Goal: Transaction & Acquisition: Purchase product/service

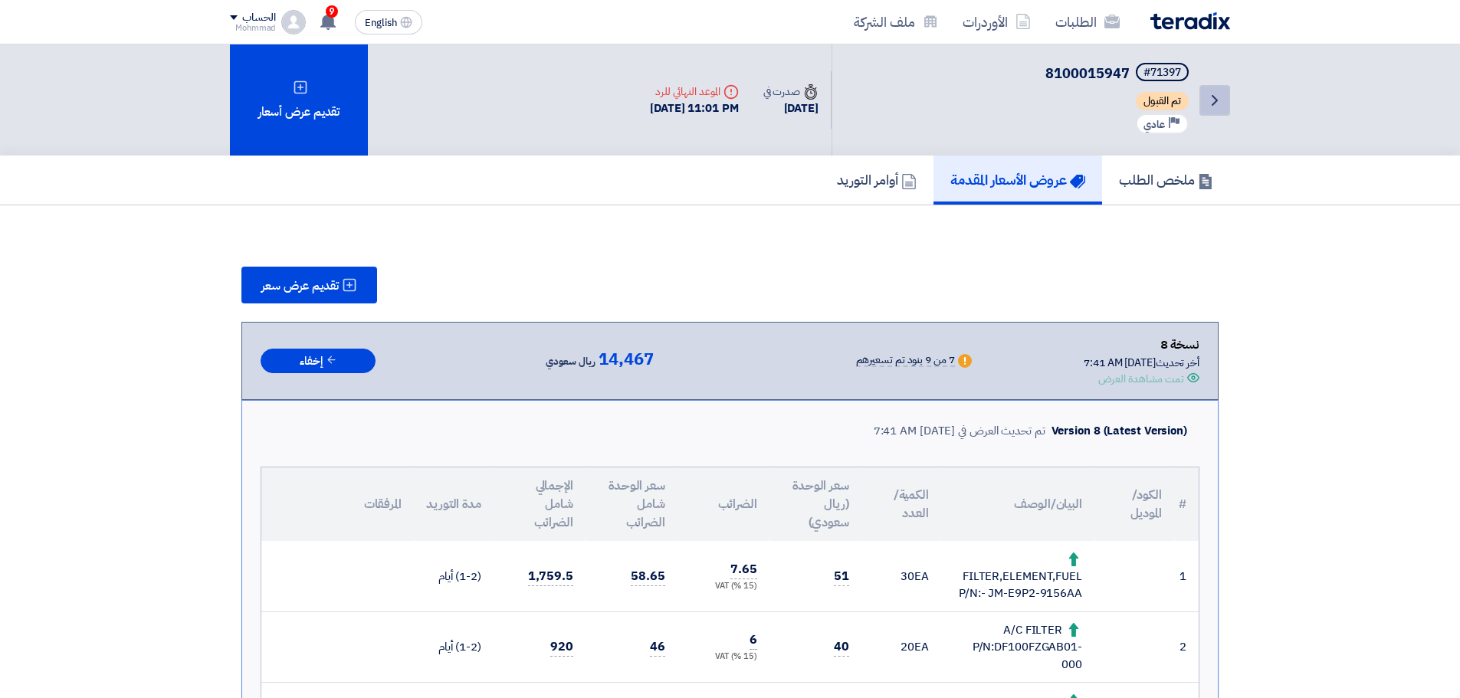
click at [1212, 103] on icon "Back" at bounding box center [1215, 100] width 18 height 18
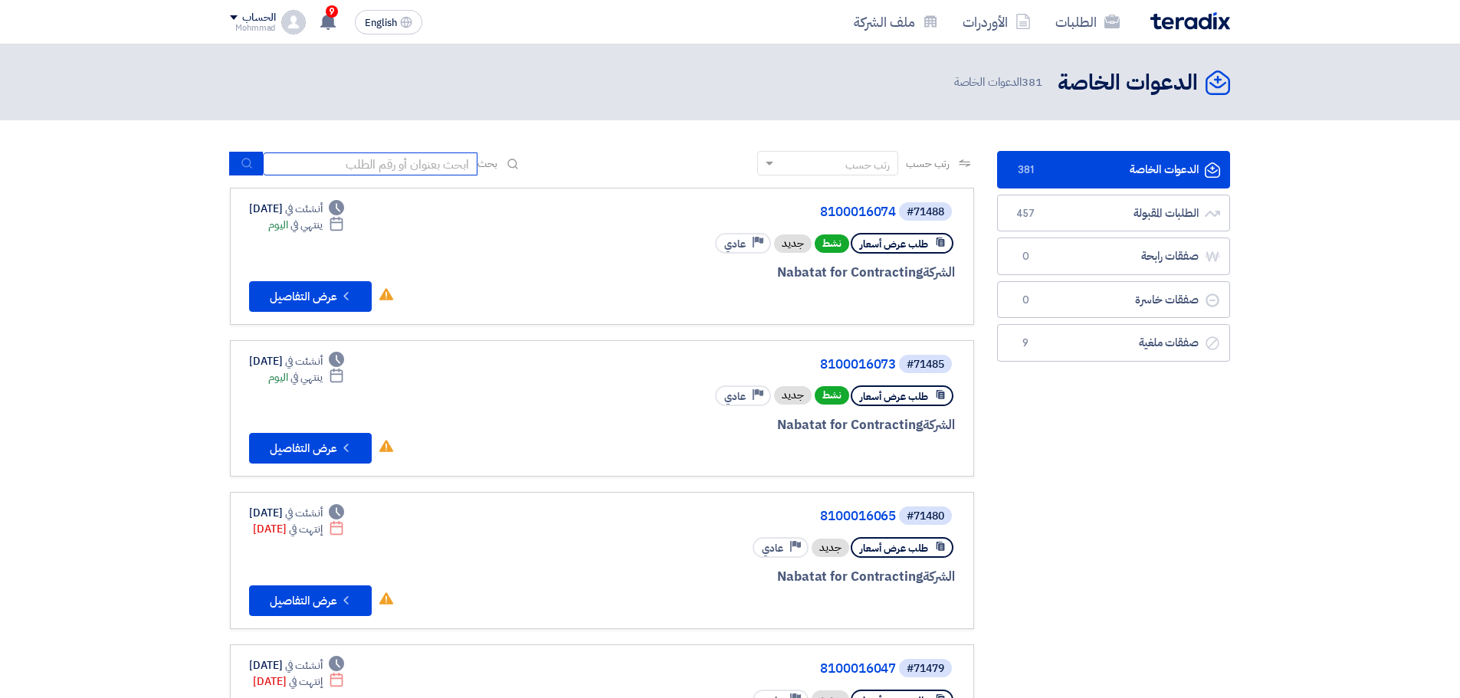
click at [356, 159] on input at bounding box center [370, 164] width 215 height 23
paste input "MK384728"
click at [454, 169] on input "MK384728" at bounding box center [370, 164] width 215 height 23
click at [454, 167] on input "MK384728" at bounding box center [370, 164] width 215 height 23
paste input "8100016059"
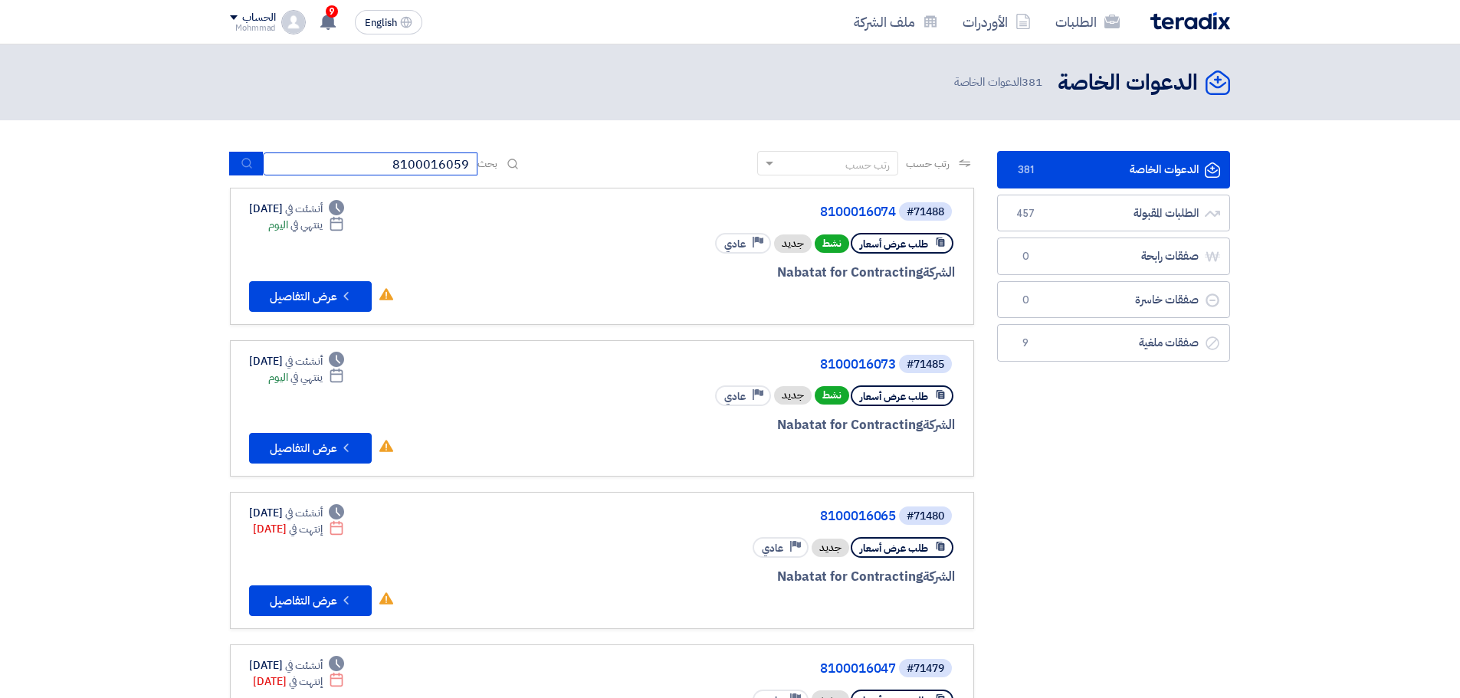
type input "8100016059"
click at [238, 163] on button "submit" at bounding box center [246, 164] width 34 height 24
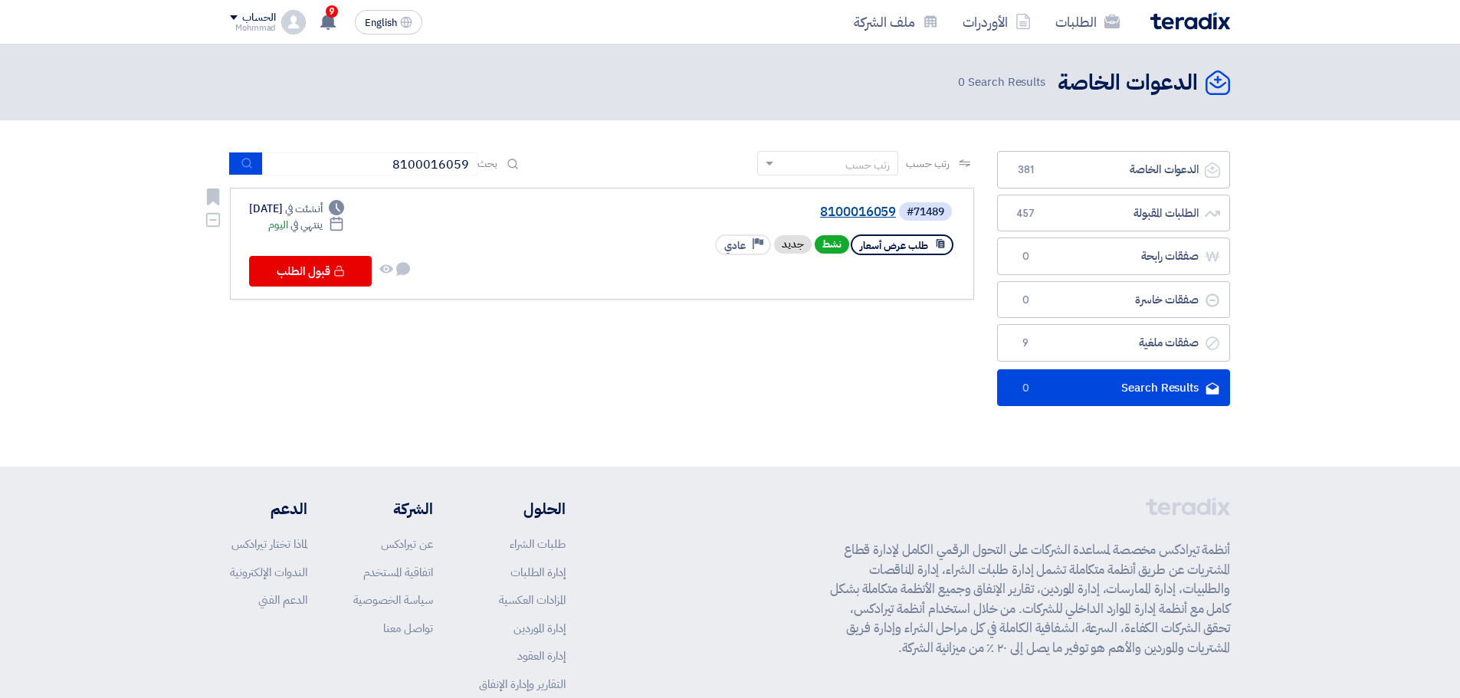
click at [830, 207] on link "8100016059" at bounding box center [742, 212] width 307 height 14
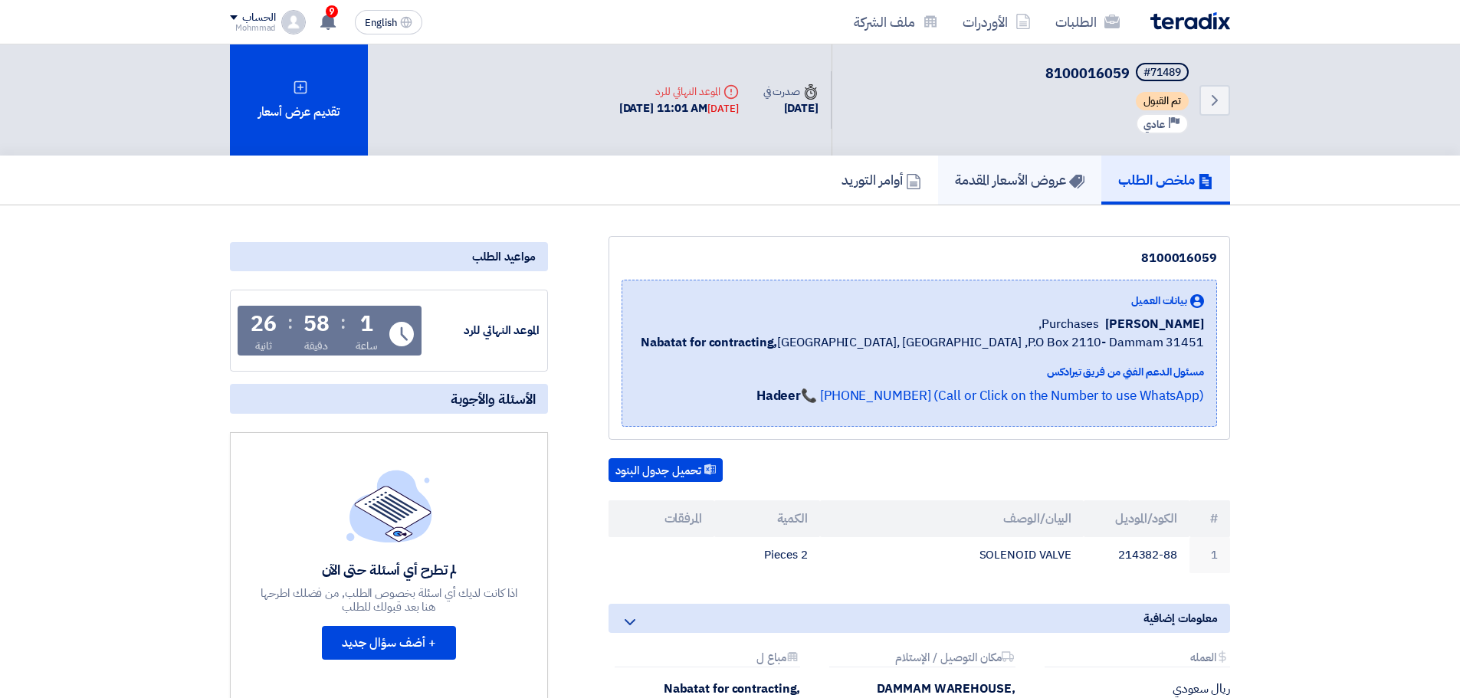
click at [1042, 186] on h5 "عروض الأسعار المقدمة" at bounding box center [1020, 180] width 130 height 18
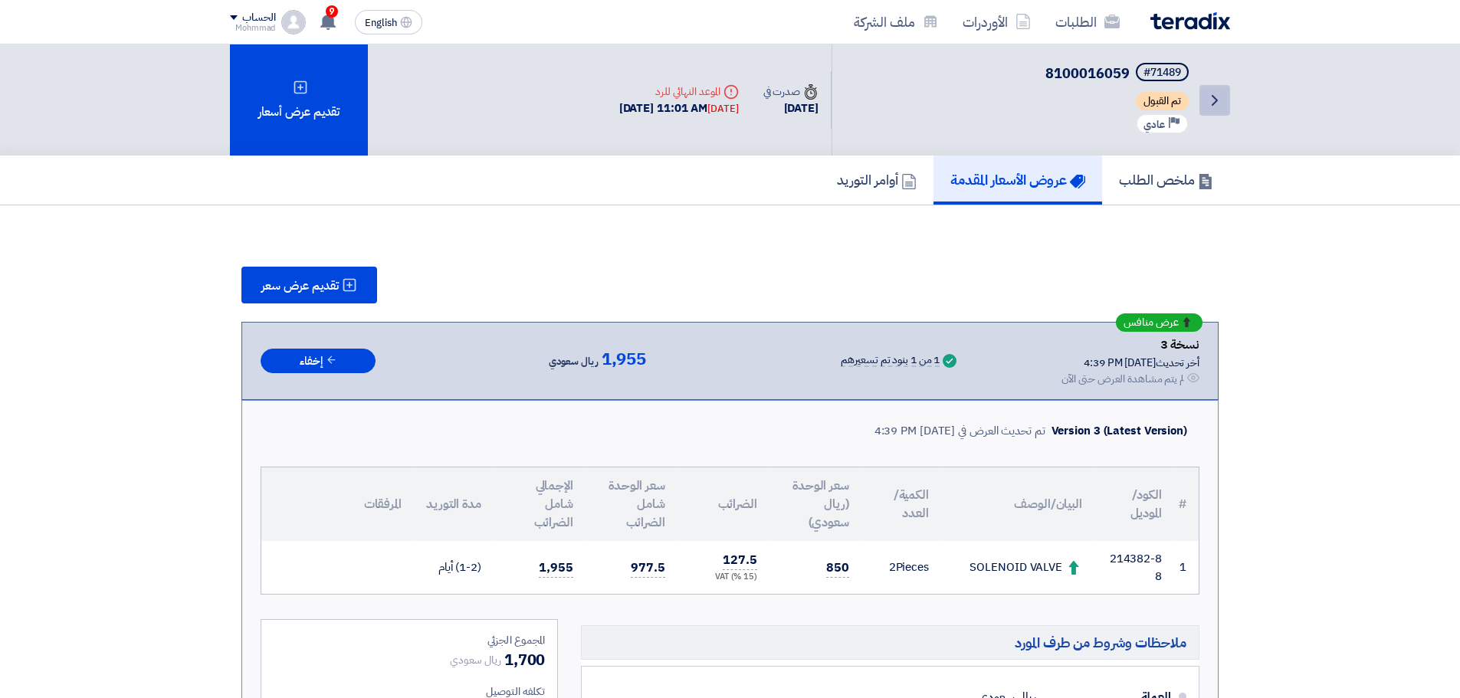
click at [1217, 98] on icon "Back" at bounding box center [1215, 100] width 18 height 18
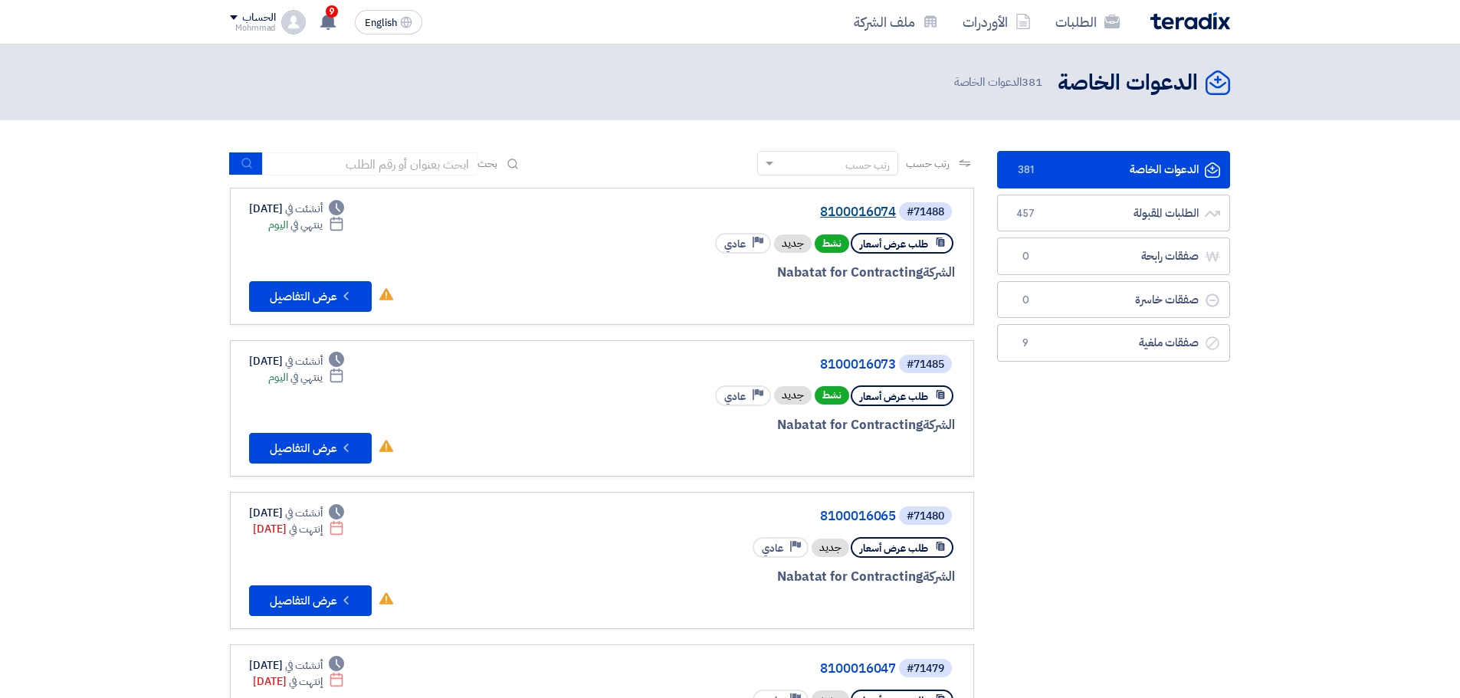
click at [848, 205] on link "8100016074" at bounding box center [742, 212] width 307 height 14
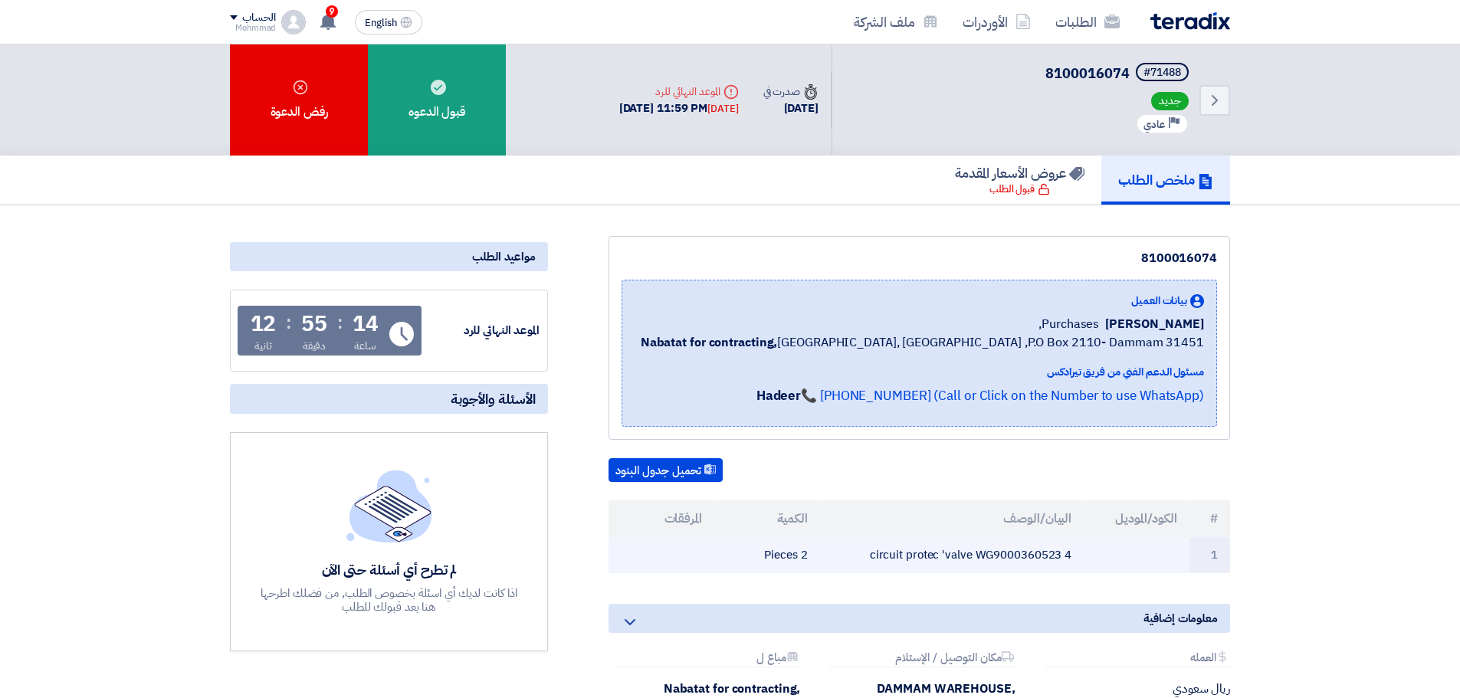
click at [1007, 555] on td "4 circuit protec 'valve WG9000360523" at bounding box center [952, 555] width 264 height 36
copy td "WG9000360523"
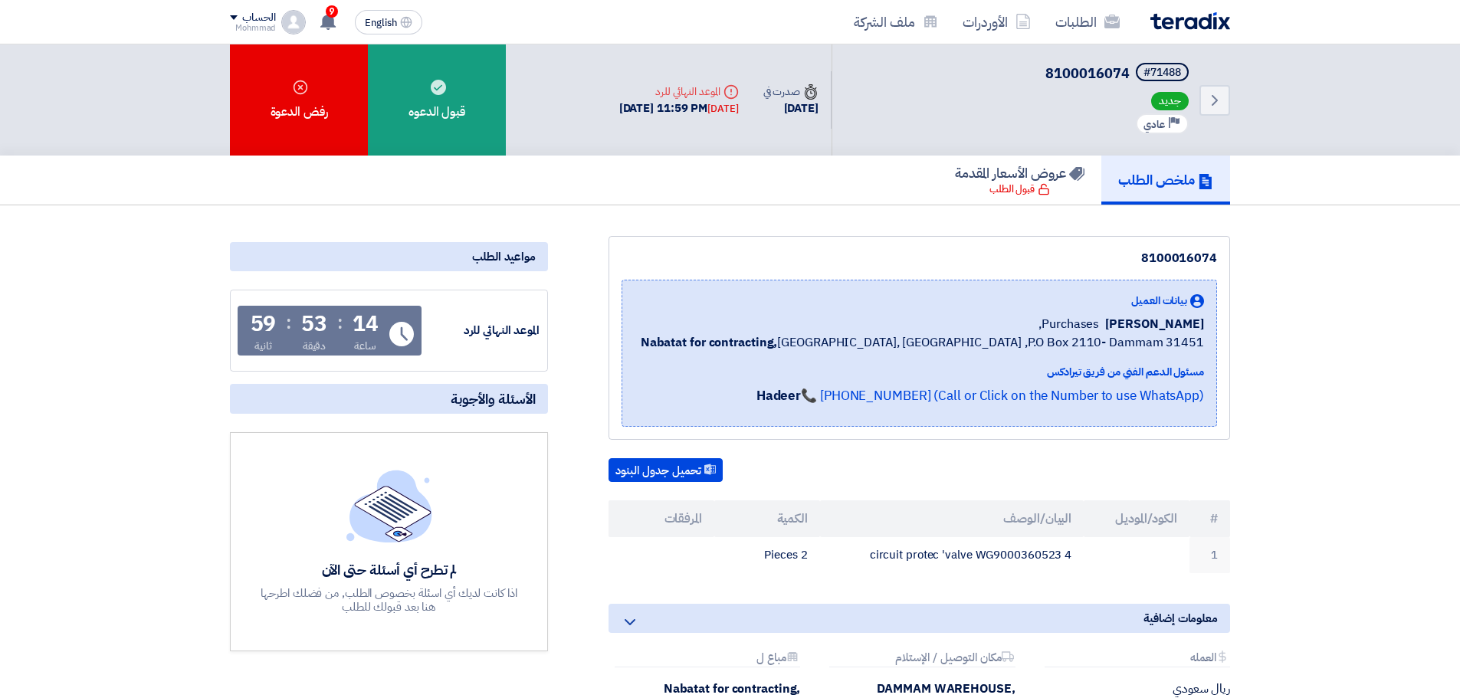
drag, startPoint x: 766, startPoint y: 550, endPoint x: 1220, endPoint y: 518, distance: 454.9
click at [1220, 518] on table "# الكود/الموديل البيان/الوصف الكمية المرفقات 1 4 circuit protec 'valve WG900036…" at bounding box center [920, 537] width 622 height 73
copy table "# الكود/الموديل البيان/الوصف الكمية المرفقات 1 4 circuit protec 'valve WG900036…"
click at [1164, 71] on div "#71488" at bounding box center [1163, 72] width 38 height 11
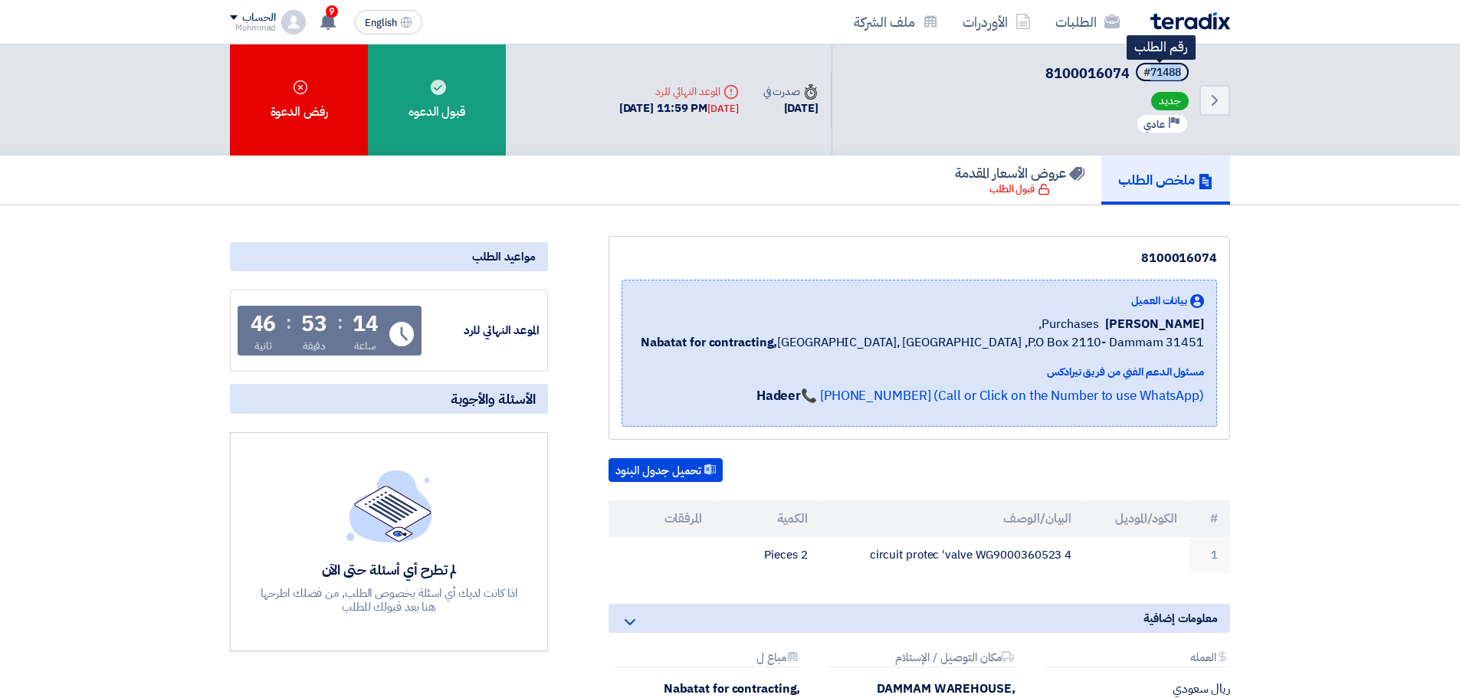
copy div "71488"
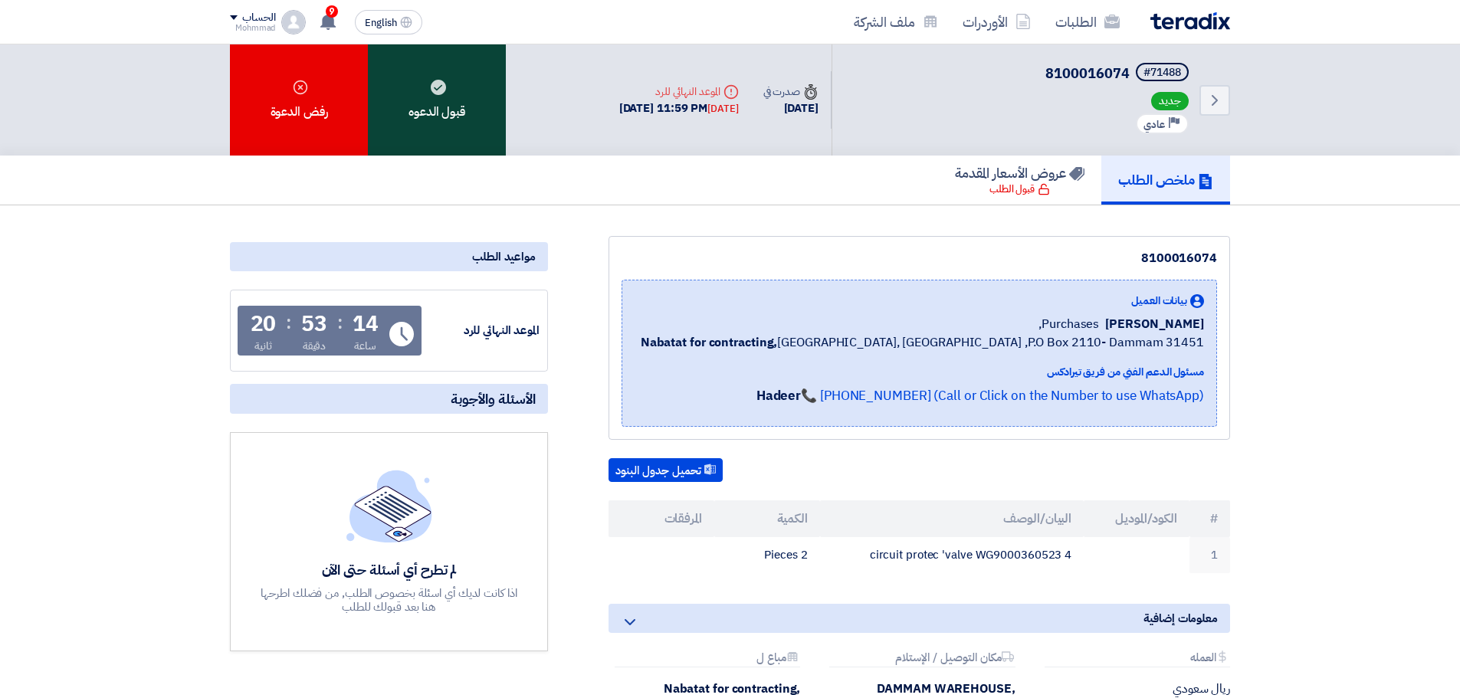
click at [431, 114] on div "قبول الدعوه" at bounding box center [437, 99] width 138 height 111
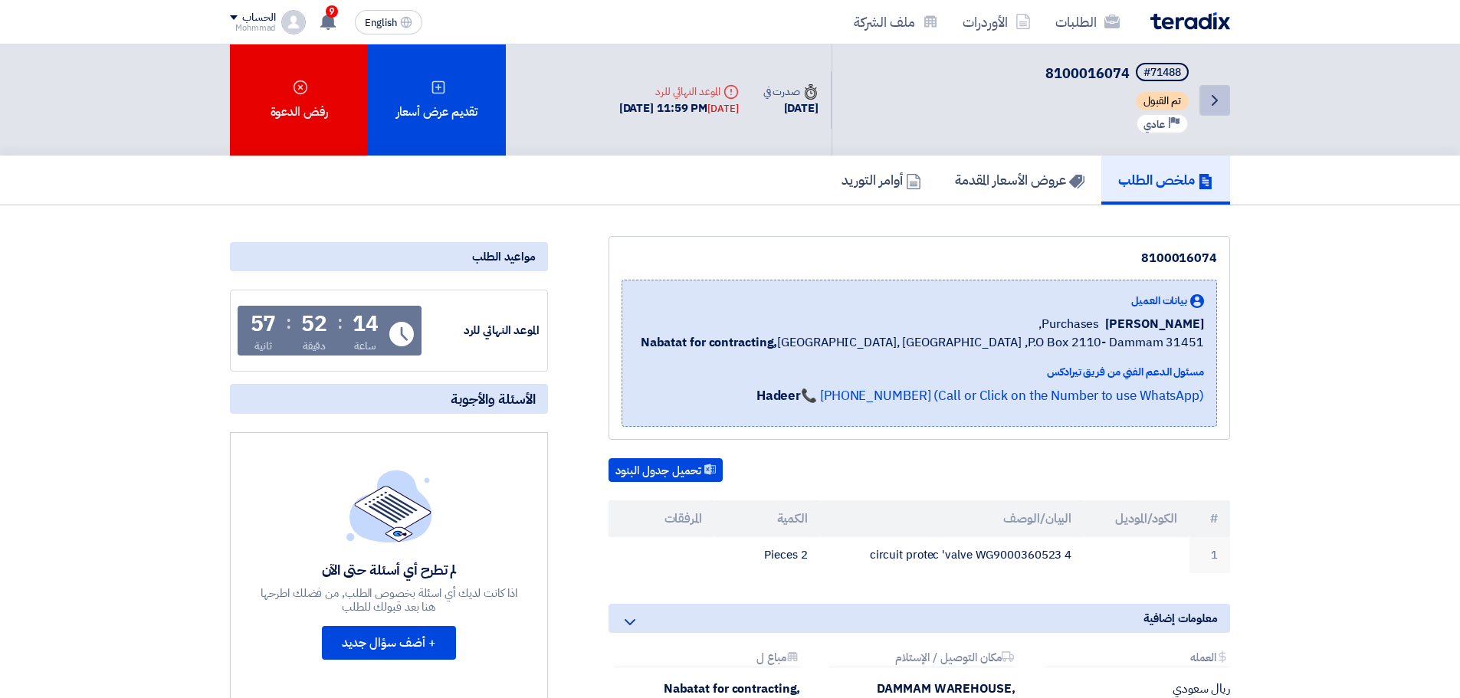
click at [1212, 105] on icon "Back" at bounding box center [1215, 100] width 18 height 18
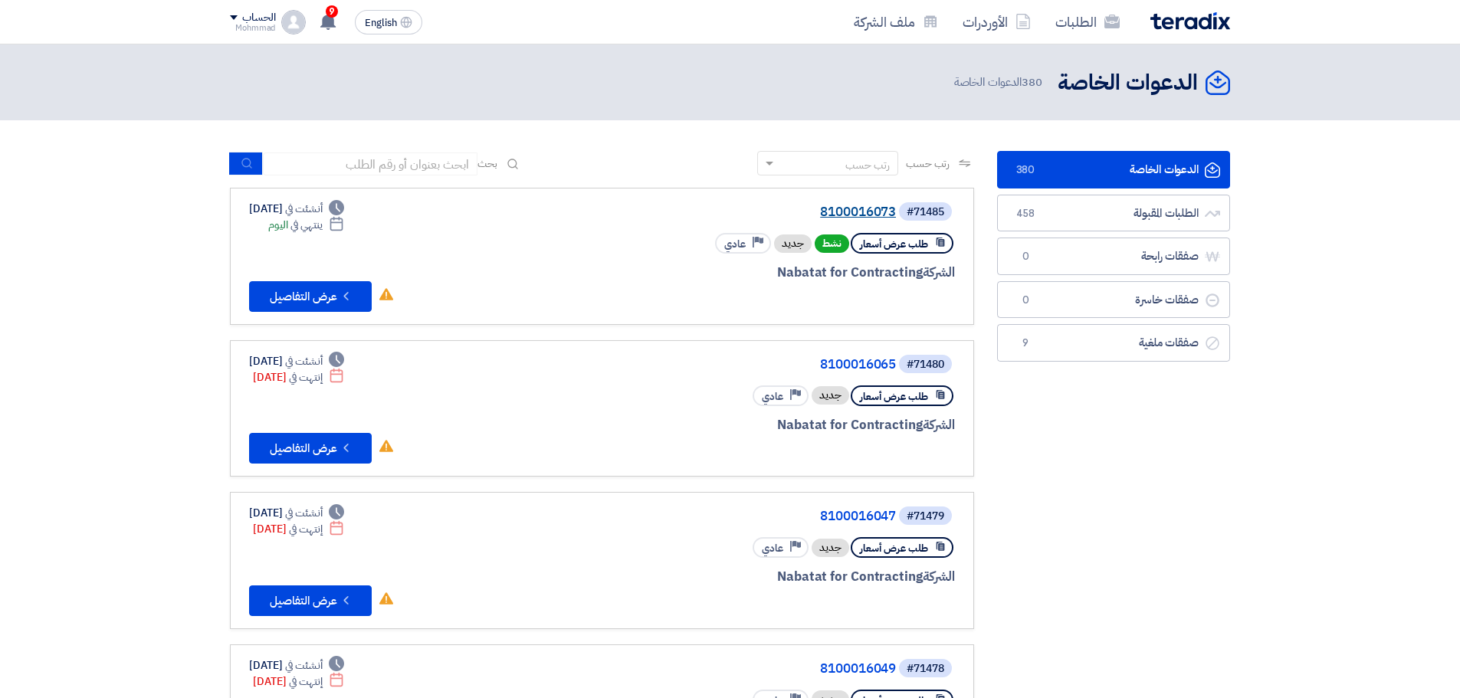
click at [839, 212] on link "8100016073" at bounding box center [742, 212] width 307 height 14
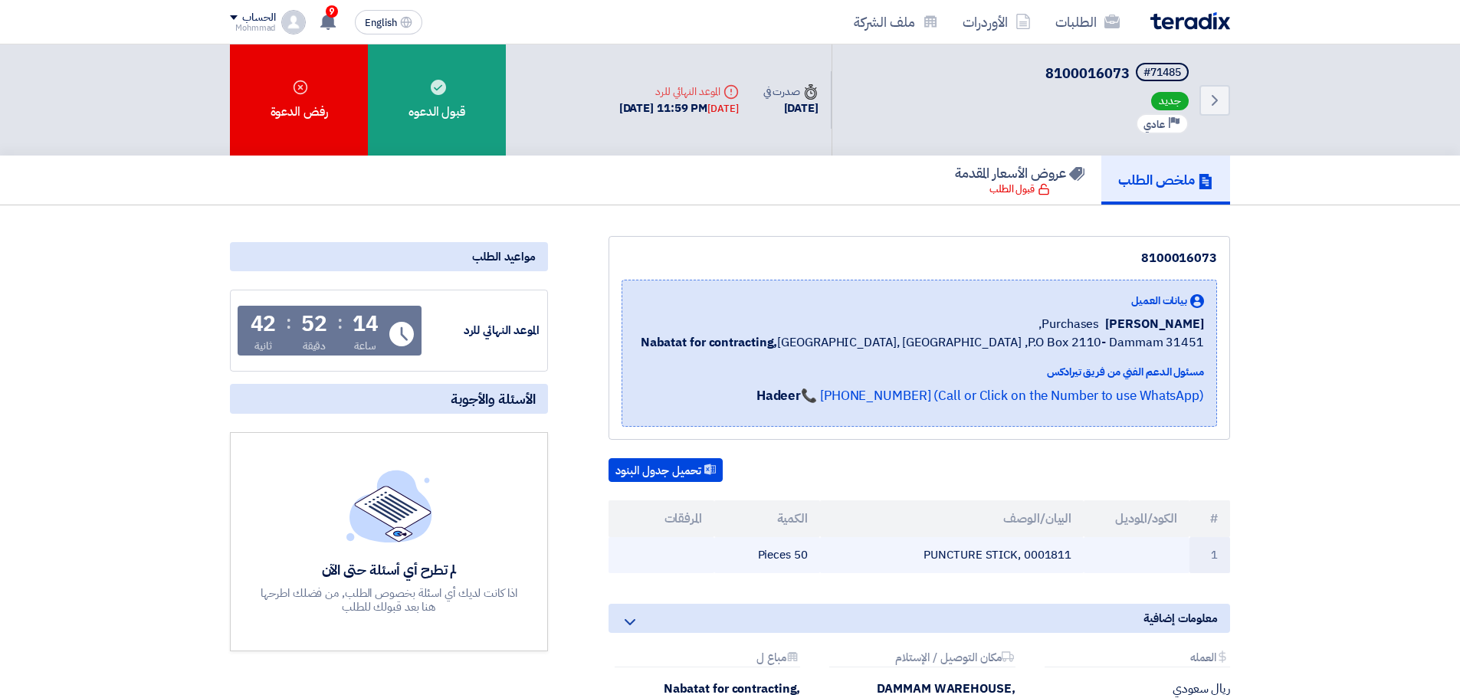
click at [970, 556] on td "PUNCTURE STICK, 0001811" at bounding box center [952, 555] width 264 height 36
copy tr "PUNCTURE STICK, 0001811"
drag, startPoint x: 1217, startPoint y: 517, endPoint x: 730, endPoint y: 555, distance: 489.0
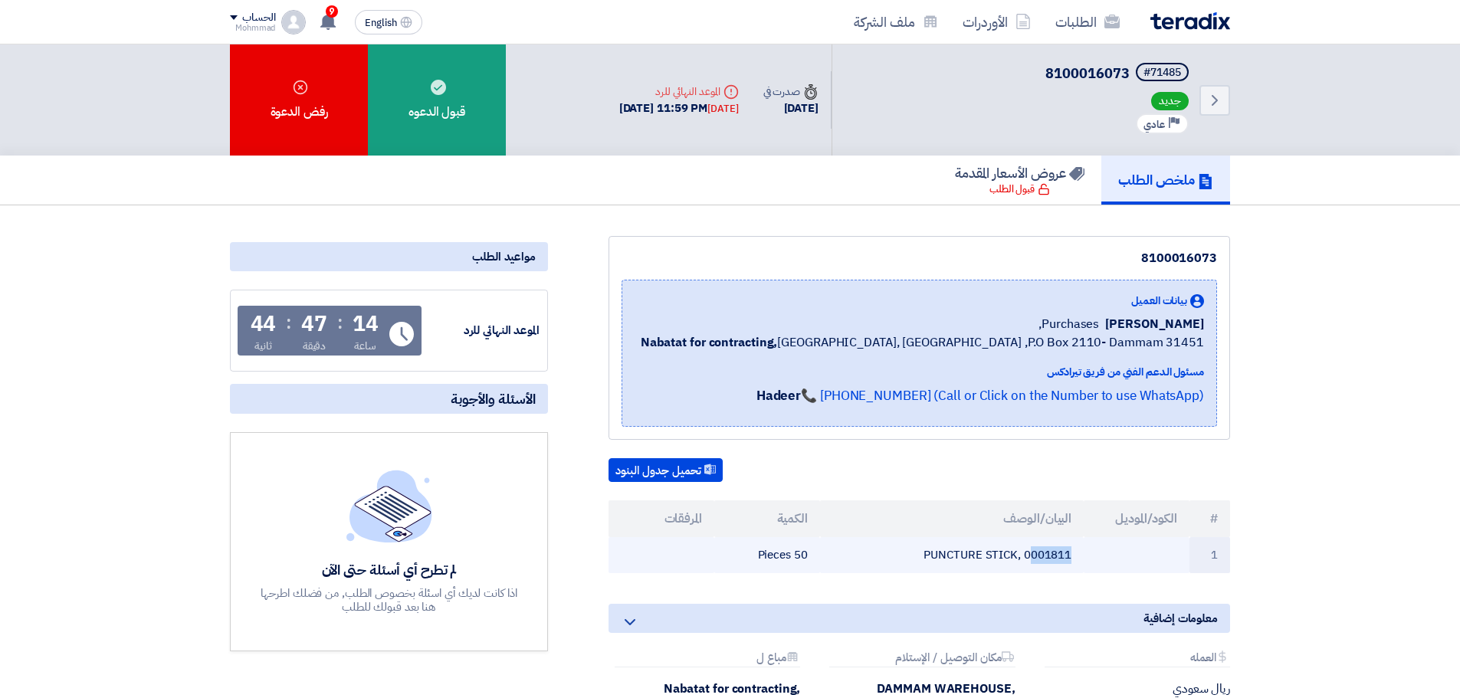
click at [730, 555] on table "# الكود/الموديل البيان/الوصف الكمية المرفقات 1 PUNCTURE STICK, 0001811 50 Pieces" at bounding box center [920, 537] width 622 height 73
copy table "# الكود/الموديل البيان/الوصف الكمية المرفقات 1 PUNCTURE STICK, 0001811 50 Pieces"
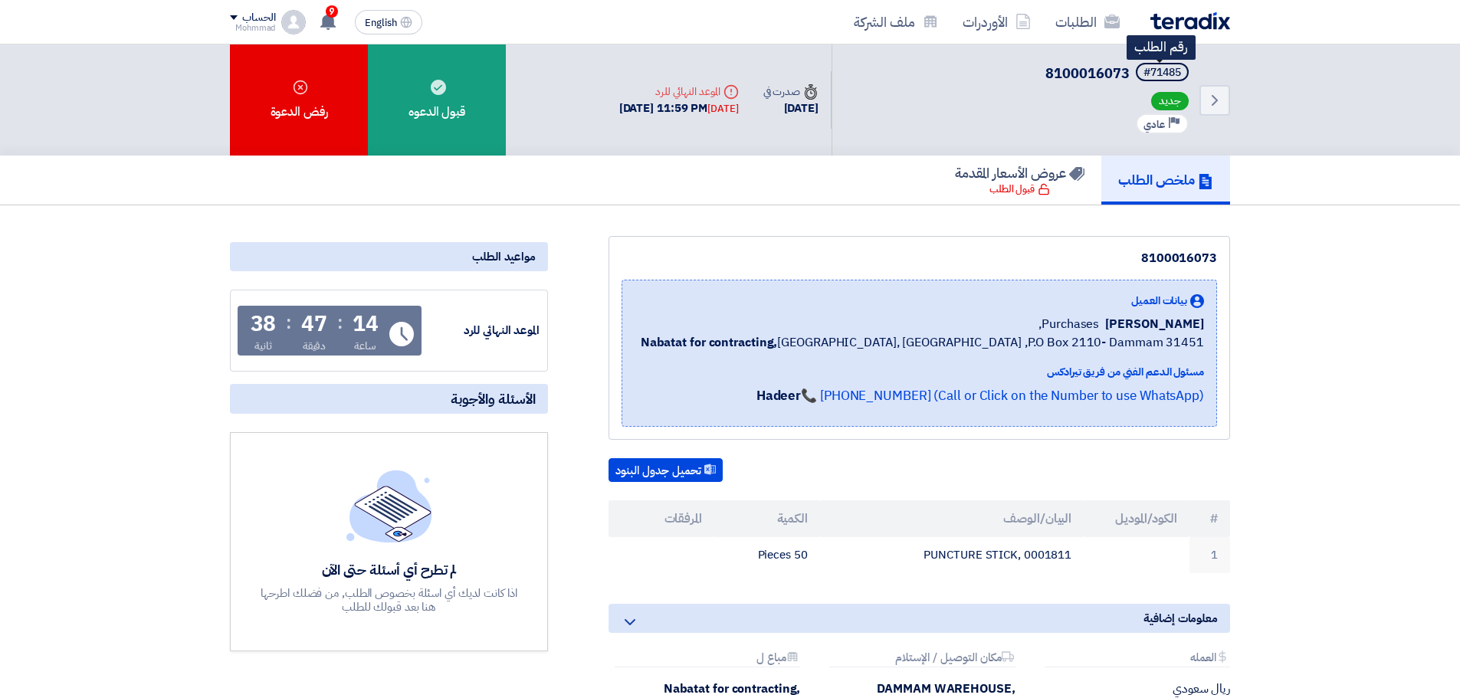
click at [1168, 69] on div "#71485" at bounding box center [1163, 72] width 38 height 11
copy div "71485"
click at [1207, 98] on icon "Back" at bounding box center [1215, 100] width 18 height 18
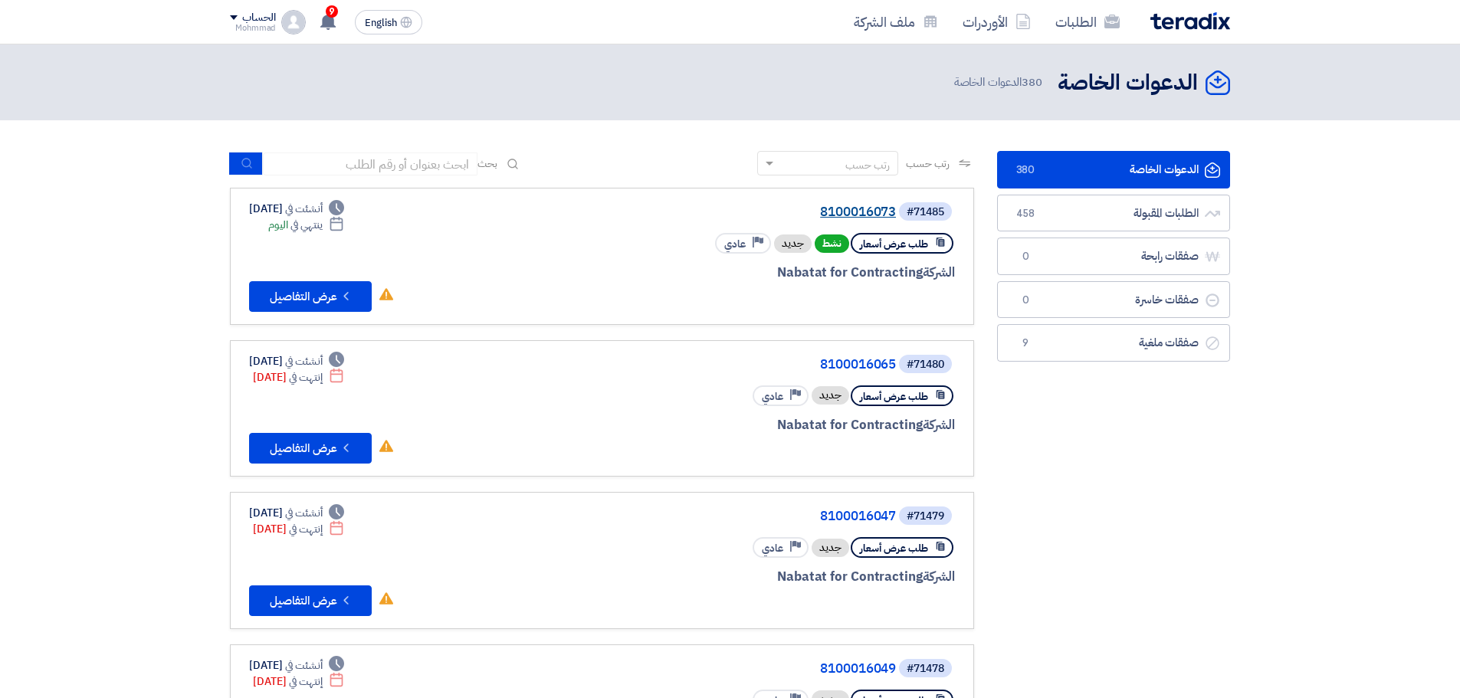
click at [867, 207] on link "8100016073" at bounding box center [742, 212] width 307 height 14
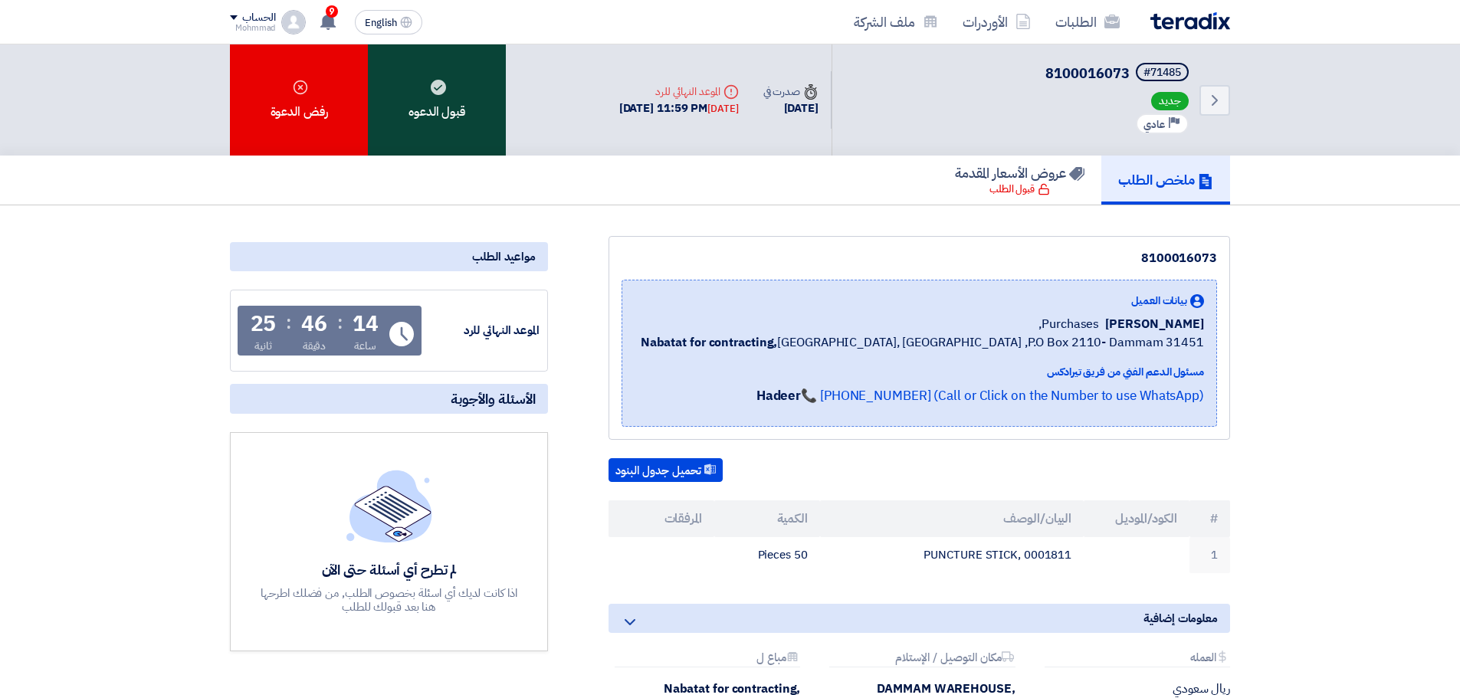
click at [464, 116] on div "قبول الدعوه" at bounding box center [437, 99] width 138 height 111
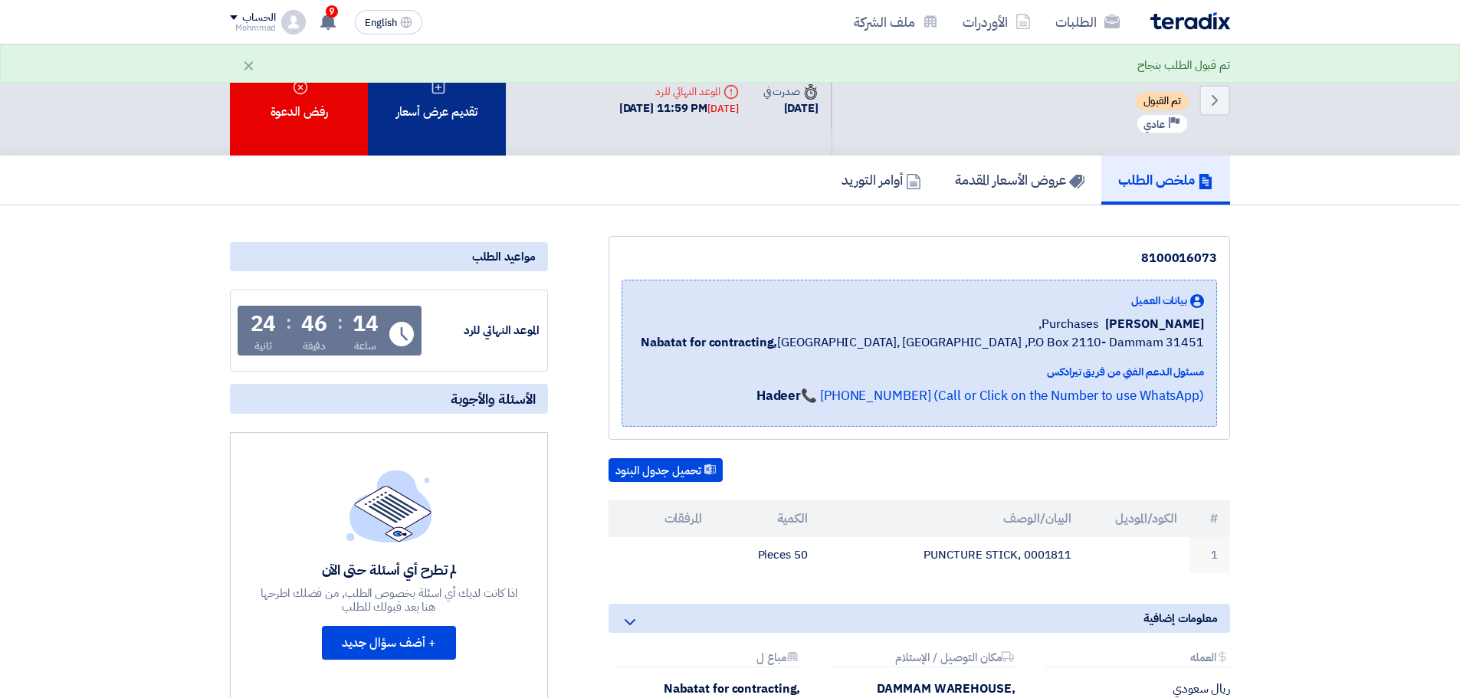
click at [456, 121] on div "تقديم عرض أسعار" at bounding box center [437, 99] width 138 height 111
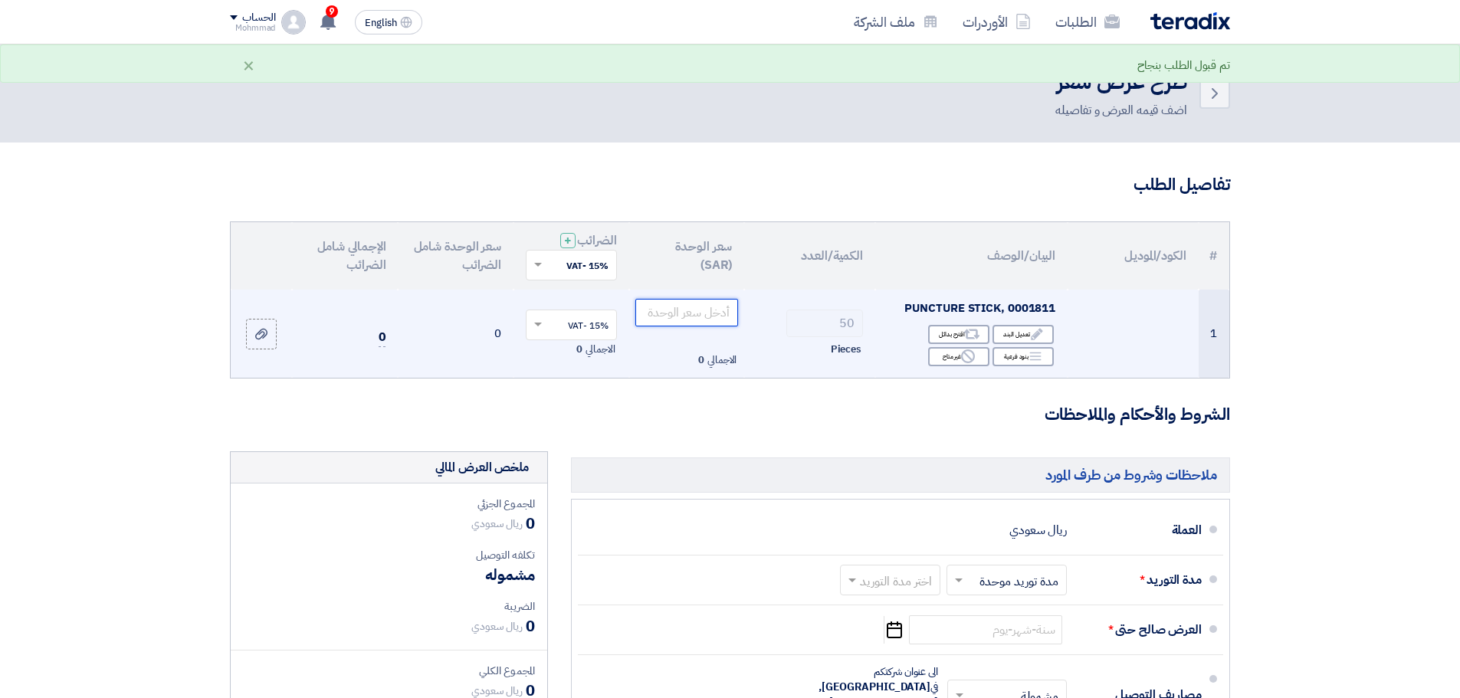
click at [724, 315] on input "number" at bounding box center [686, 313] width 103 height 28
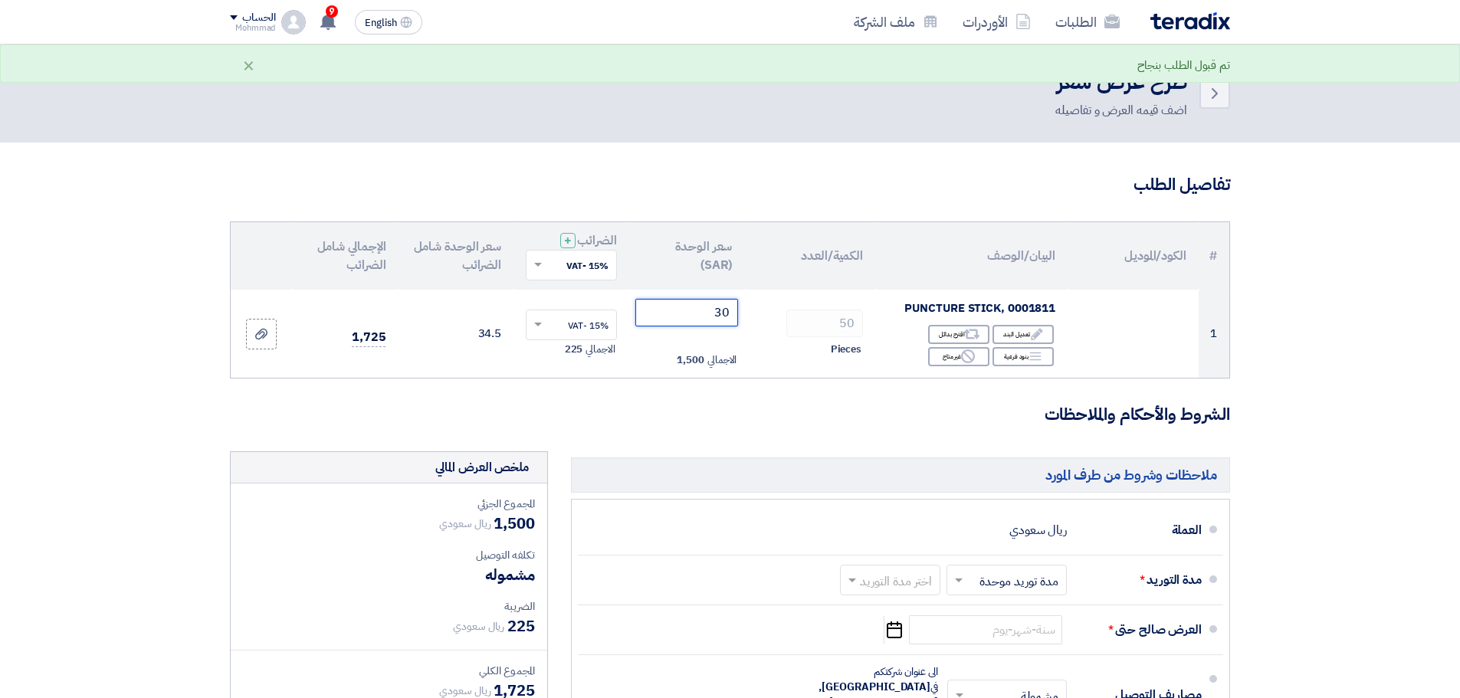
type input "30"
click at [1407, 573] on section "تفاصيل الطلب # الكود/الموديل البيان/الوصف الكمية/العدد سعر الوحدة (SAR) الضرائب…" at bounding box center [730, 587] width 1460 height 888
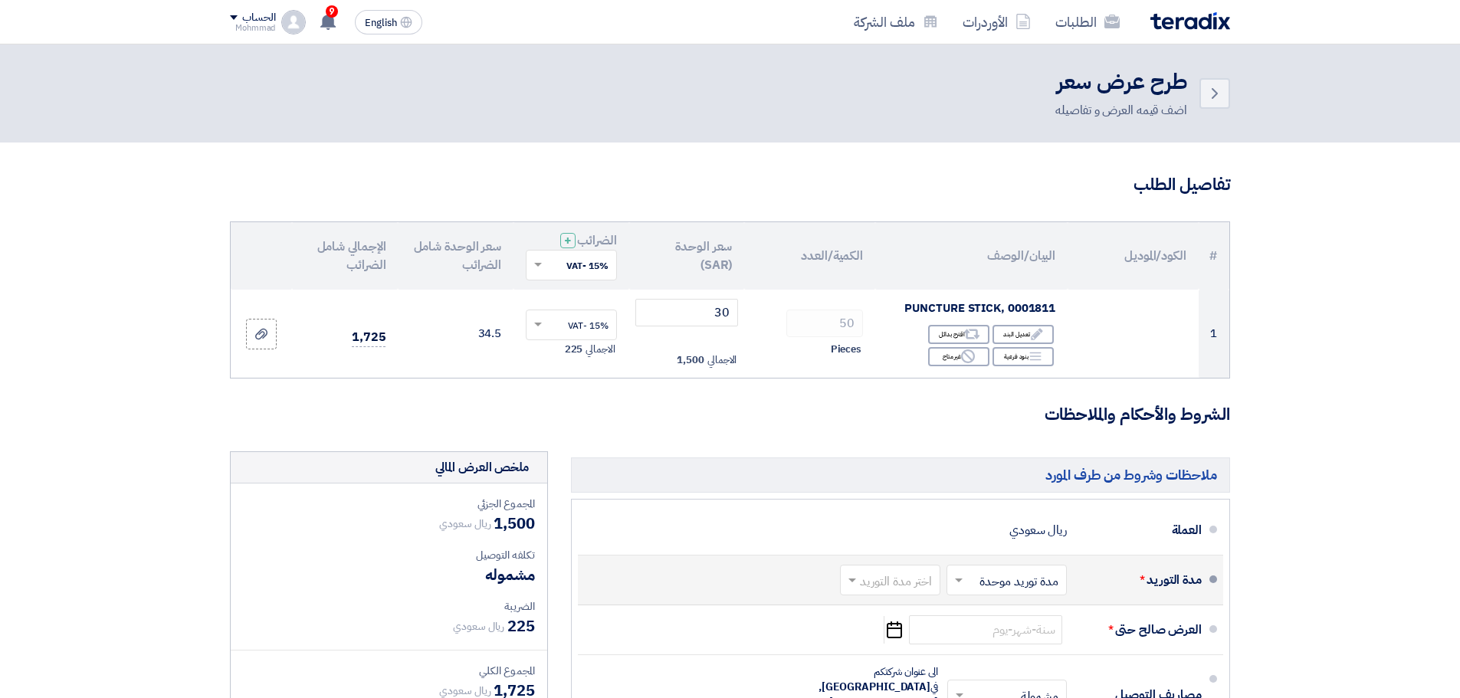
click at [908, 590] on input "text" at bounding box center [887, 581] width 93 height 22
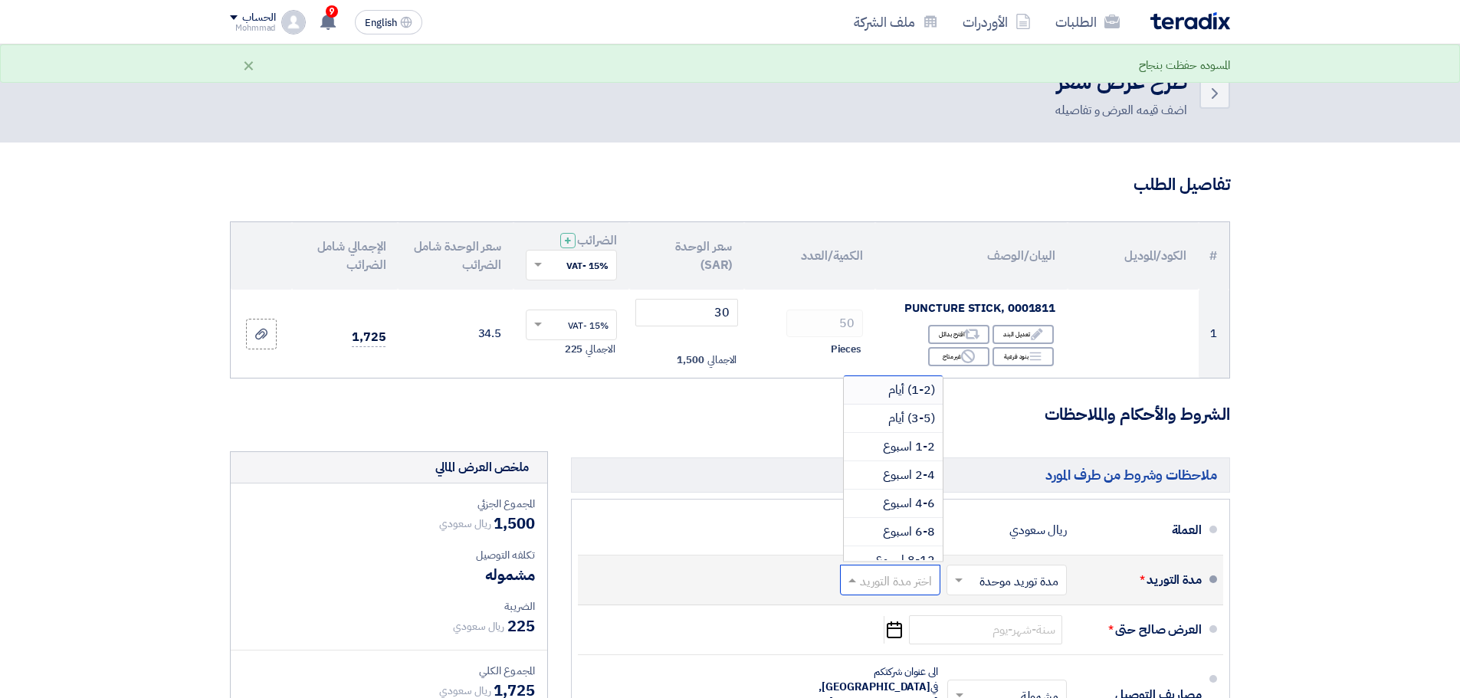
click at [898, 399] on div "(1-2) أيام" at bounding box center [893, 390] width 99 height 28
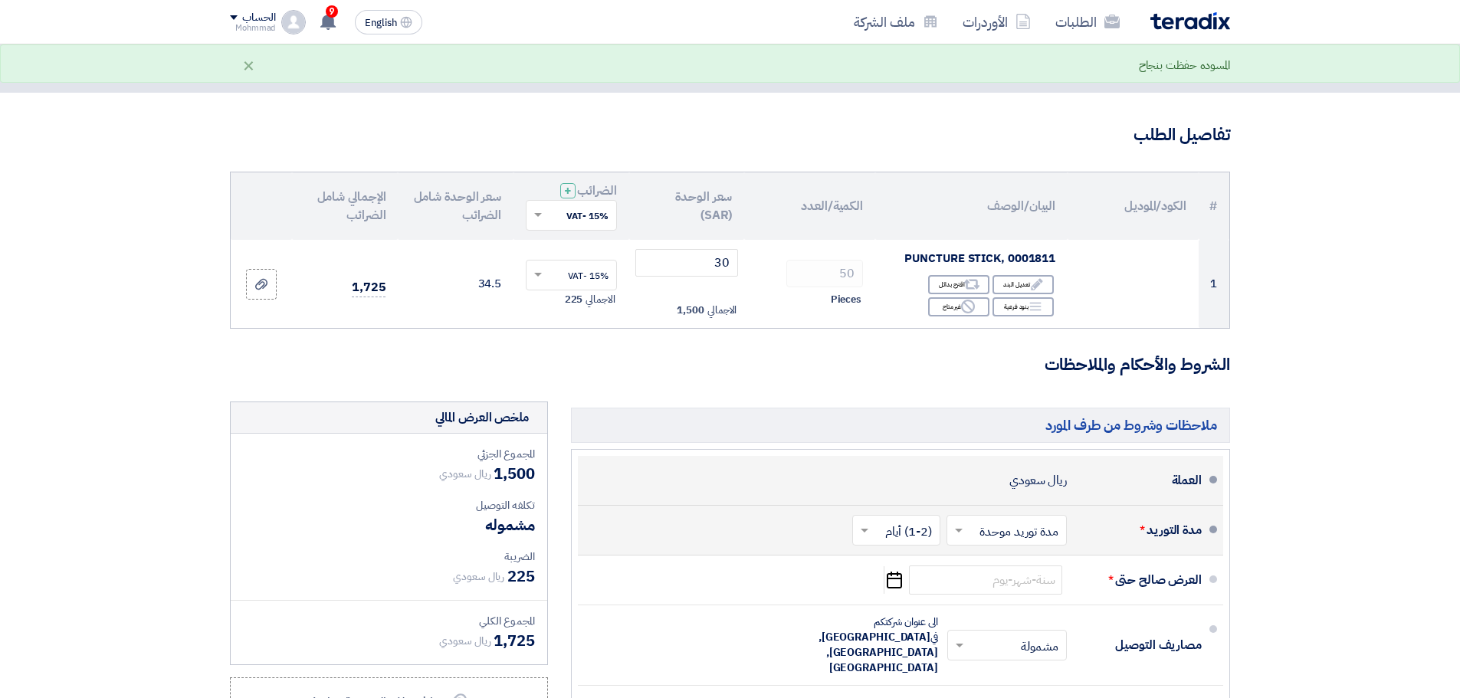
scroll to position [192, 0]
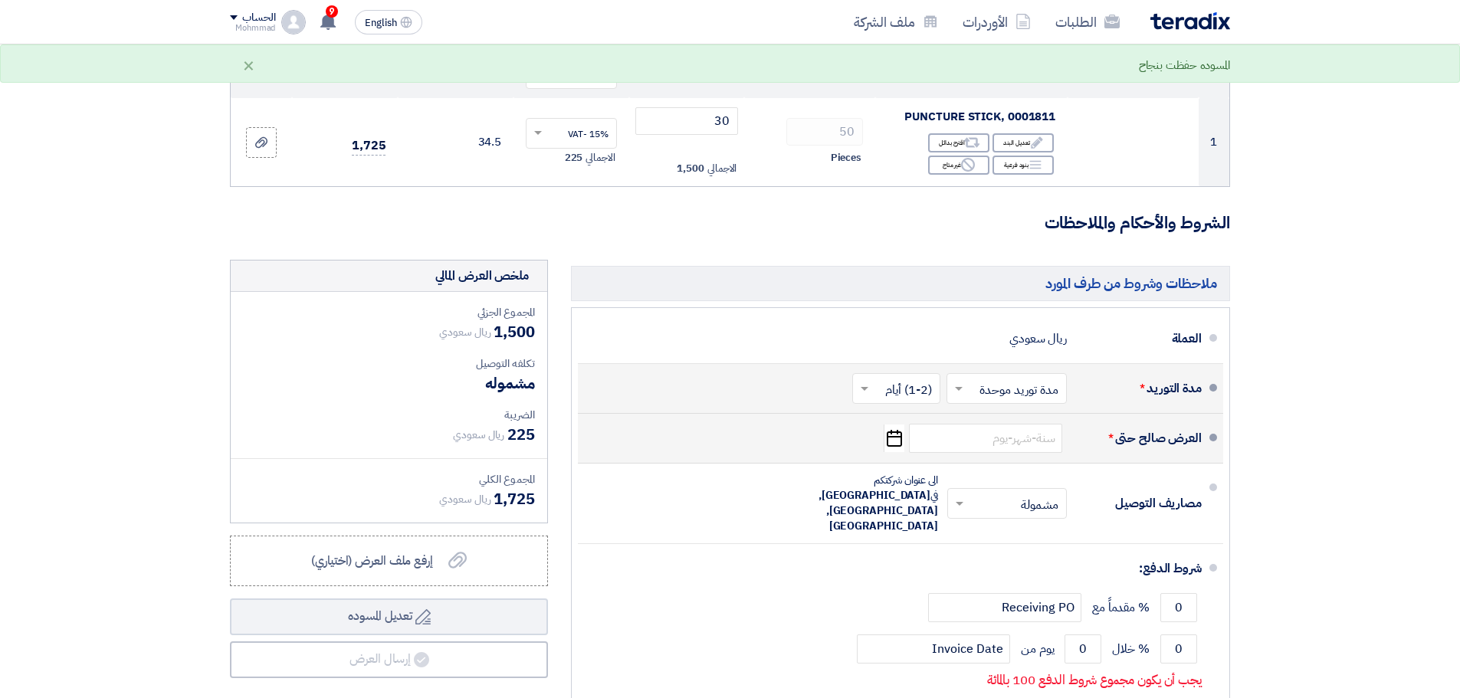
click at [896, 446] on use "button" at bounding box center [894, 438] width 15 height 17
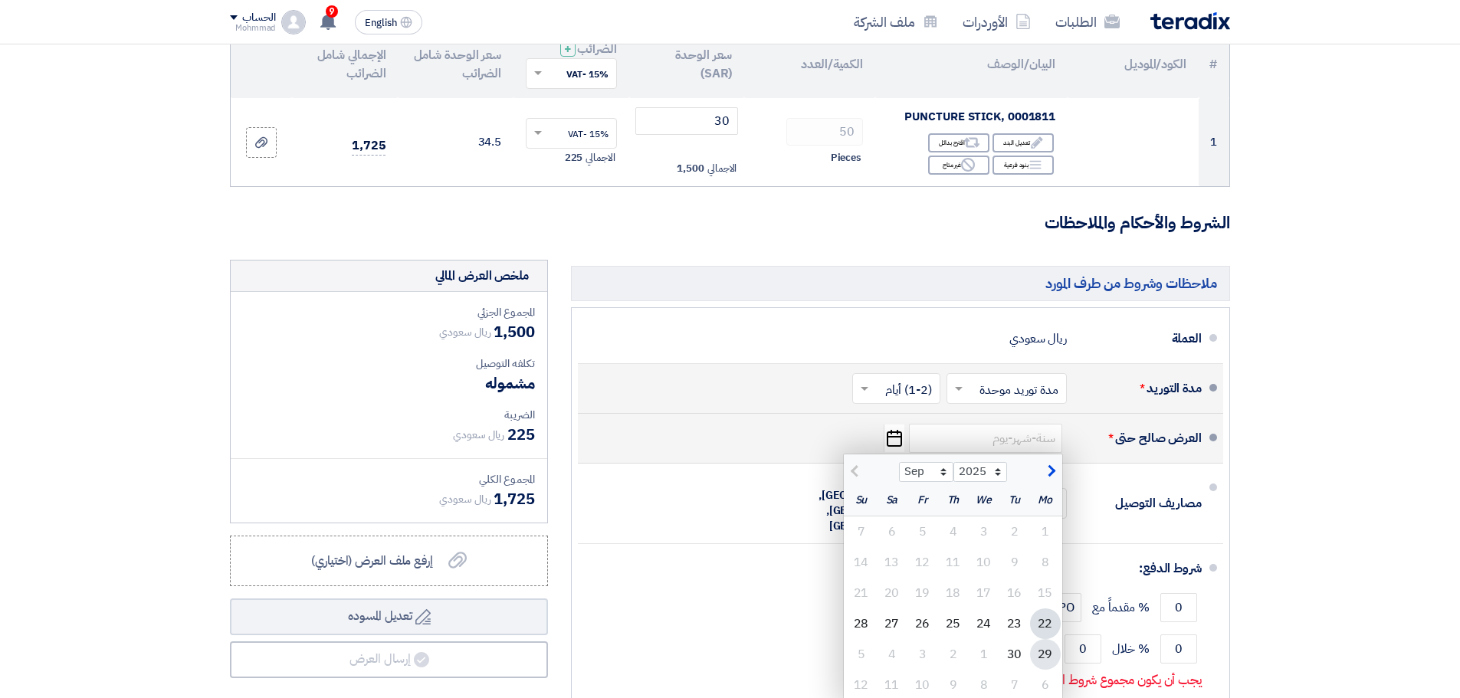
click at [1045, 654] on div "29" at bounding box center [1045, 654] width 31 height 31
type input "[DATE]"
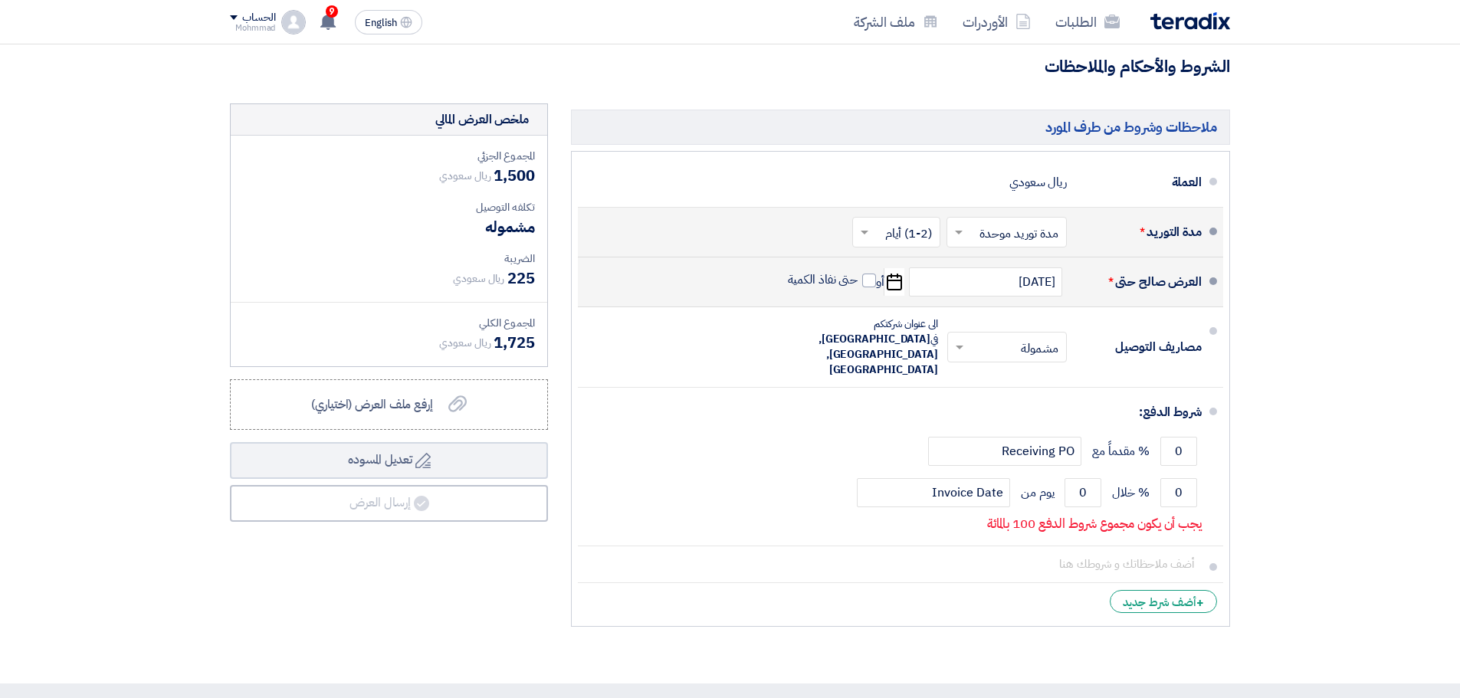
scroll to position [383, 0]
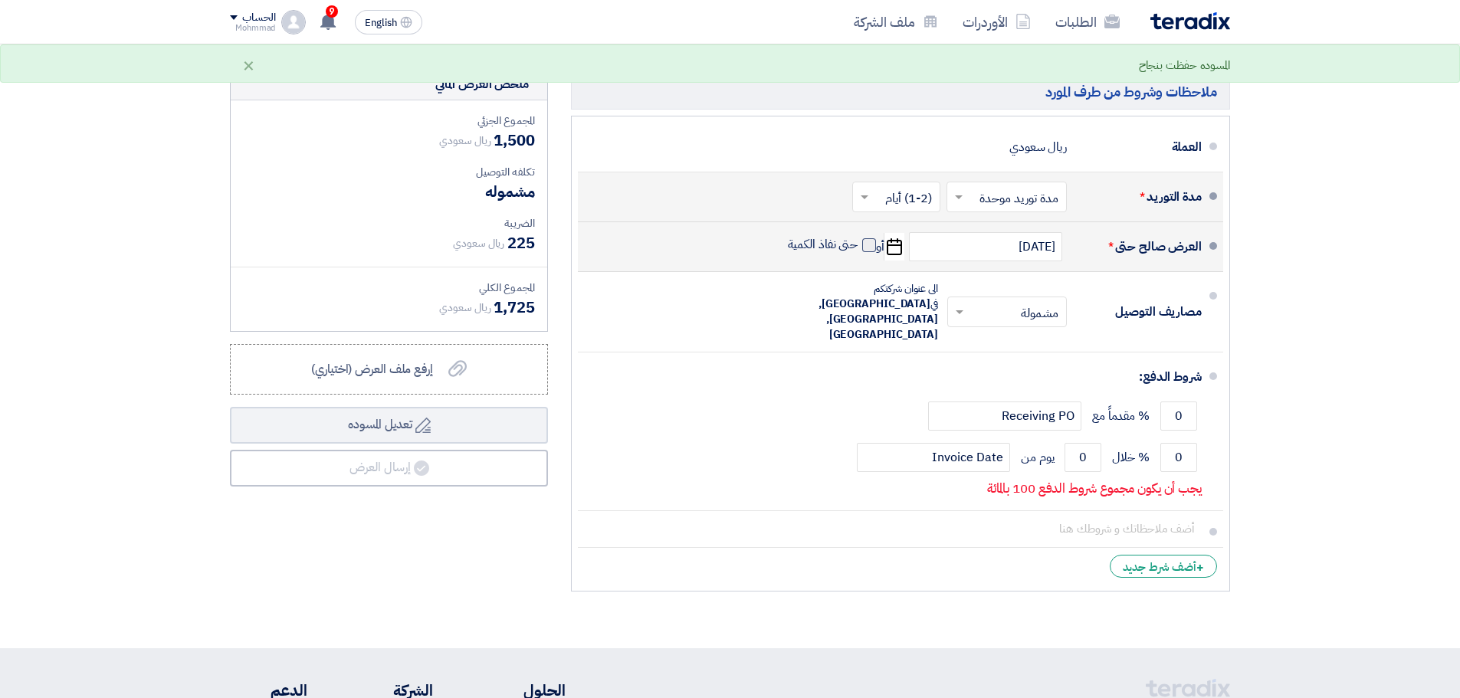
click at [864, 248] on span at bounding box center [869, 245] width 14 height 14
click at [859, 248] on input "حتى نفاذ الكمية" at bounding box center [822, 251] width 74 height 29
checkbox input "true"
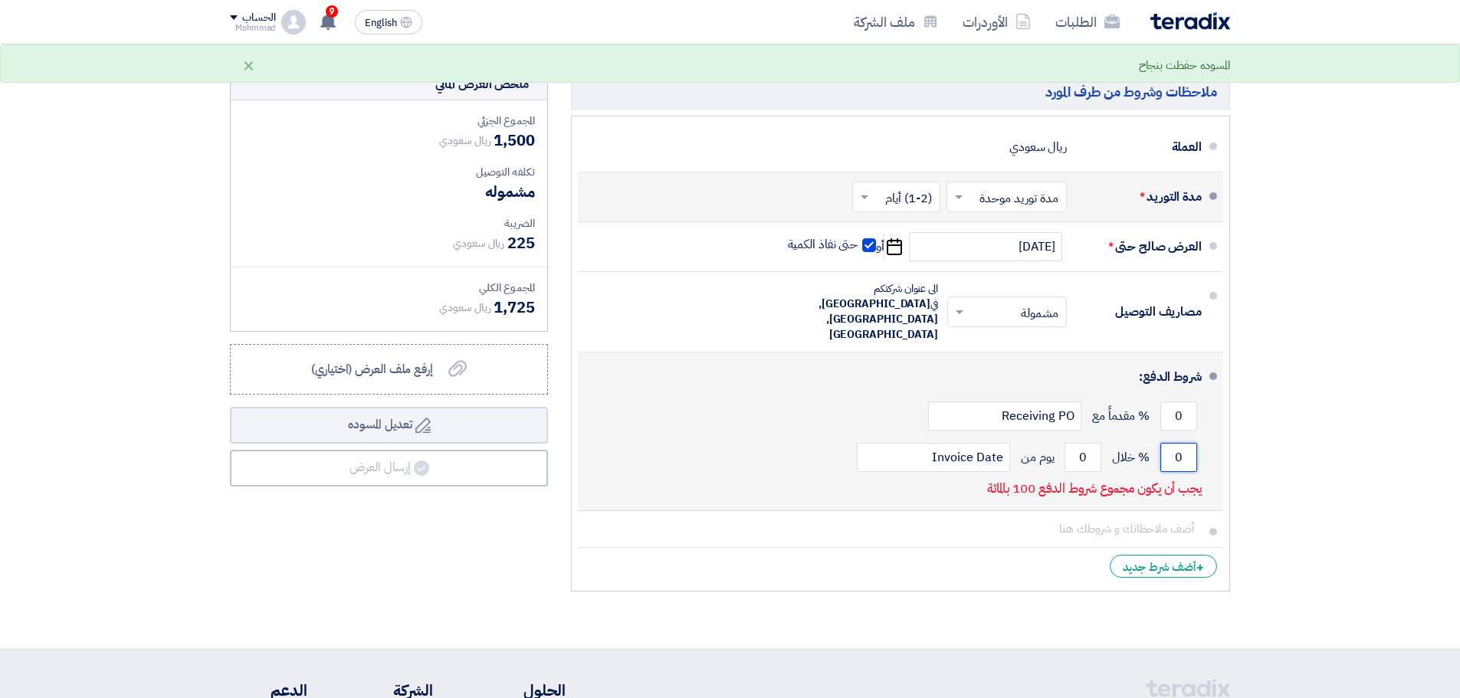
click at [1180, 443] on input "0" at bounding box center [1179, 457] width 37 height 29
click at [1177, 443] on input "0" at bounding box center [1179, 457] width 37 height 29
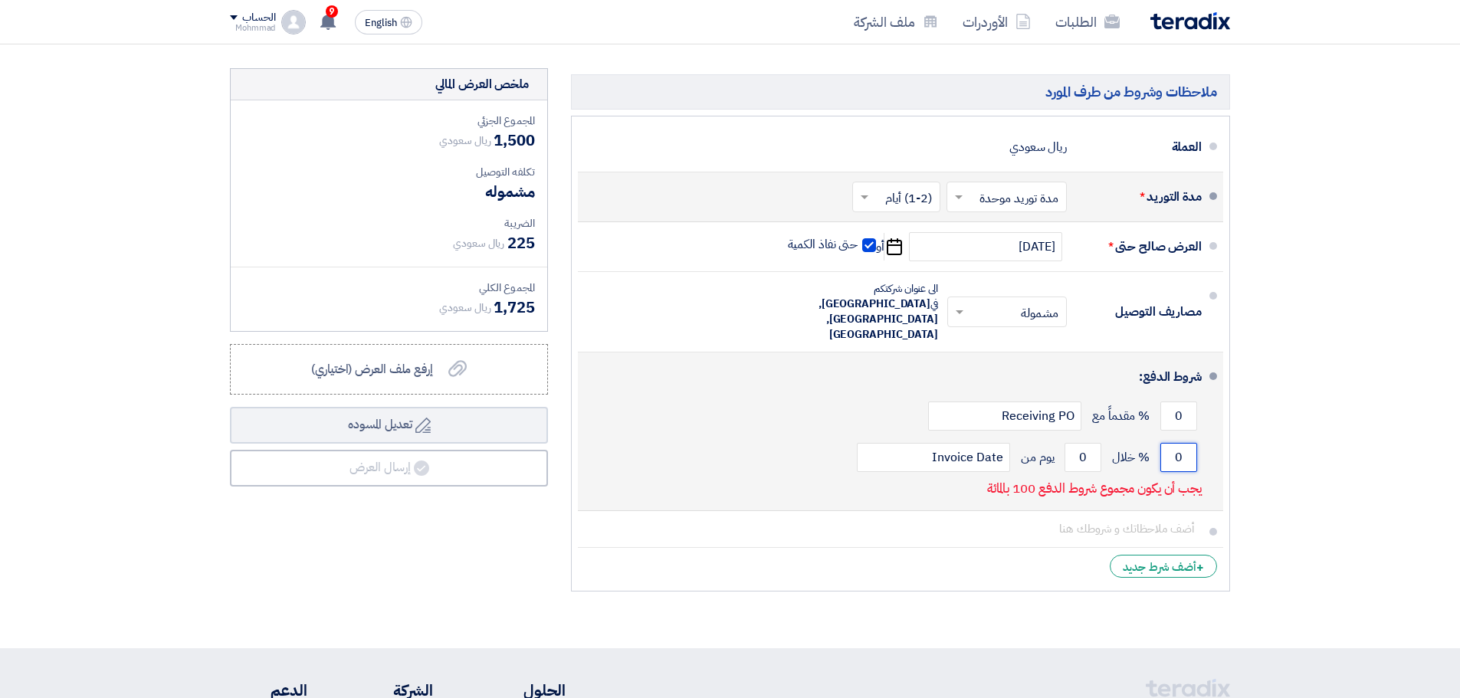
click at [1177, 443] on input "0" at bounding box center [1179, 457] width 37 height 29
click at [1187, 443] on input "0" at bounding box center [1179, 457] width 37 height 29
type input "100"
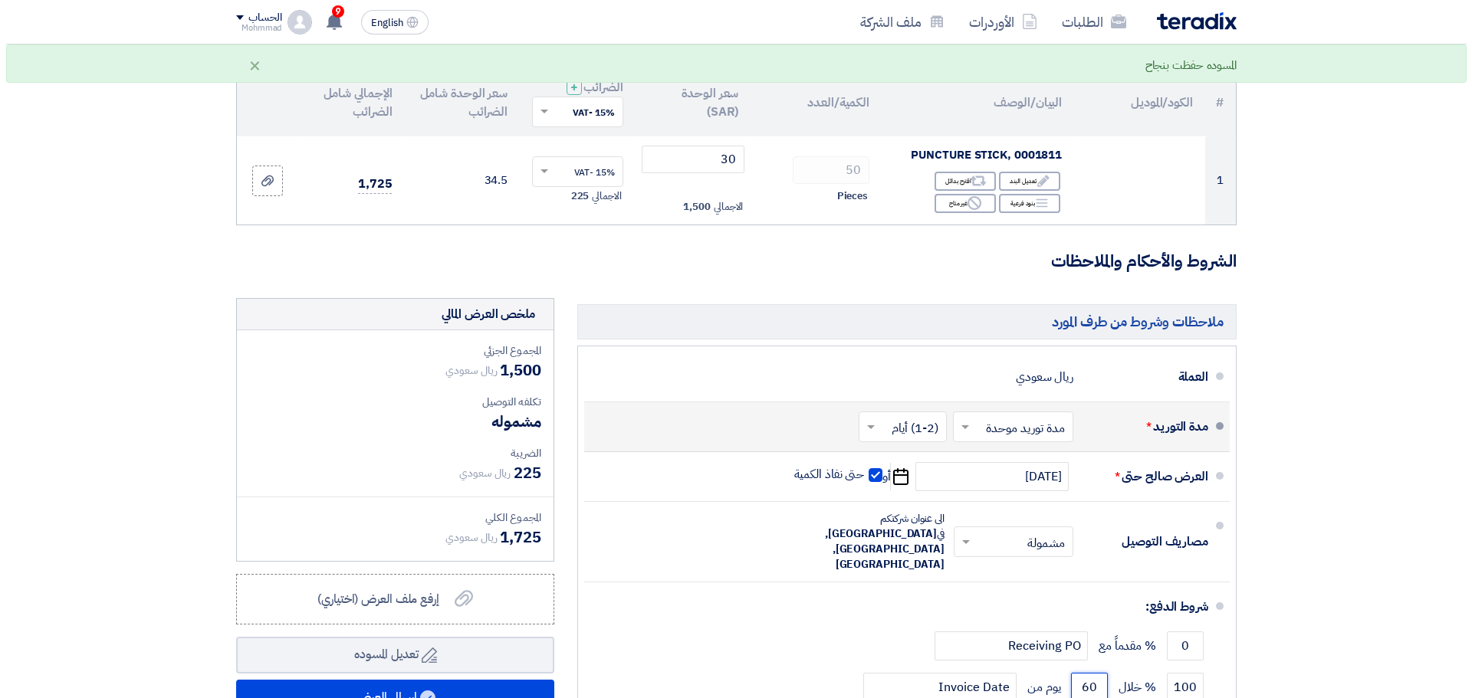
scroll to position [320, 0]
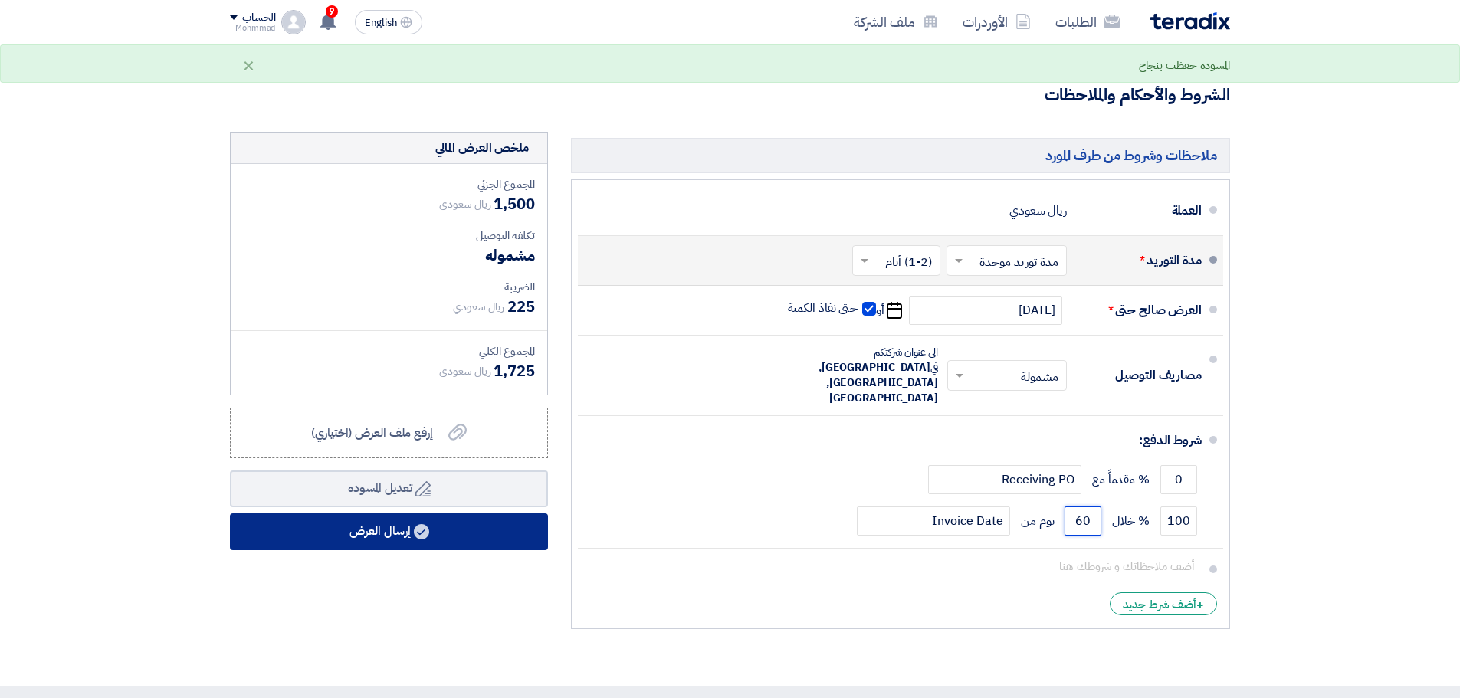
type input "60"
click at [393, 534] on button "إرسال العرض" at bounding box center [389, 532] width 318 height 37
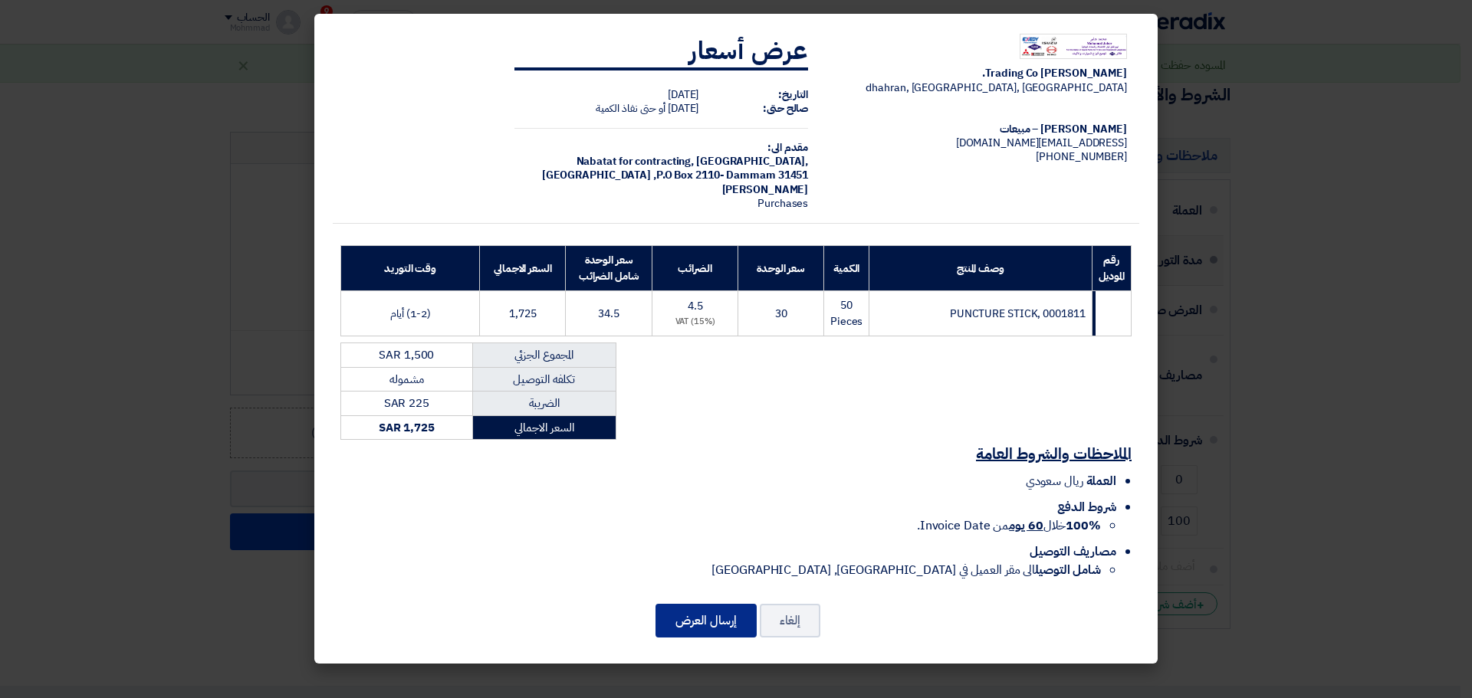
click at [688, 627] on button "إرسال العرض" at bounding box center [705, 621] width 101 height 34
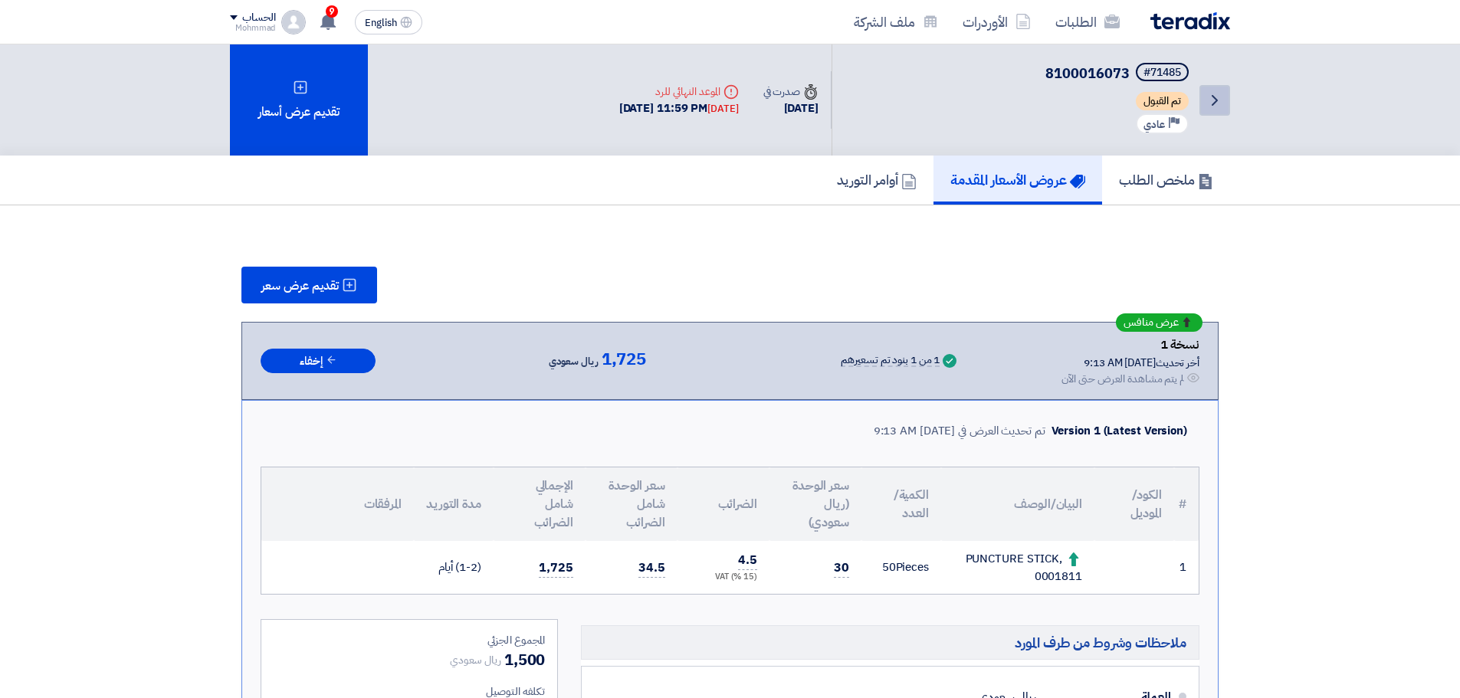
click at [1210, 95] on icon "Back" at bounding box center [1215, 100] width 18 height 18
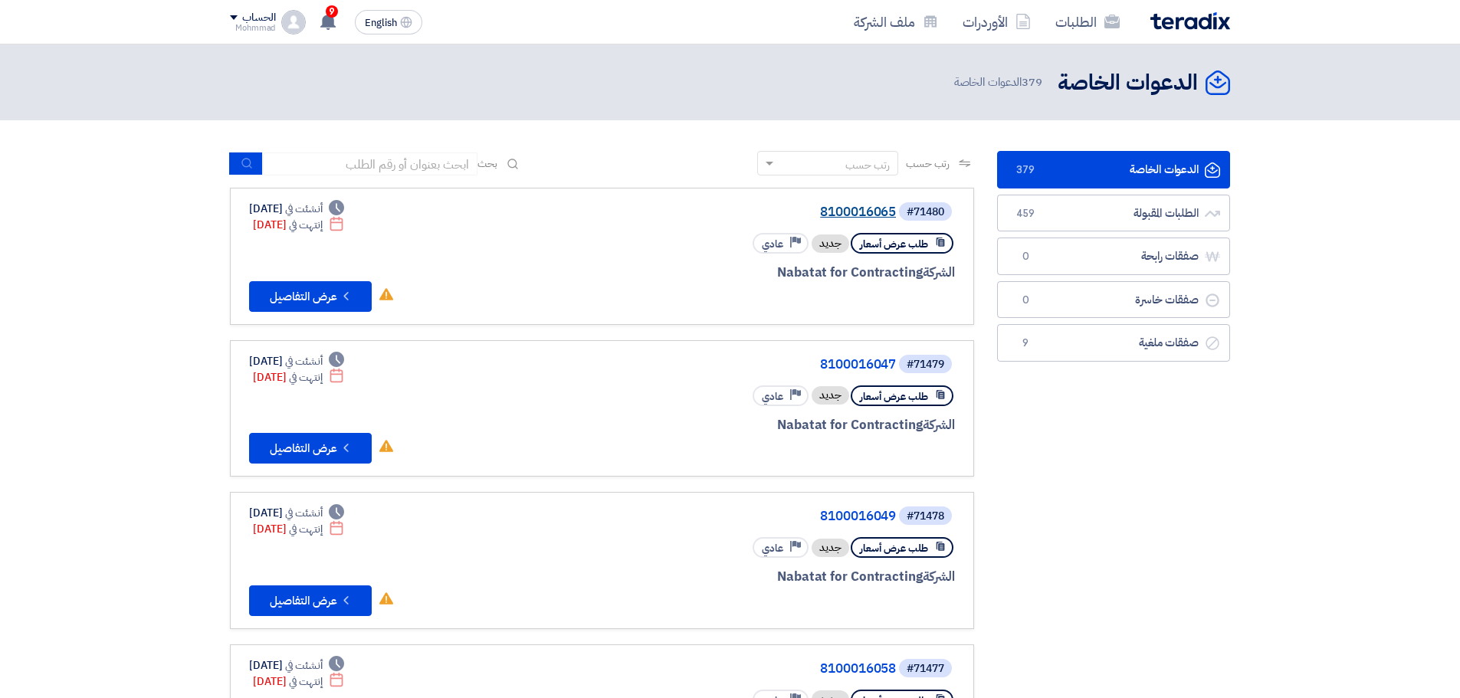
click at [853, 211] on link "8100016065" at bounding box center [742, 212] width 307 height 14
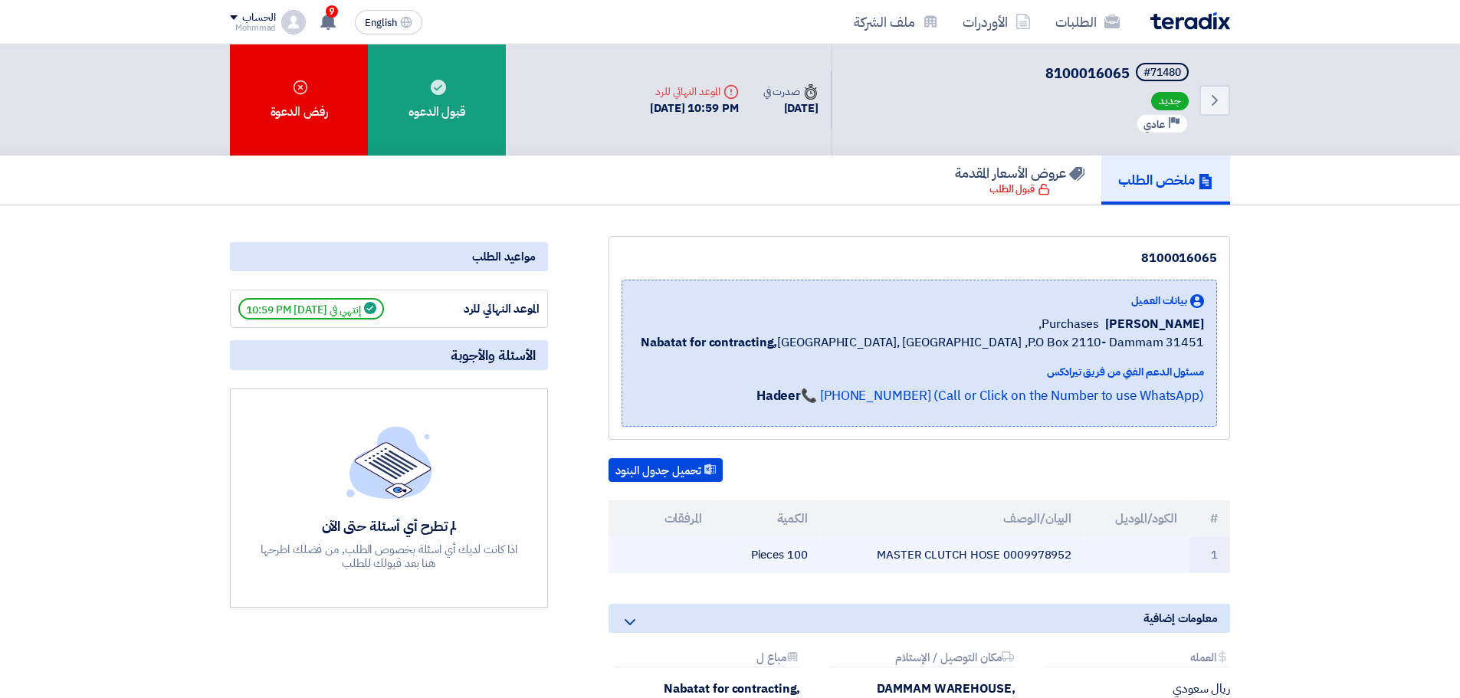
click at [1031, 556] on td "MASTER CLUTCH HOSE 0009978952" at bounding box center [952, 555] width 264 height 36
copy td "0009978952"
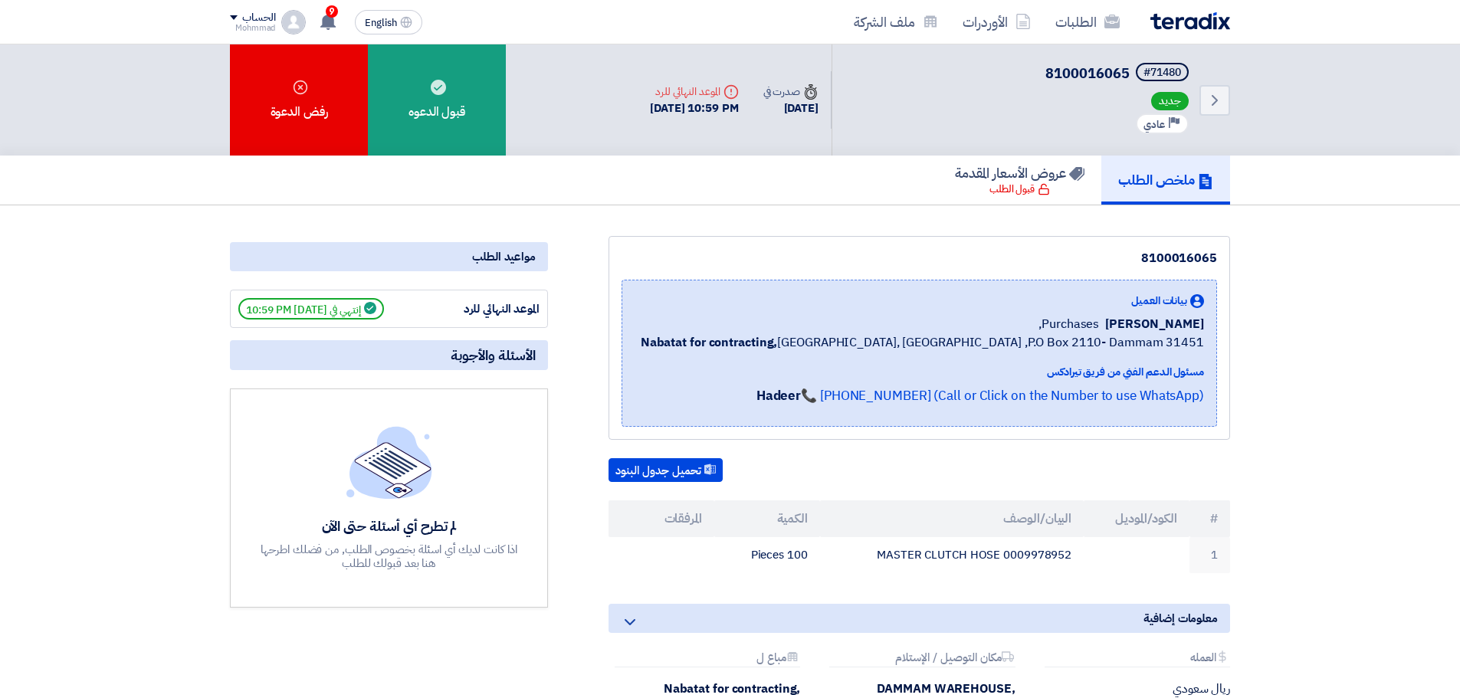
click at [1221, 516] on th "#" at bounding box center [1210, 519] width 41 height 37
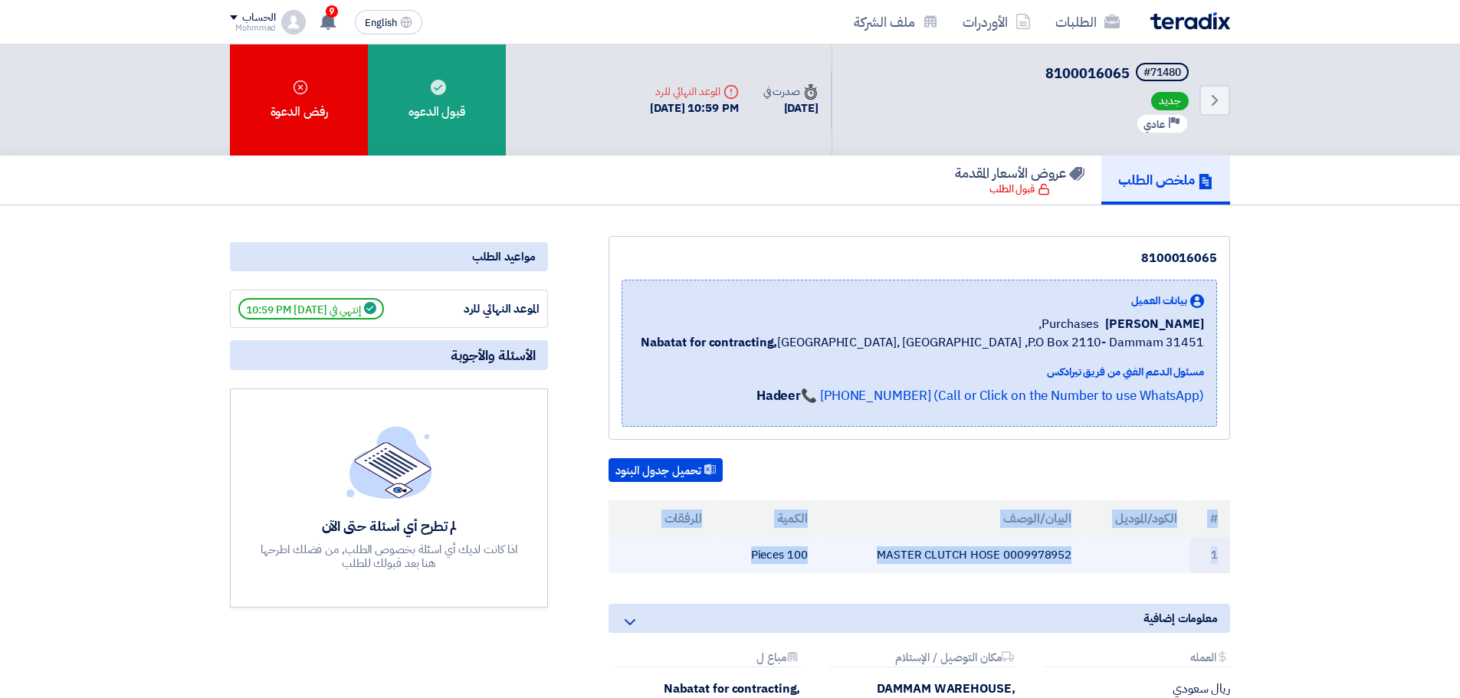
drag, startPoint x: 1214, startPoint y: 518, endPoint x: 703, endPoint y: 547, distance: 512.1
click at [703, 547] on table "# الكود/الموديل البيان/الوصف الكمية المرفقات 1 MASTER CLUTCH HOSE 0009978952 10…" at bounding box center [920, 537] width 622 height 73
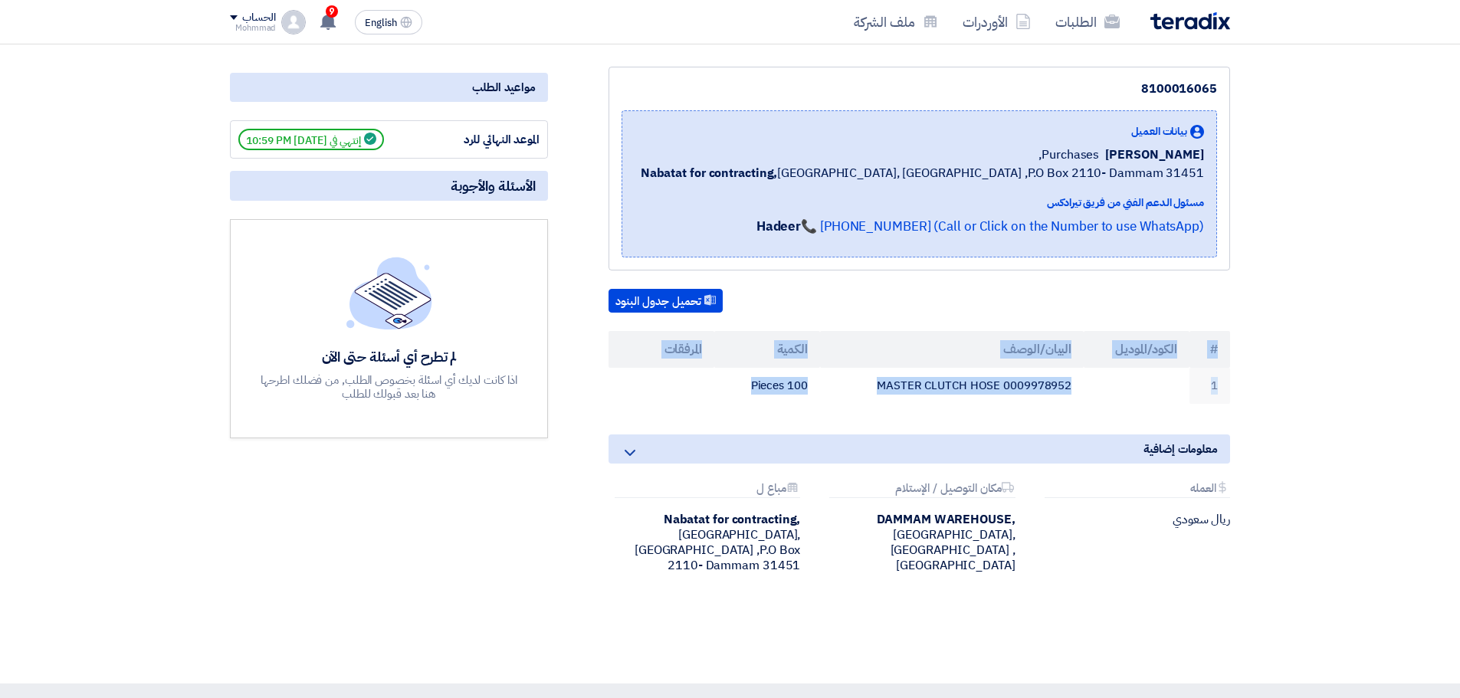
scroll to position [192, 0]
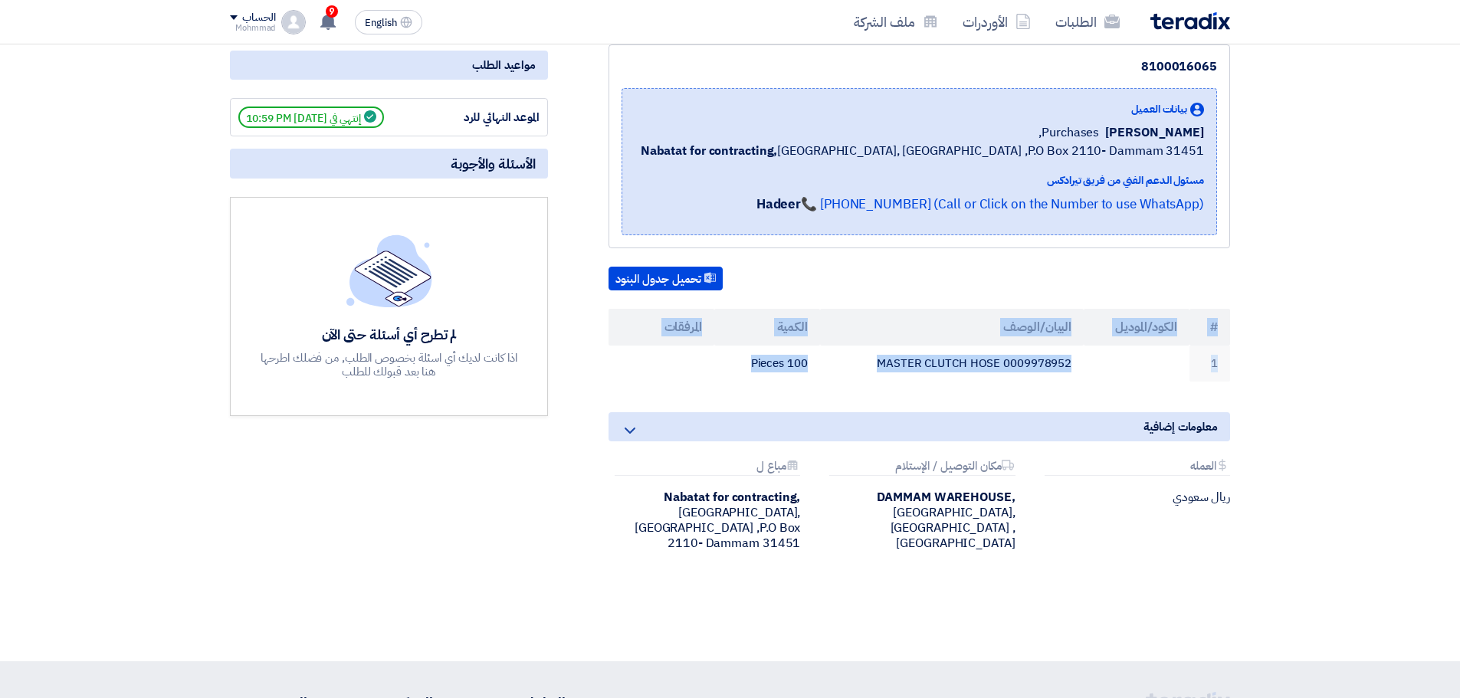
copy table "# الكود/الموديل البيان/الوصف الكمية المرفقات 1 MASTER CLUTCH HOSE 0009978952 10…"
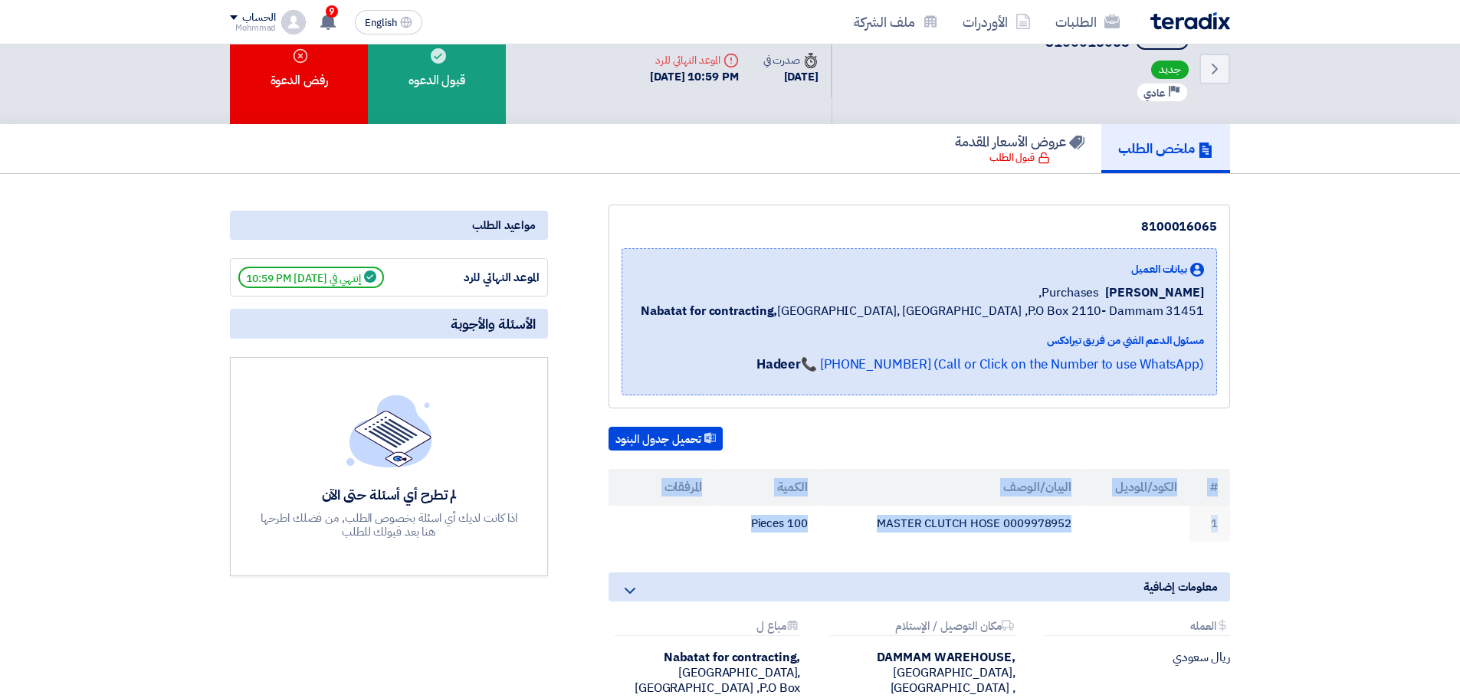
scroll to position [0, 0]
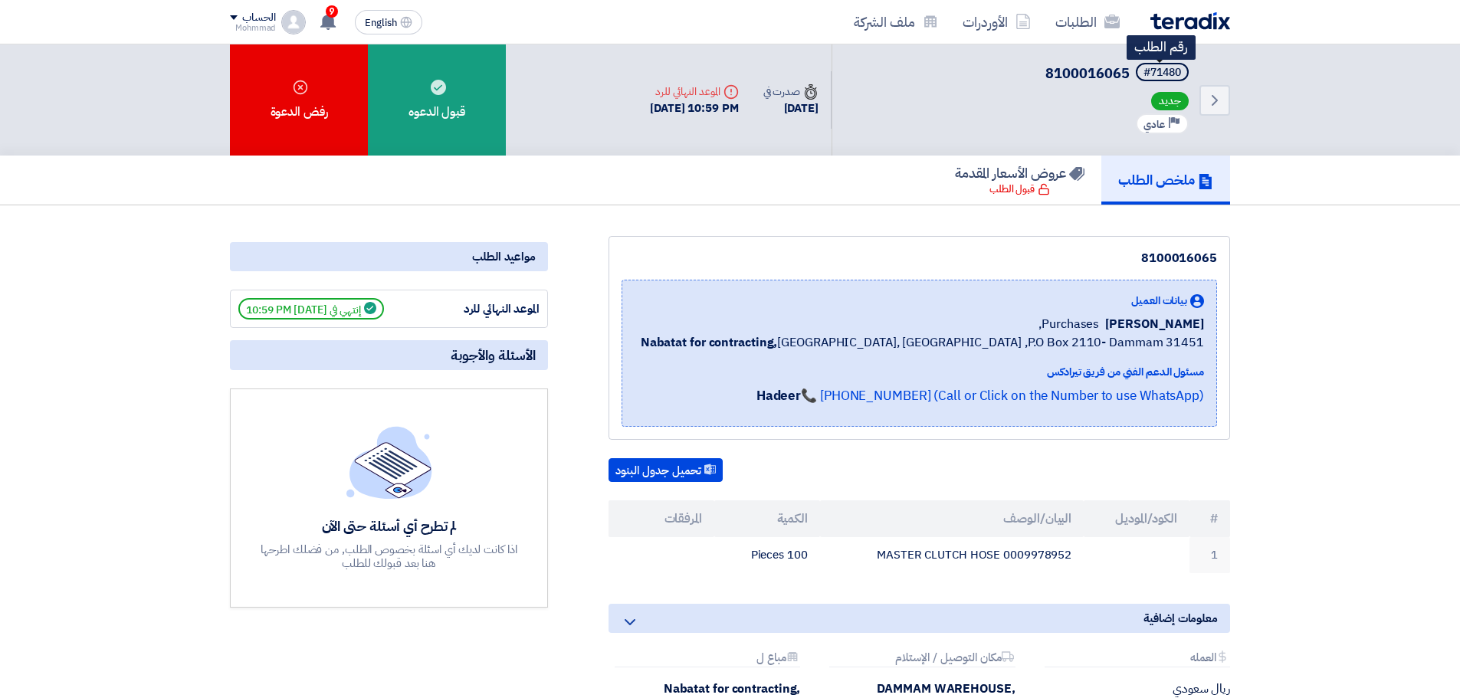
click at [1170, 76] on div "#71480" at bounding box center [1163, 72] width 38 height 11
copy div "71480"
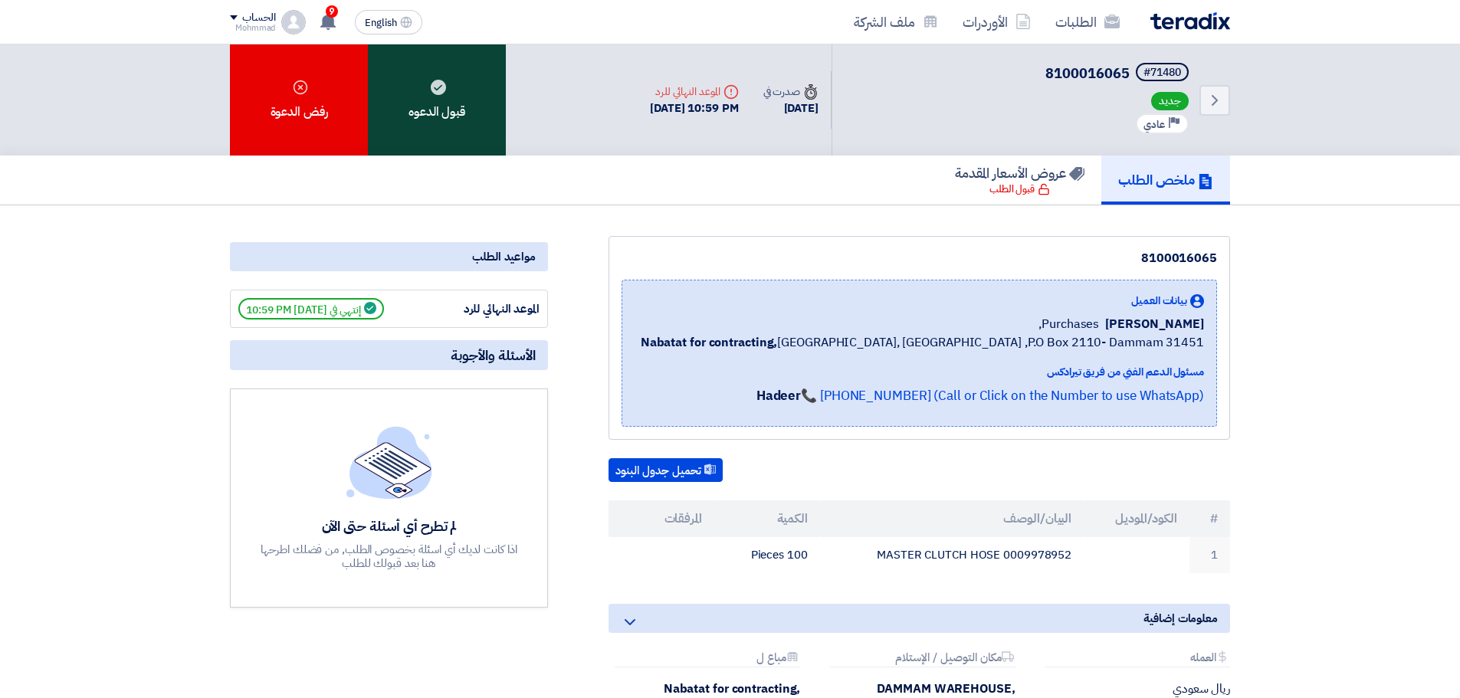
click at [459, 96] on div "قبول الدعوه" at bounding box center [437, 99] width 138 height 111
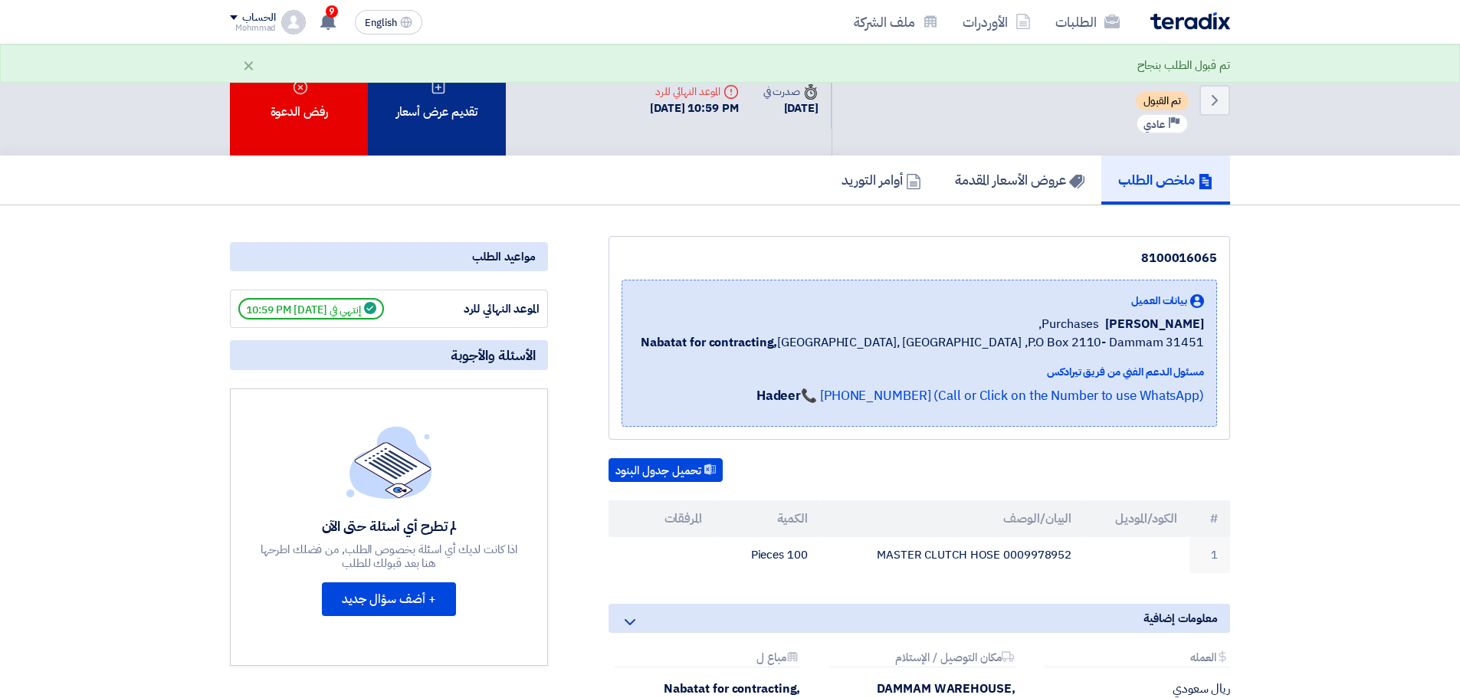
click at [445, 107] on div "تقديم عرض أسعار" at bounding box center [437, 99] width 138 height 111
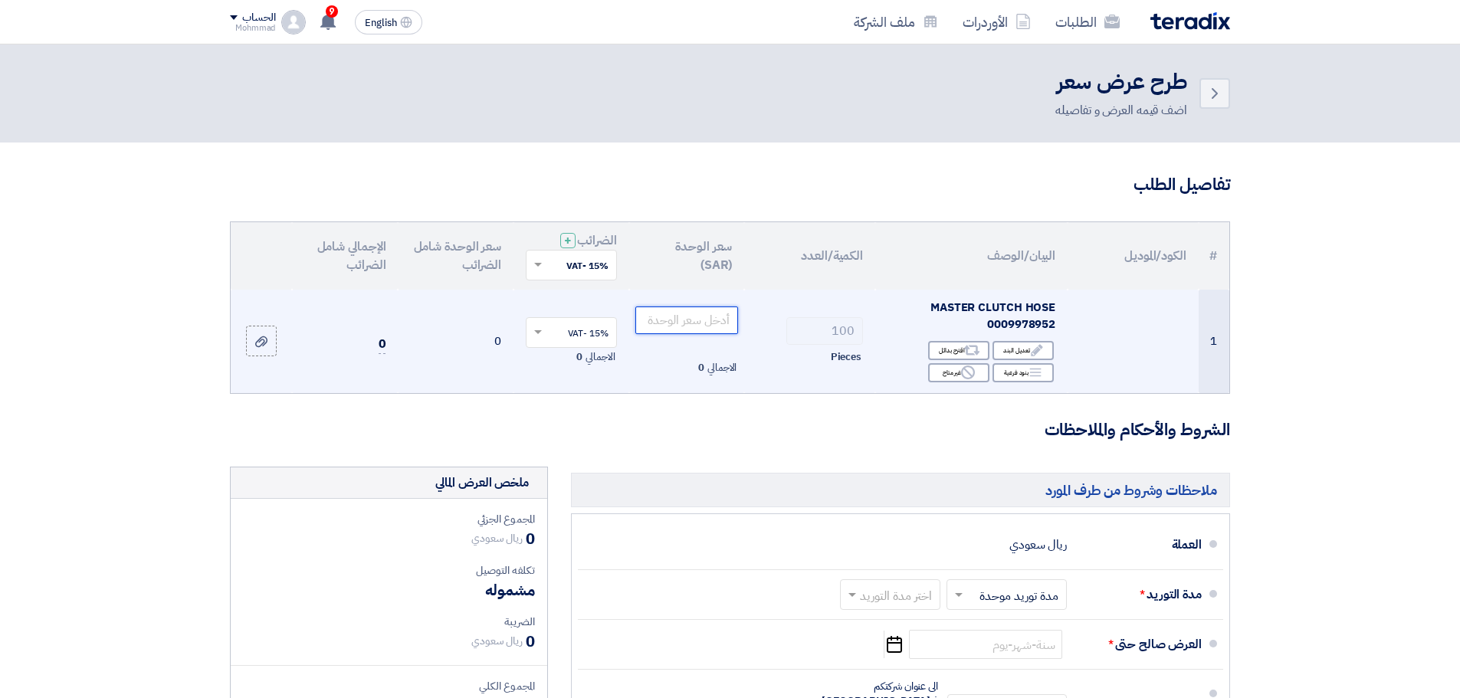
click at [718, 317] on input "number" at bounding box center [686, 321] width 103 height 28
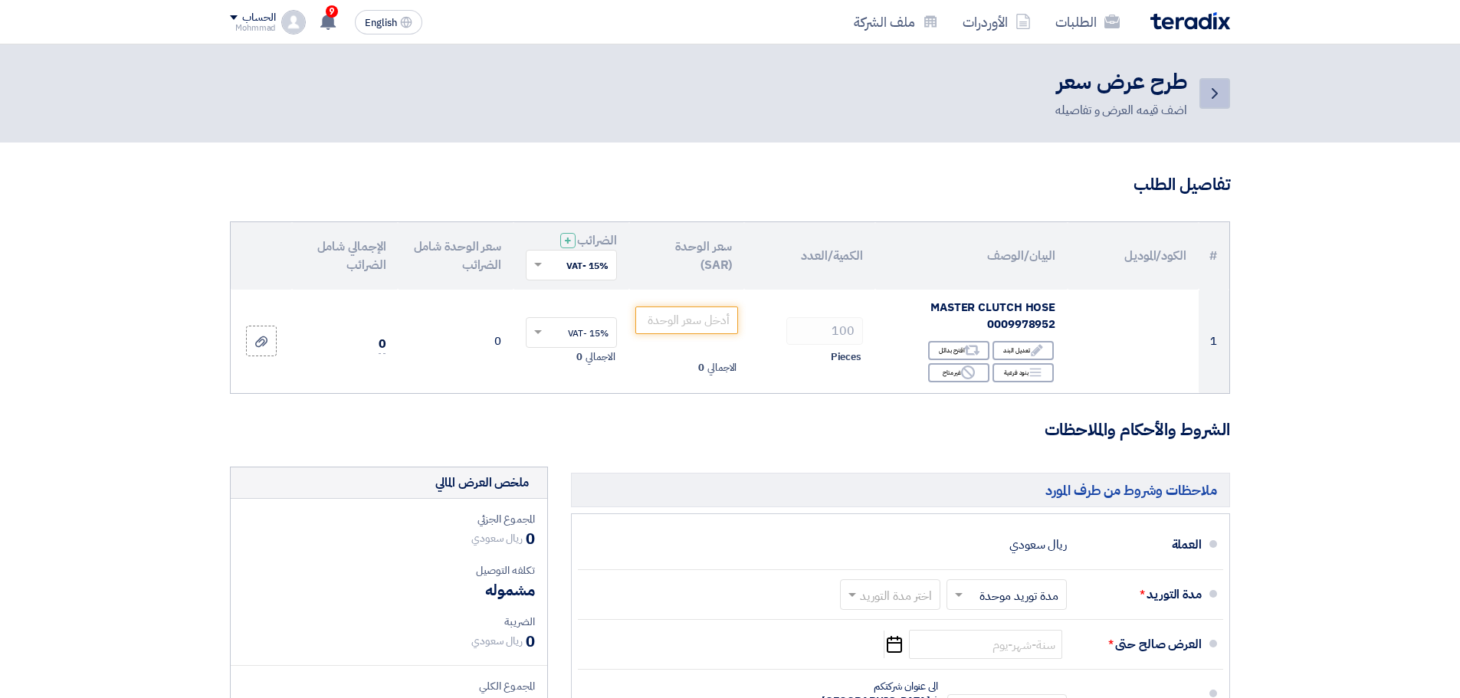
click at [1214, 90] on use at bounding box center [1215, 93] width 6 height 11
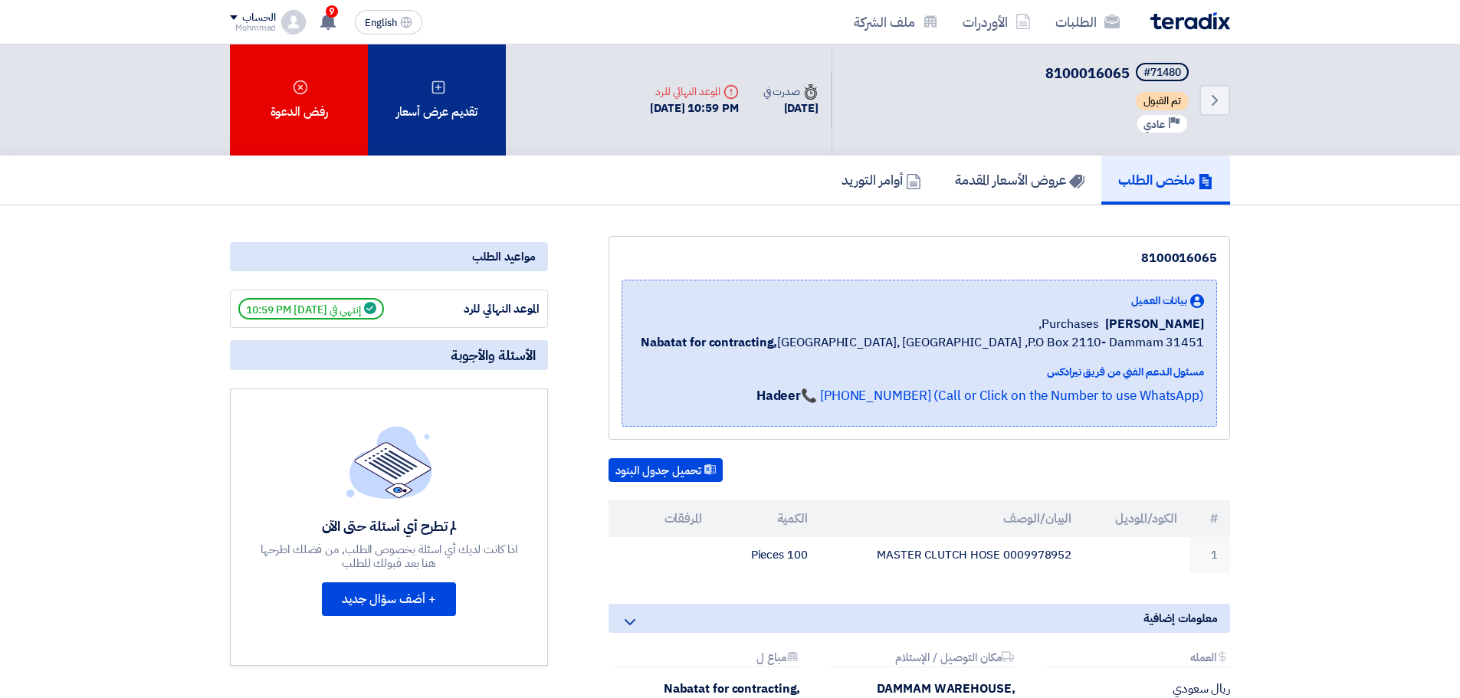
click at [424, 116] on div "تقديم عرض أسعار" at bounding box center [437, 99] width 138 height 111
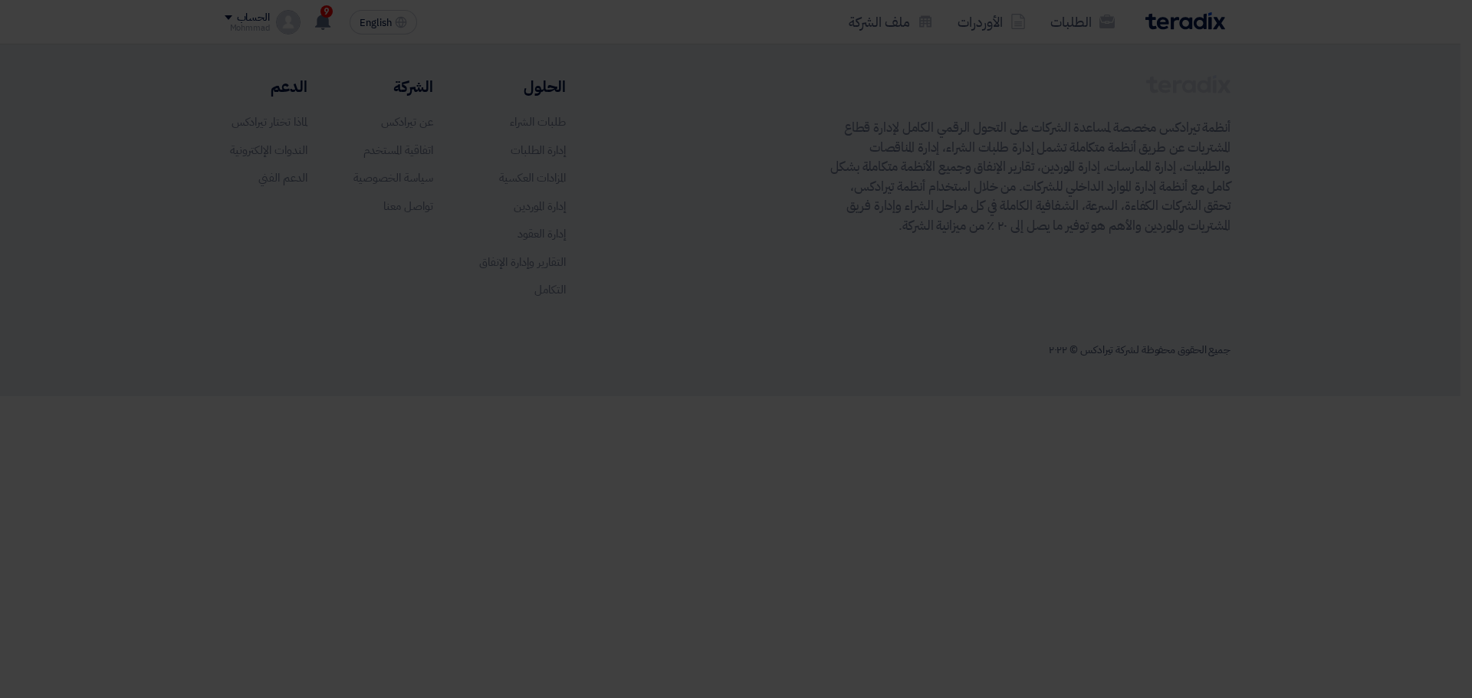
click at [750, 243] on div "أبدأ في تقديم عرض أسعار جديد تقديم عرض أسعار جديد من البداية" at bounding box center [735, 151] width 843 height 221
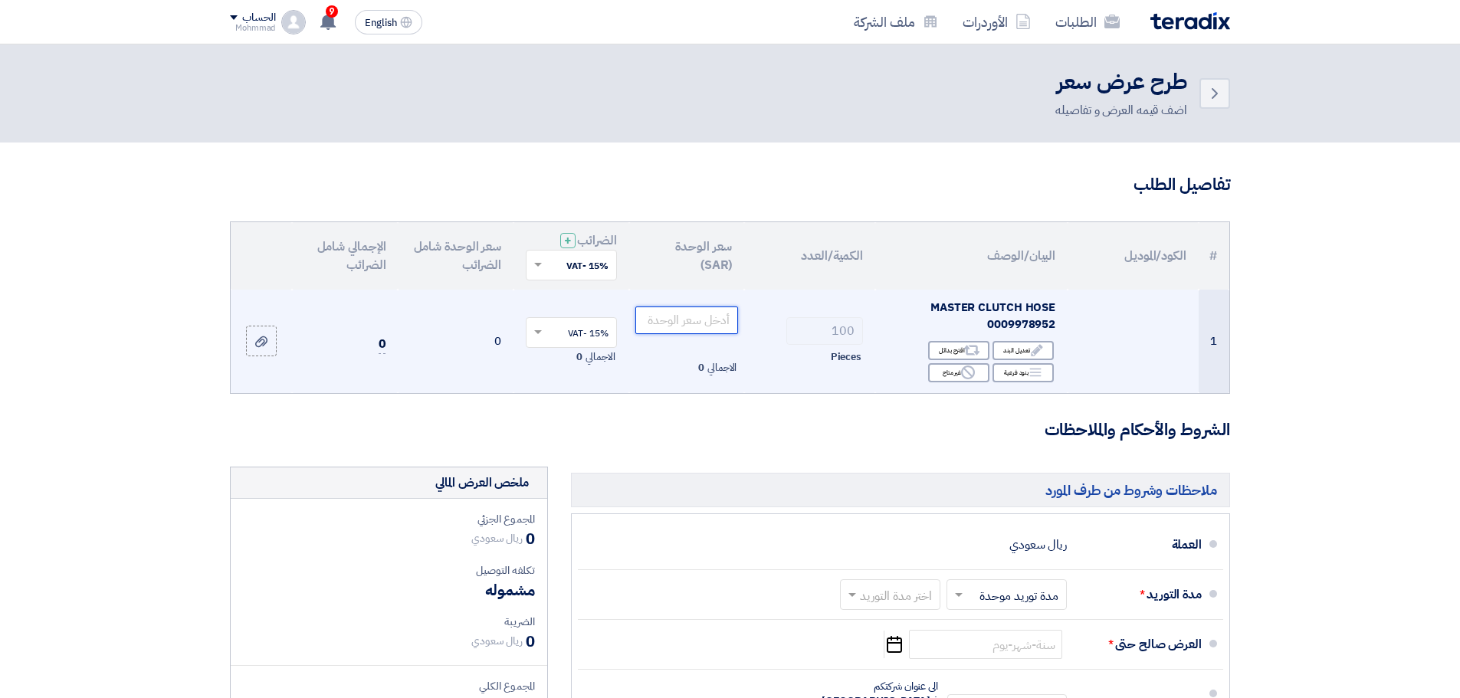
click at [682, 318] on input "number" at bounding box center [686, 321] width 103 height 28
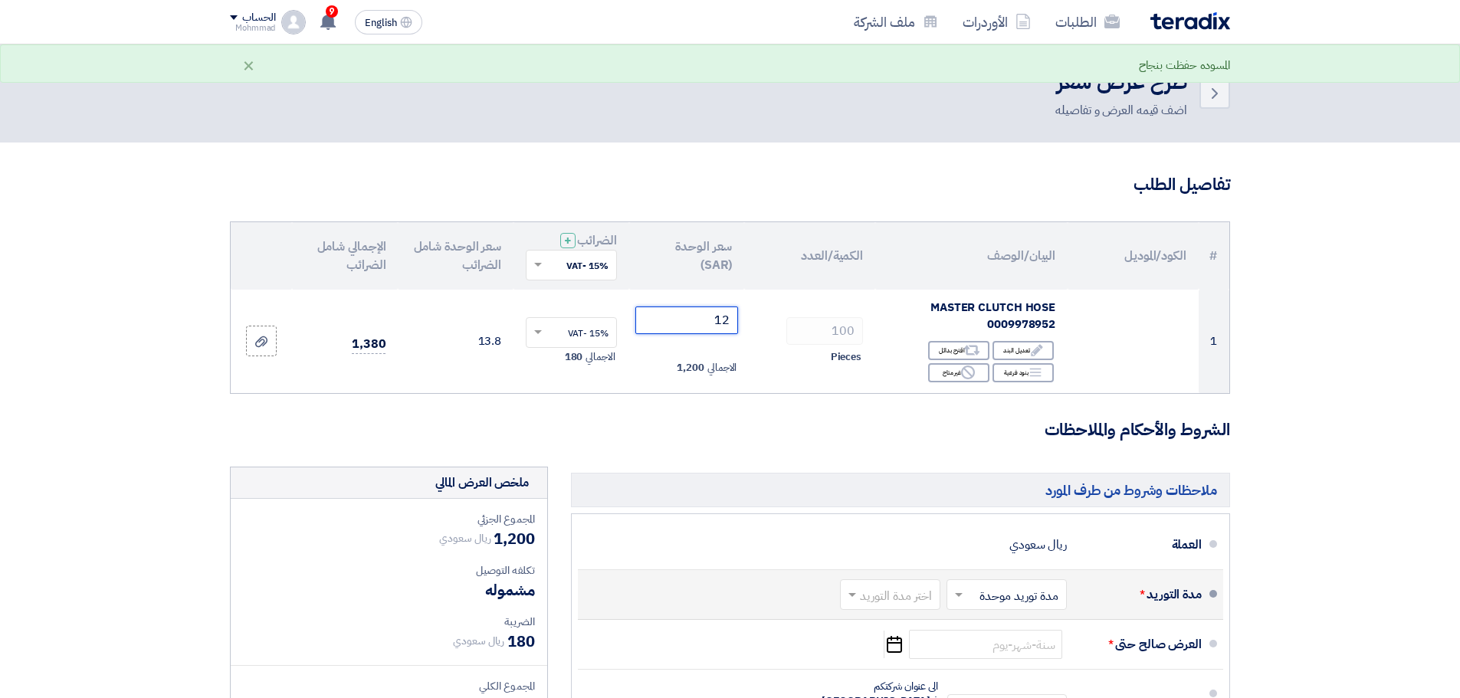
type input "12"
click at [882, 595] on input "text" at bounding box center [887, 597] width 93 height 22
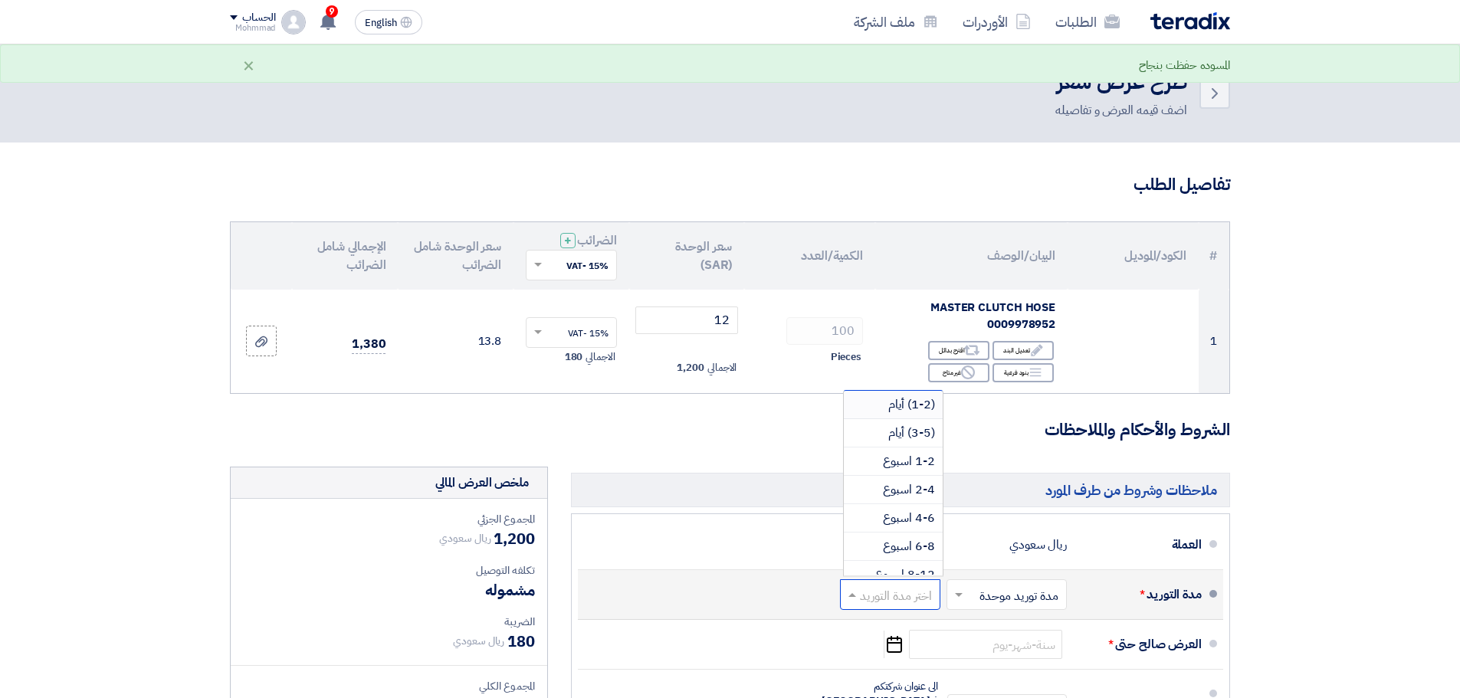
click at [890, 404] on span "(1-2) أيام" at bounding box center [911, 405] width 47 height 18
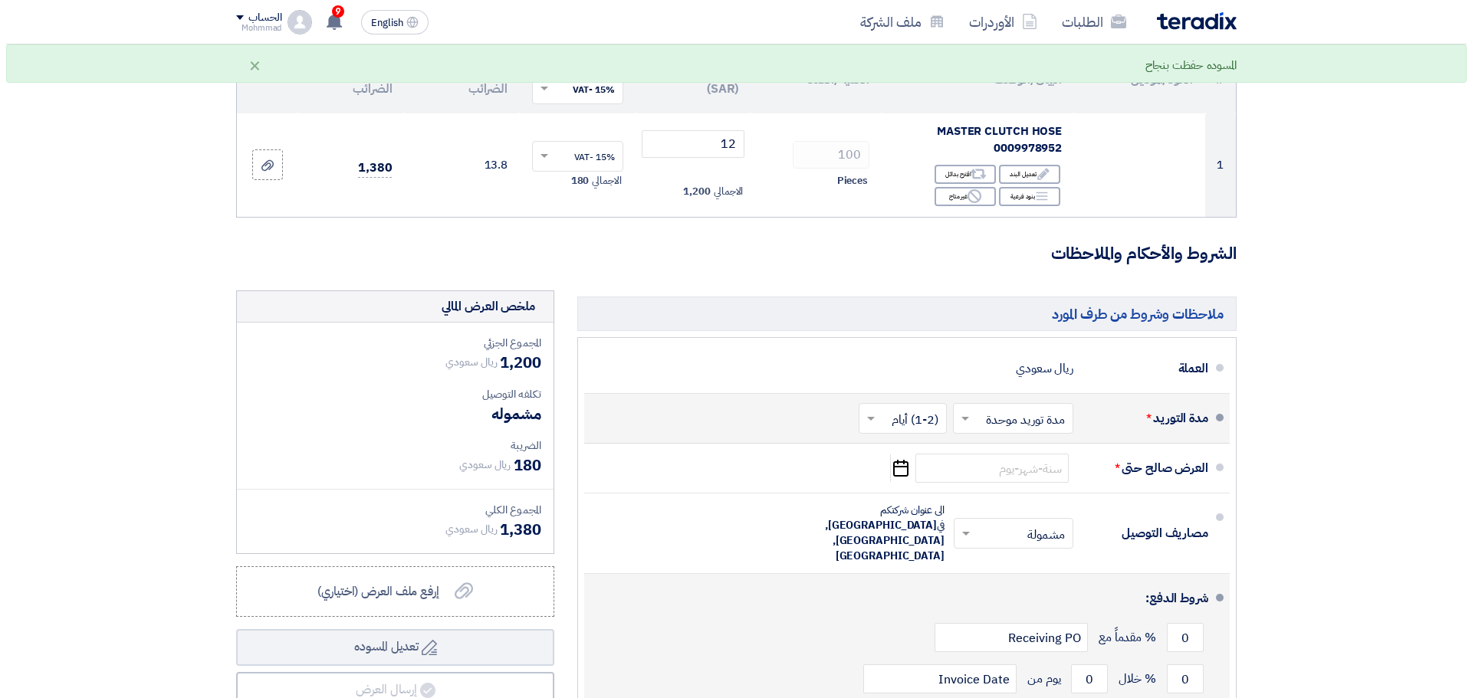
scroll to position [192, 0]
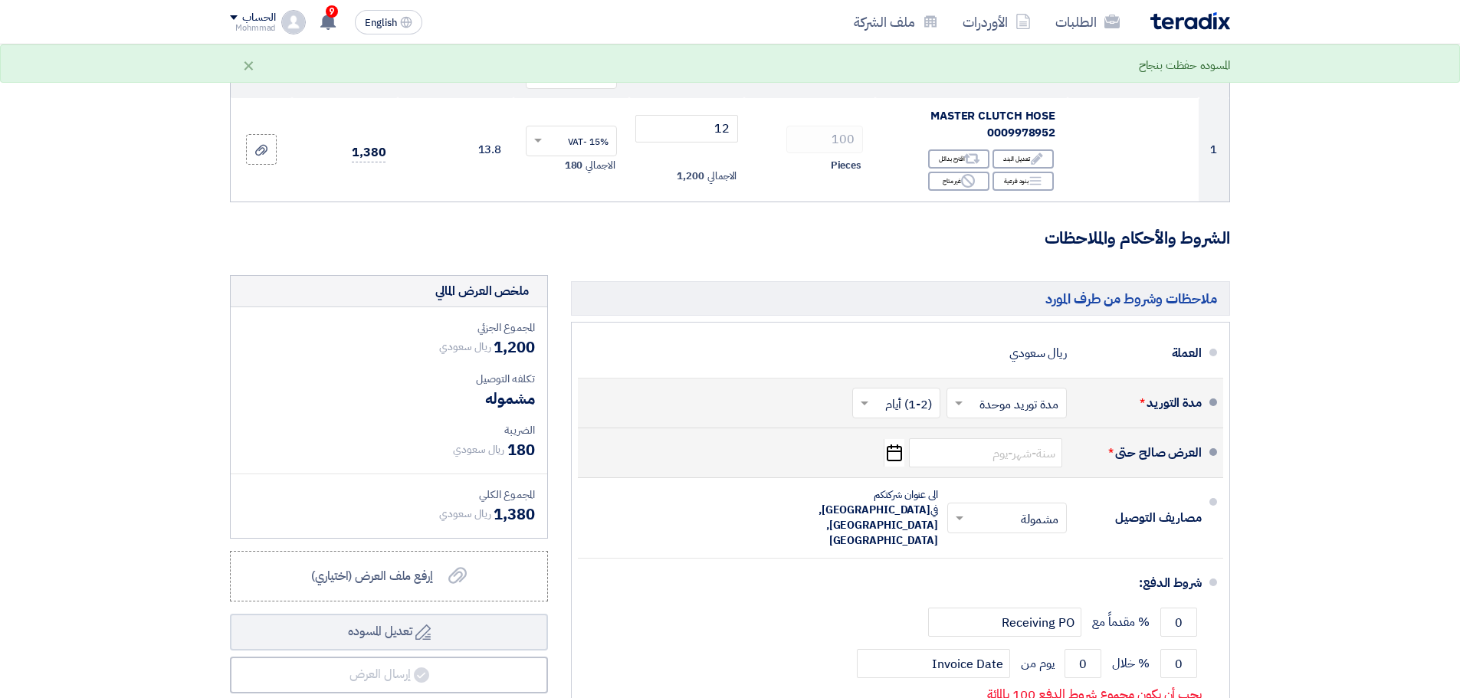
click at [891, 450] on icon "Pick a date" at bounding box center [894, 453] width 21 height 28
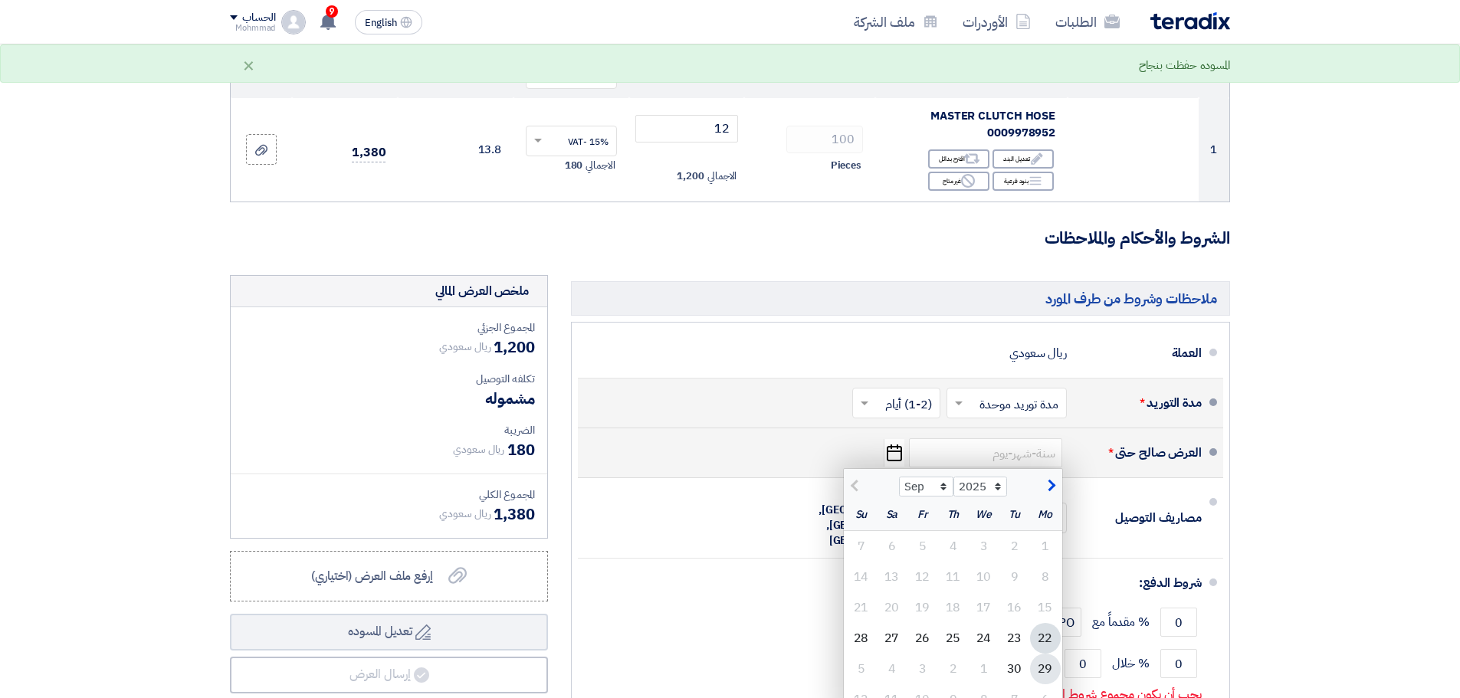
click at [1044, 674] on div "29" at bounding box center [1045, 669] width 31 height 31
type input "[DATE]"
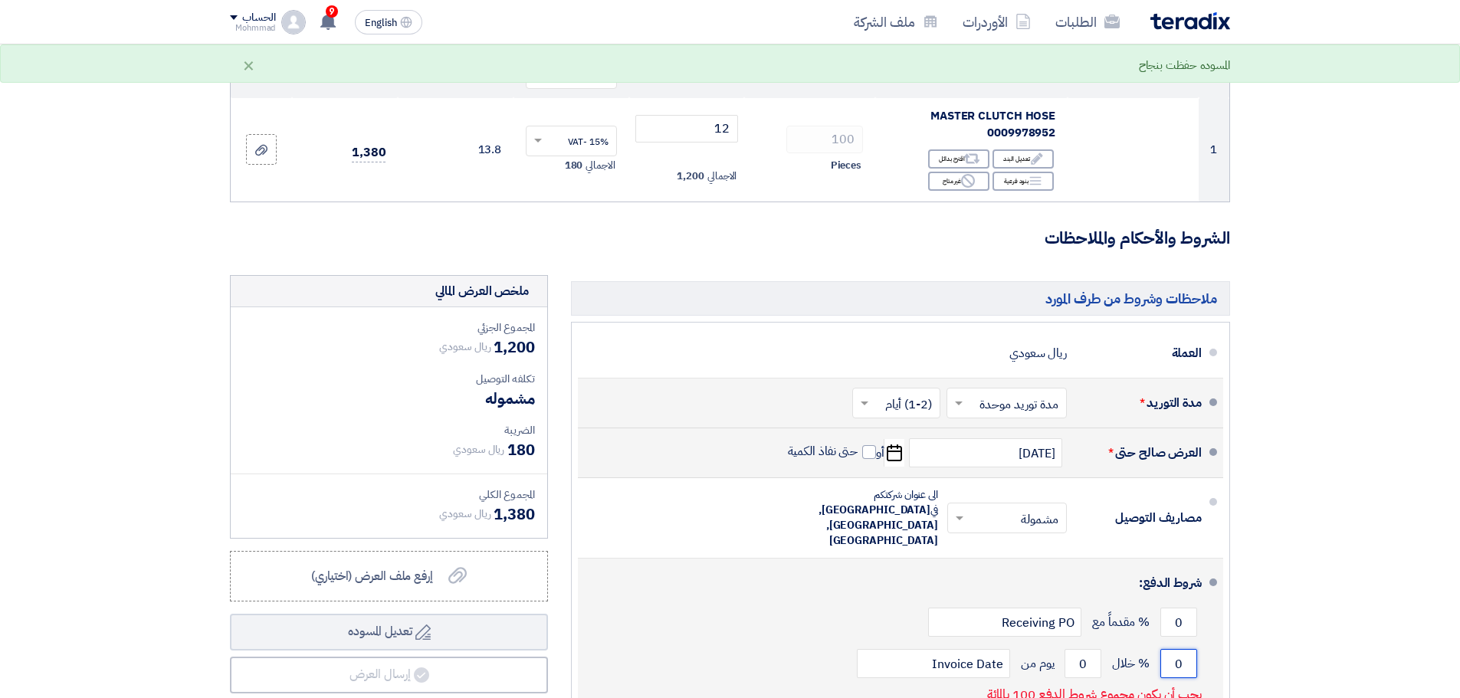
click at [1195, 649] on input "0" at bounding box center [1179, 663] width 37 height 29
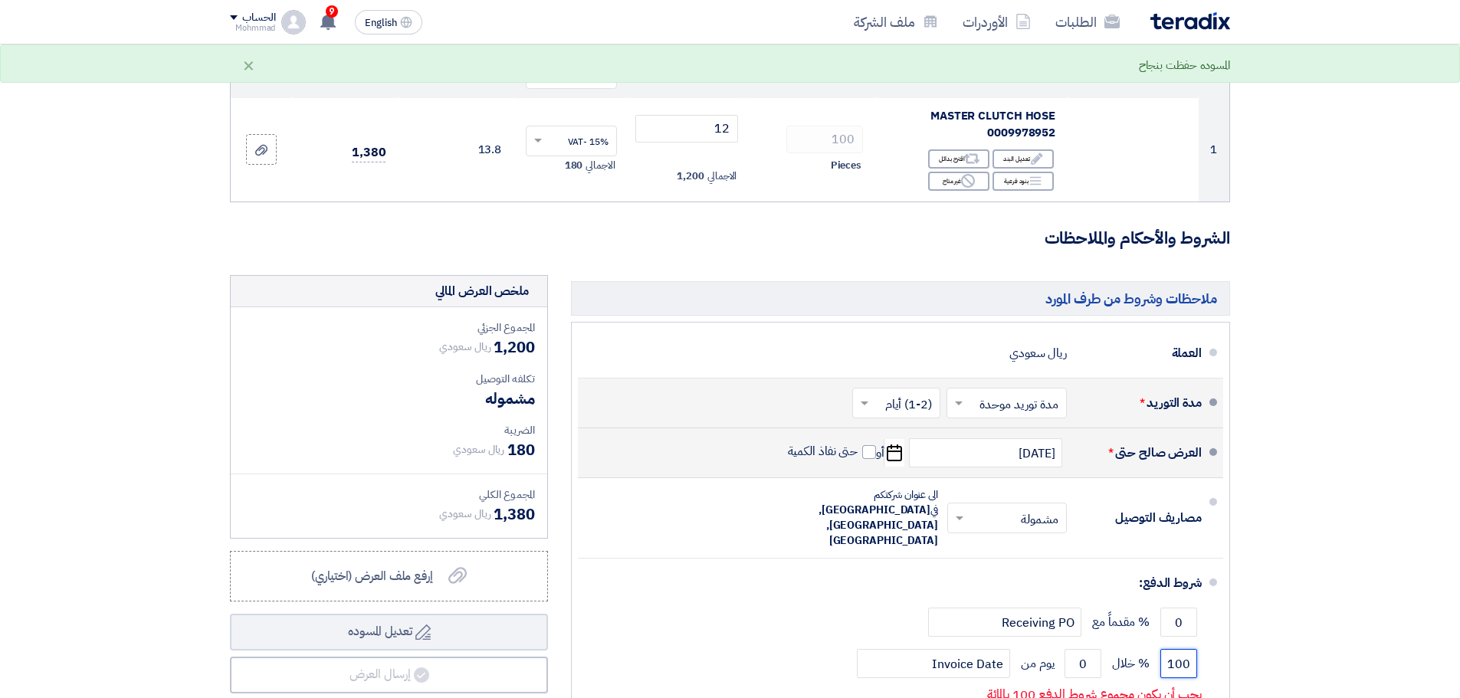
type input "100"
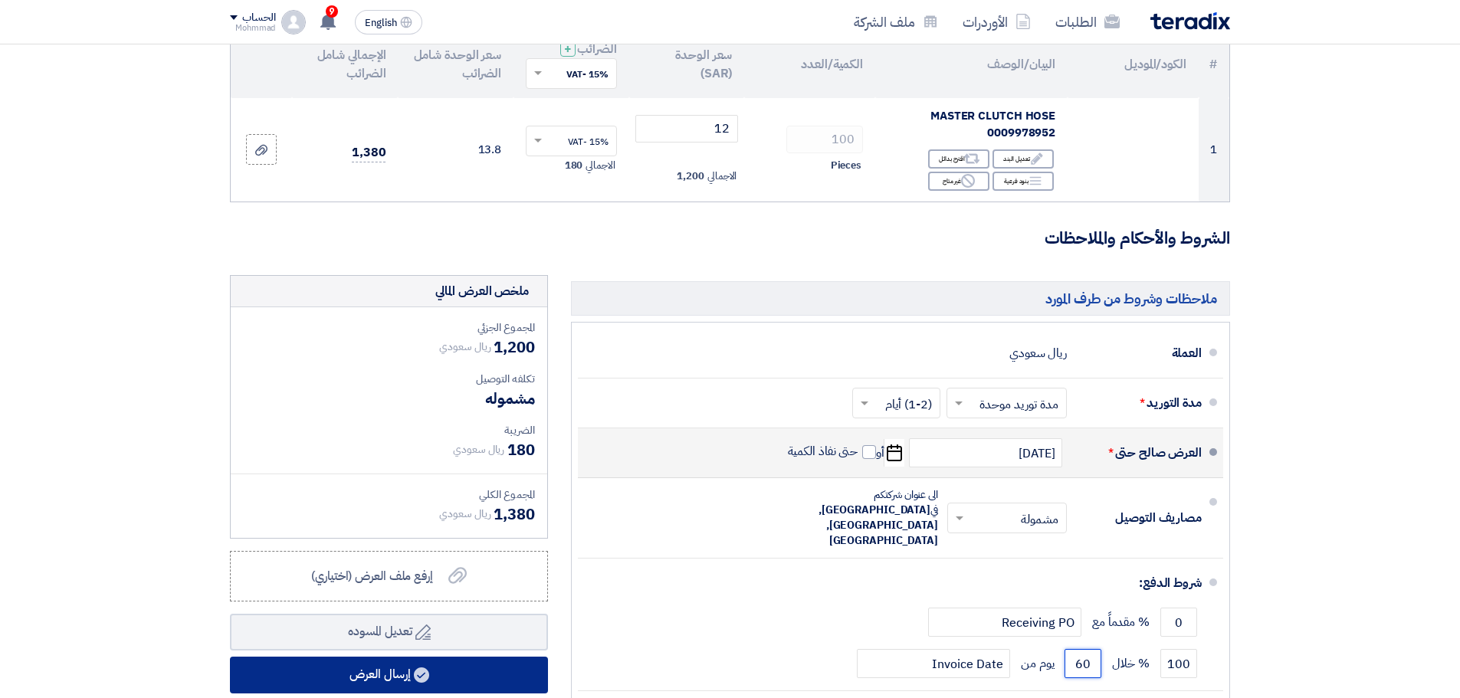
type input "60"
click at [386, 685] on button "إرسال العرض" at bounding box center [389, 675] width 318 height 37
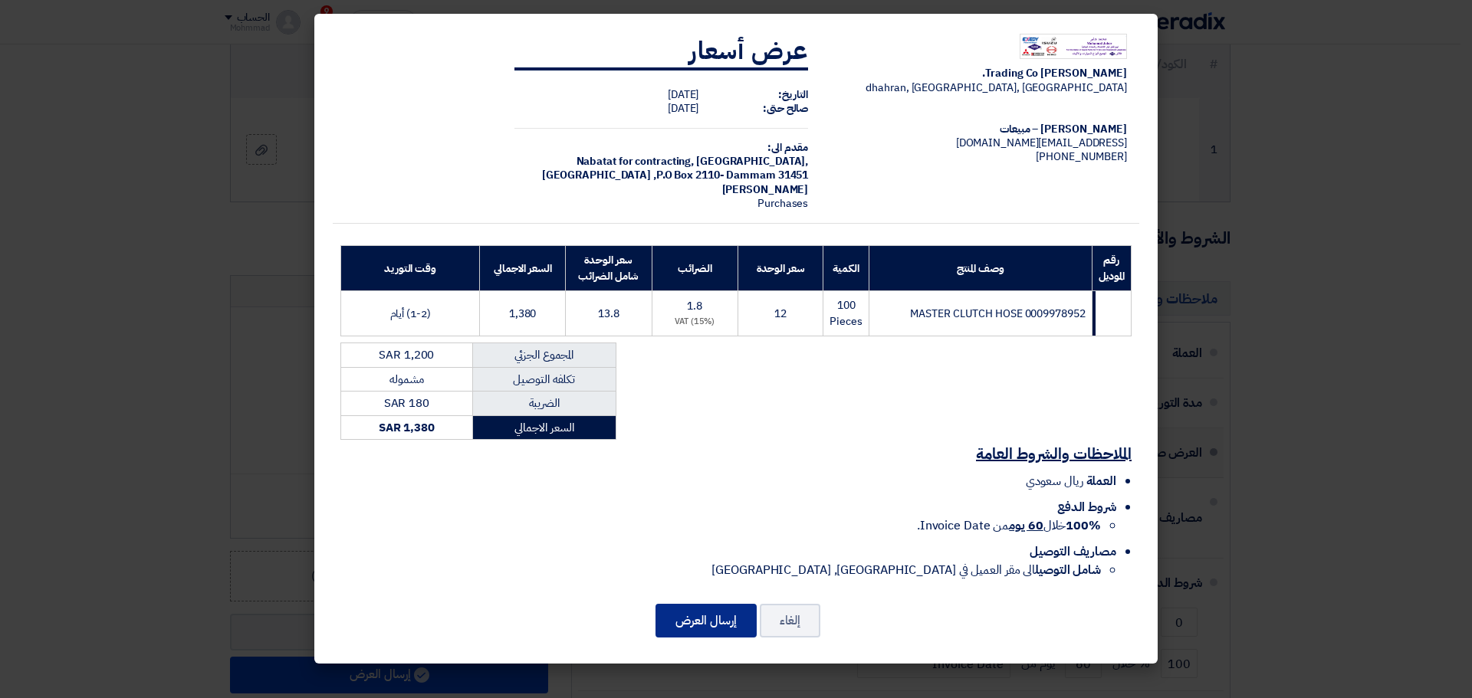
click at [711, 619] on button "إرسال العرض" at bounding box center [705, 621] width 101 height 34
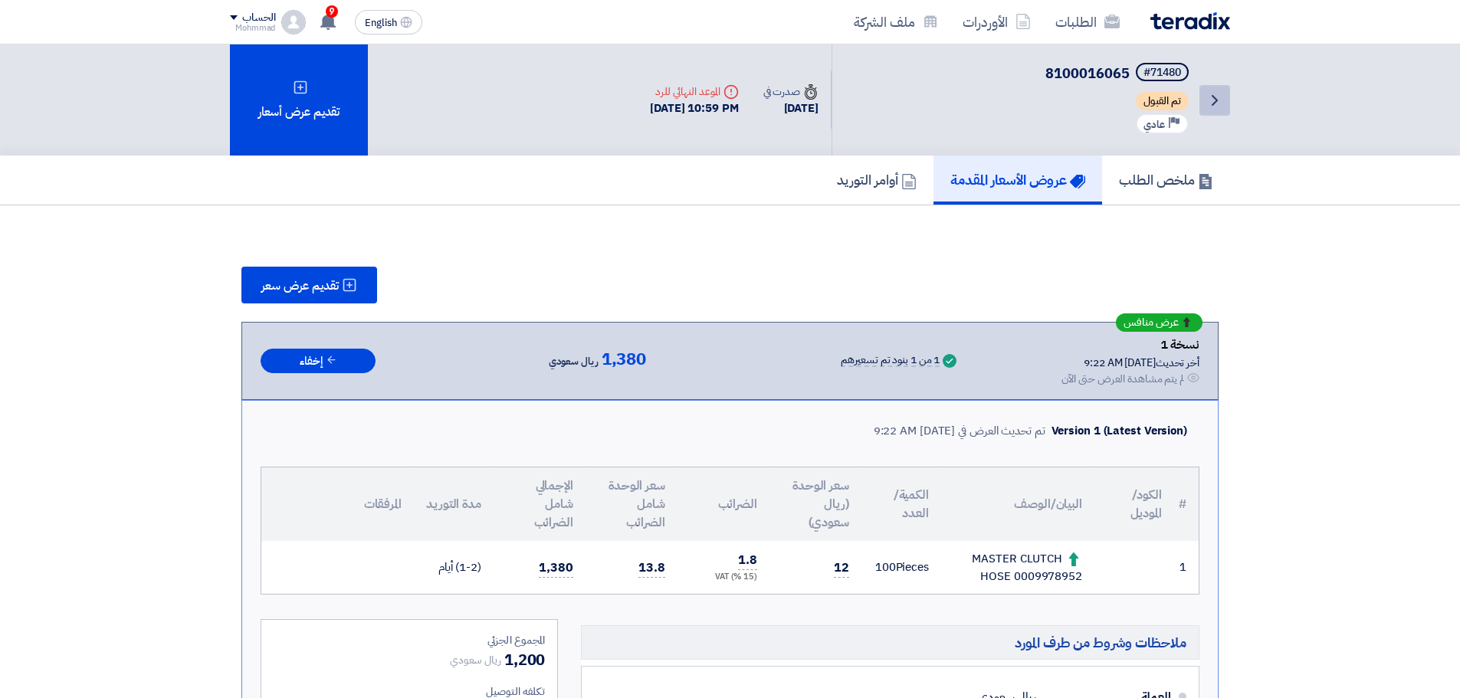
click at [1204, 103] on link "Back" at bounding box center [1215, 100] width 31 height 31
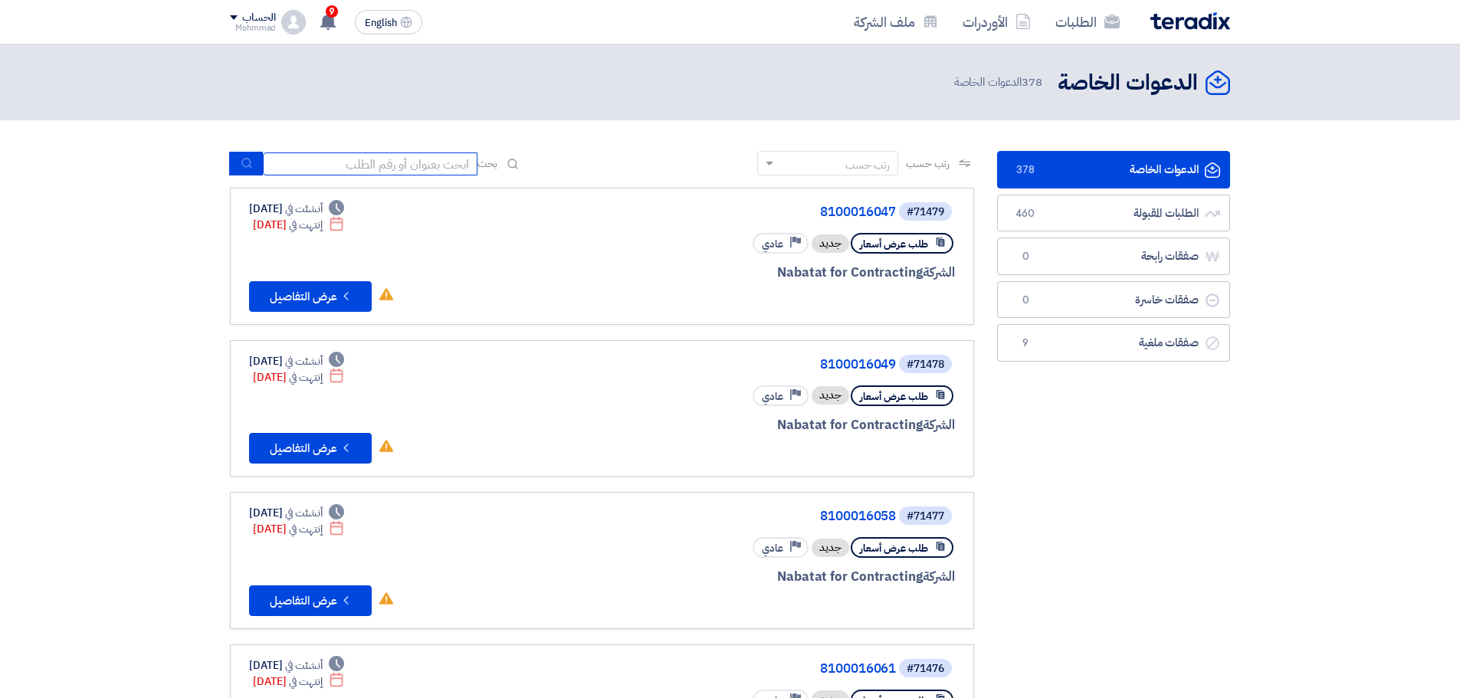
click at [396, 161] on input at bounding box center [370, 164] width 215 height 23
type input "71488"
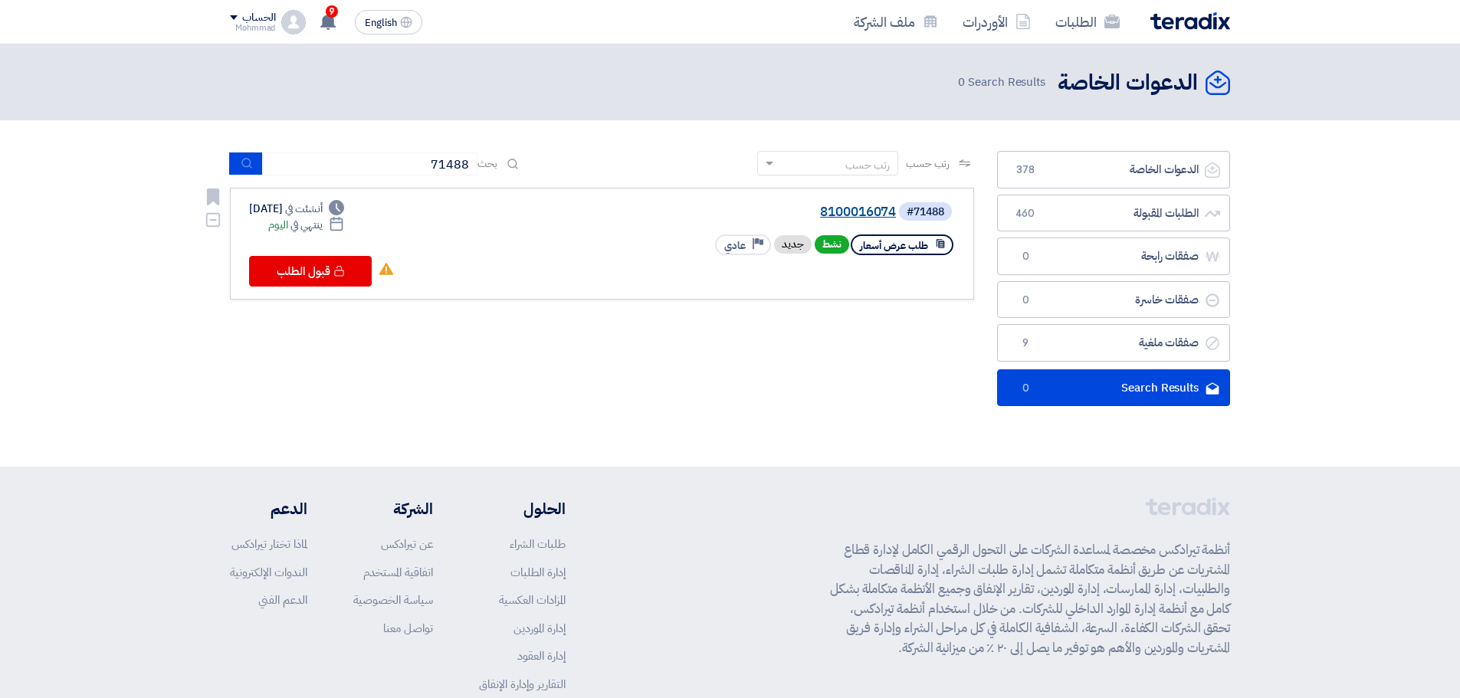
click at [851, 212] on link "8100016074" at bounding box center [742, 212] width 307 height 14
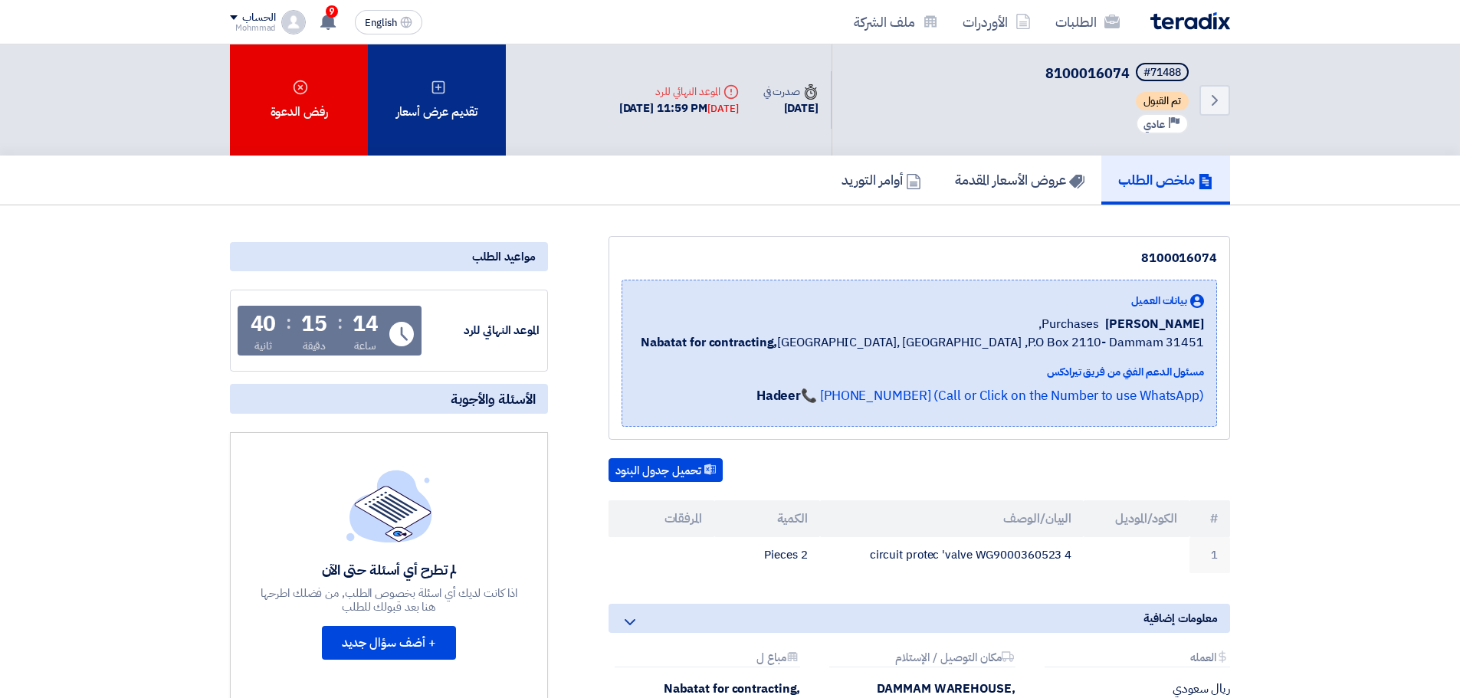
click at [443, 122] on div "تقديم عرض أسعار" at bounding box center [437, 99] width 138 height 111
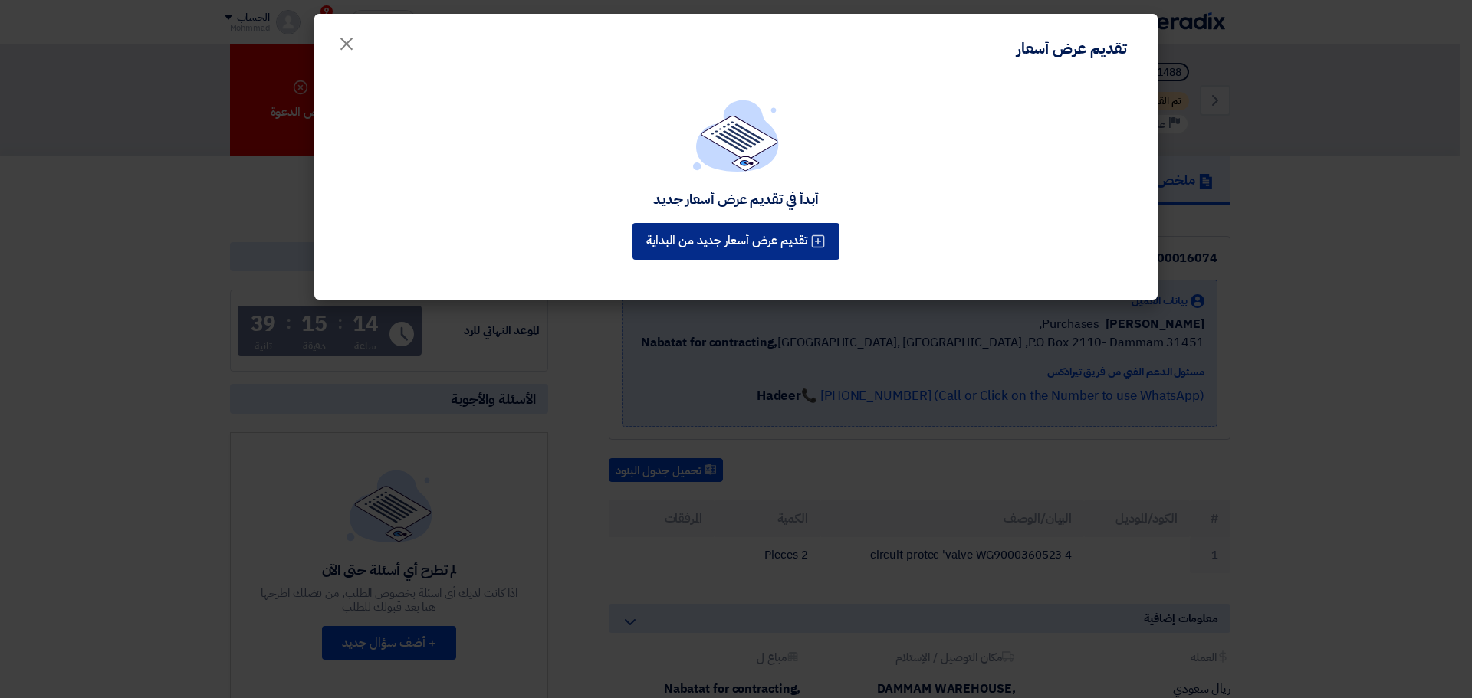
click at [777, 256] on div "أبدأ في تقديم عرض أسعار جديد تقديم عرض أسعار جديد من البداية" at bounding box center [735, 190] width 843 height 221
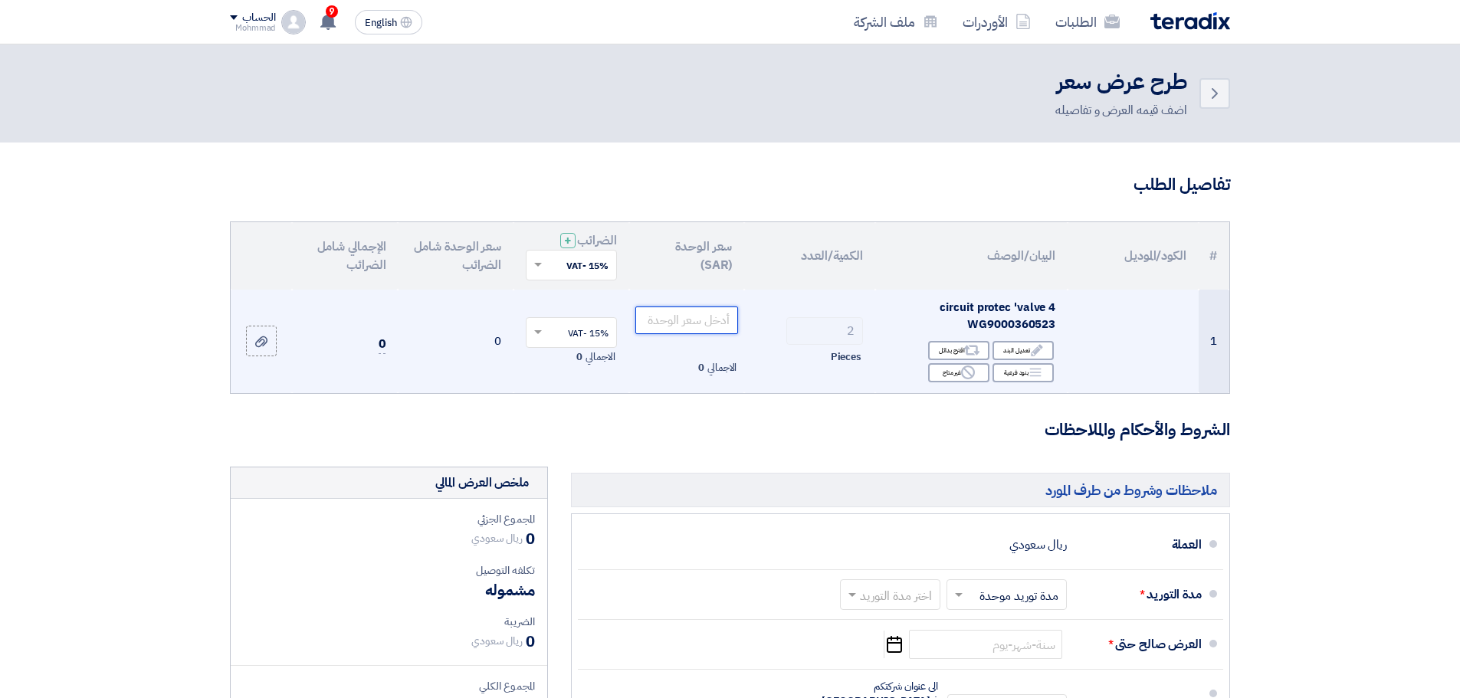
click at [691, 322] on input "number" at bounding box center [686, 321] width 103 height 28
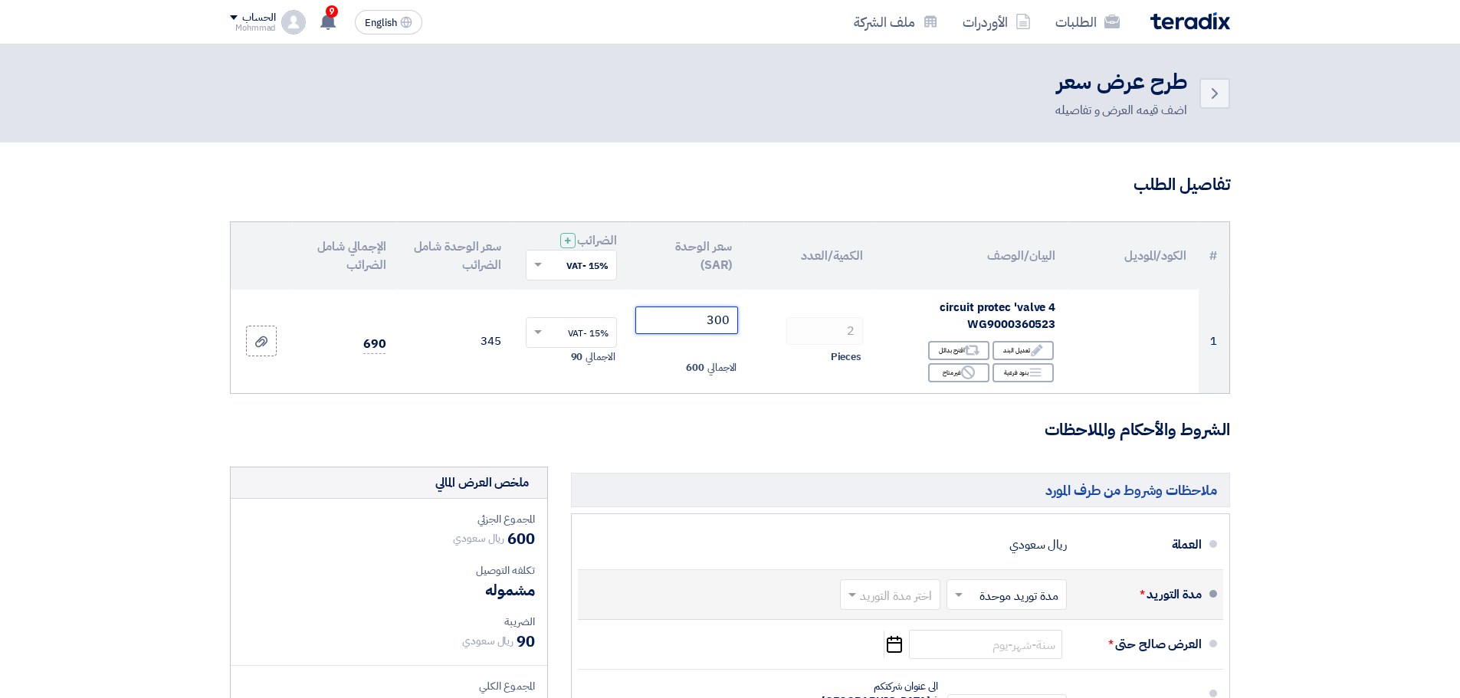
type input "300"
click at [878, 611] on div "اختر مدة التوريد × مدة توريد موحدة × اختر مدة التوريد" at bounding box center [952, 594] width 230 height 37
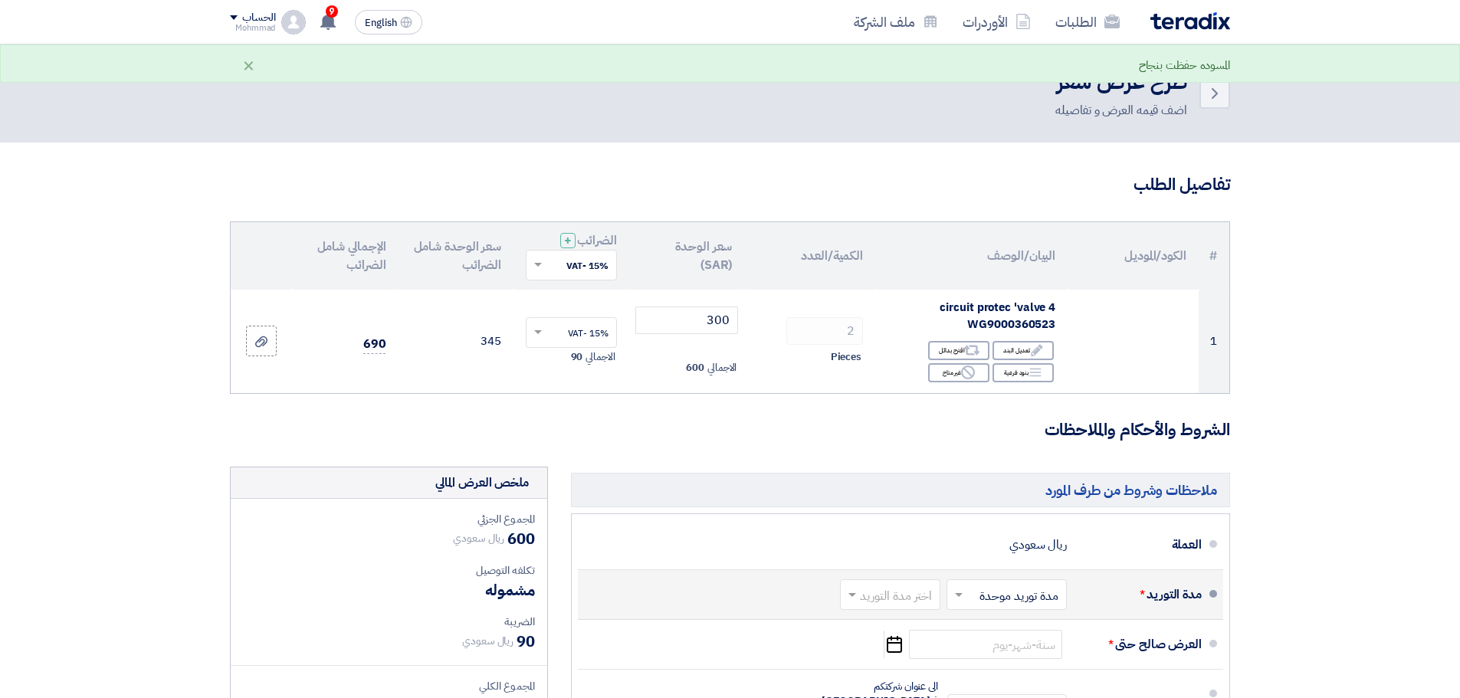
click at [870, 598] on input "text" at bounding box center [887, 597] width 93 height 22
click at [923, 412] on span "(1-2) أيام" at bounding box center [911, 405] width 47 height 18
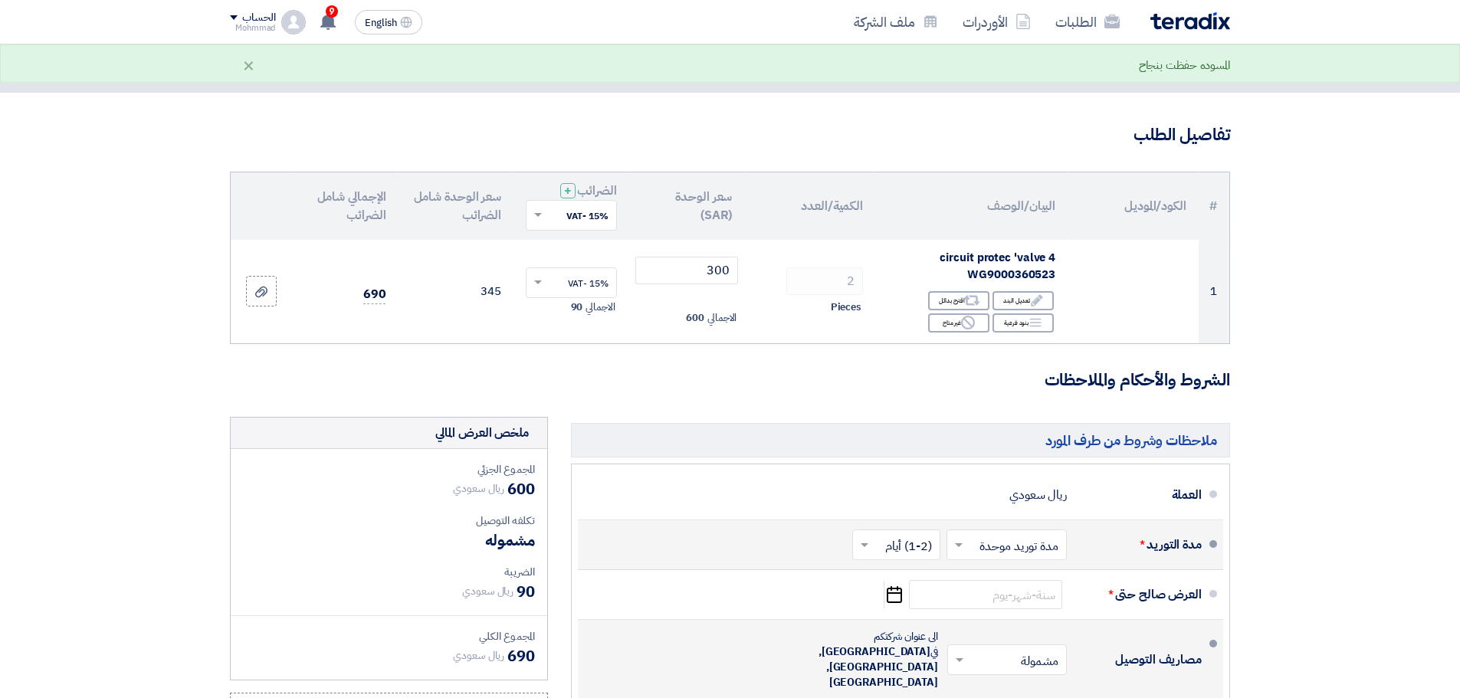
scroll to position [192, 0]
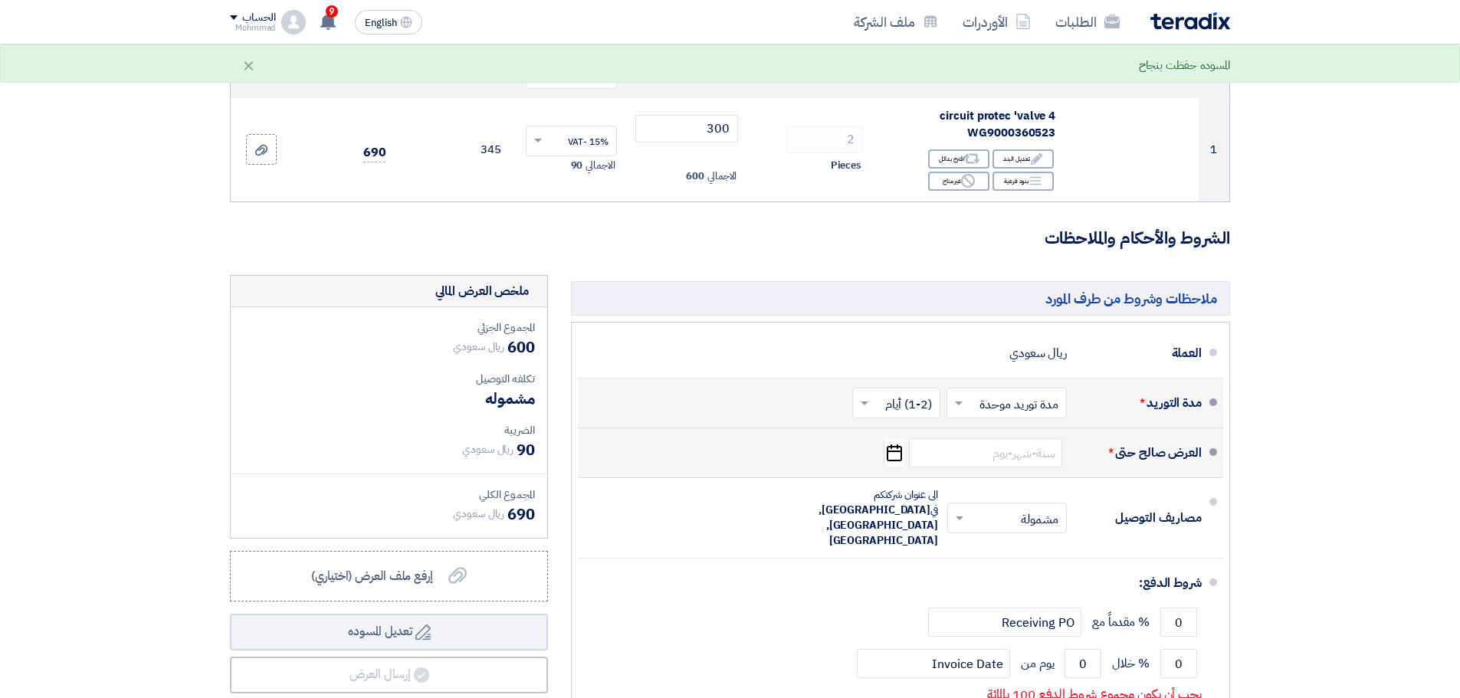
click at [898, 457] on icon "Pick a date" at bounding box center [894, 453] width 21 height 28
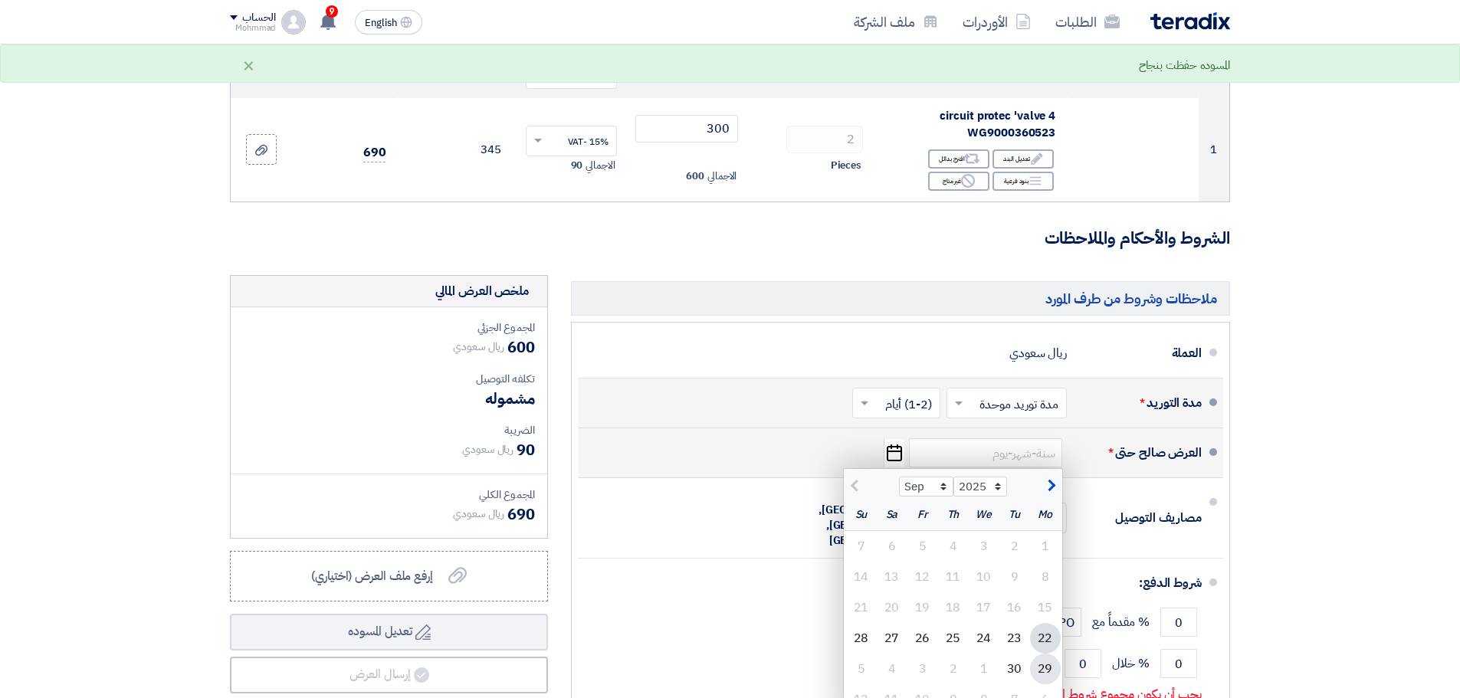
click at [1045, 672] on div "29" at bounding box center [1045, 669] width 31 height 31
type input "[DATE]"
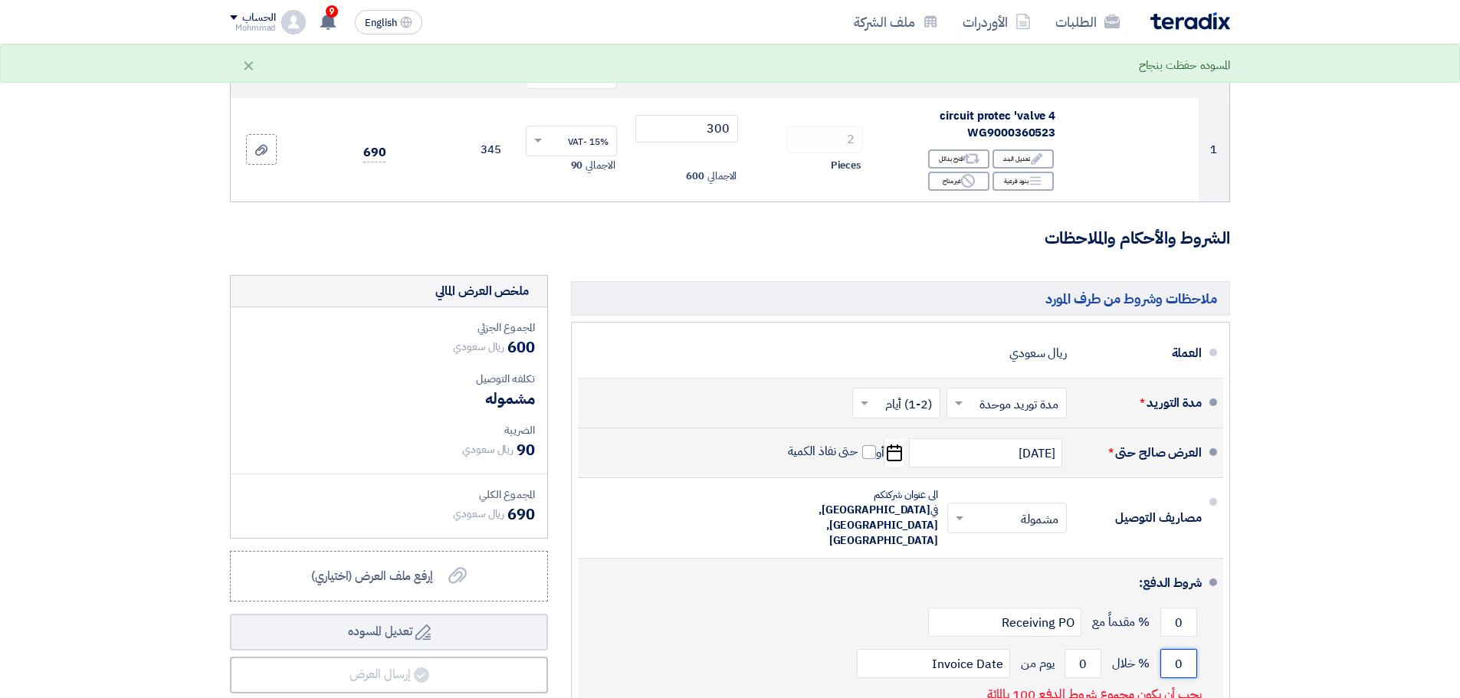
click at [1177, 649] on input "0" at bounding box center [1179, 663] width 37 height 29
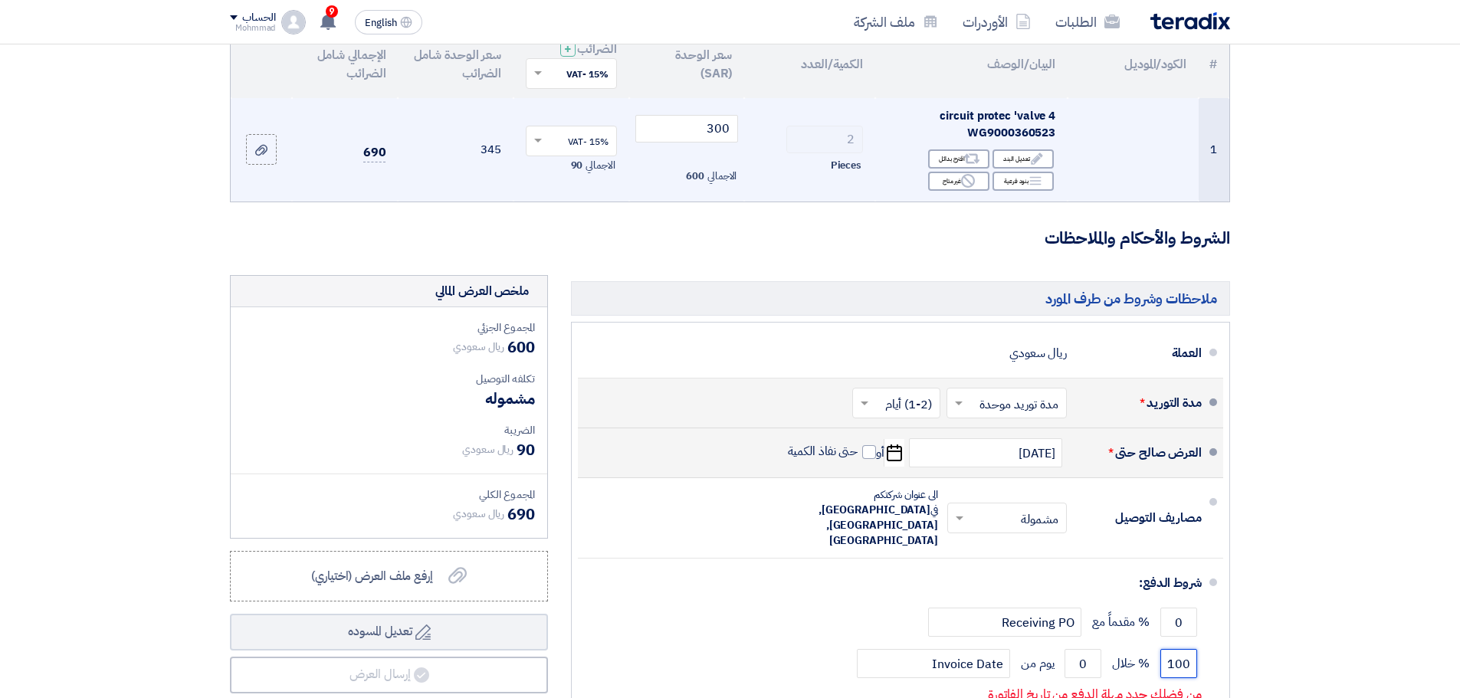
type input "100"
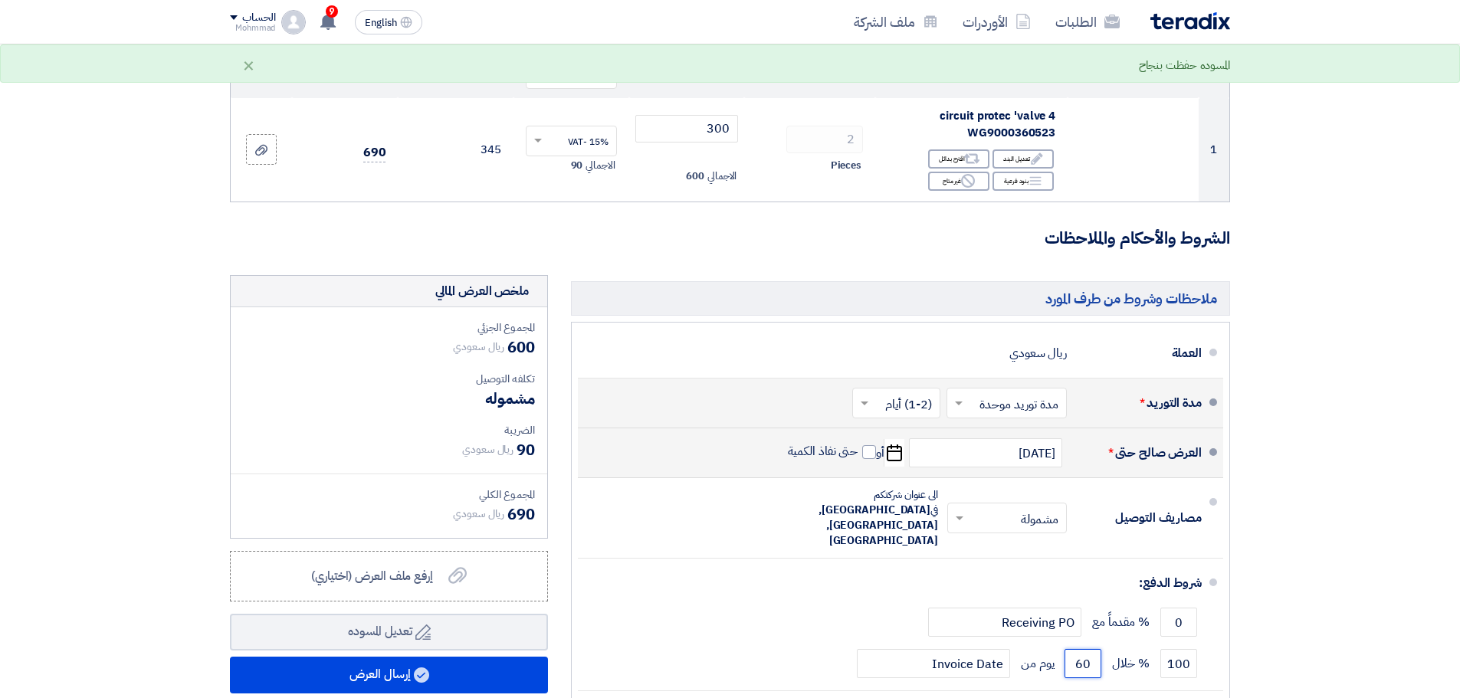
type input "60"
click at [1389, 479] on section "تفاصيل الطلب # الكود/الموديل البيان/الوصف الكمية/العدد سعر الوحدة (SAR) الضرائب…" at bounding box center [730, 390] width 1460 height 878
click at [872, 452] on span at bounding box center [869, 452] width 14 height 14
click at [859, 452] on input "حتى نفاذ الكمية" at bounding box center [822, 458] width 74 height 29
checkbox input "true"
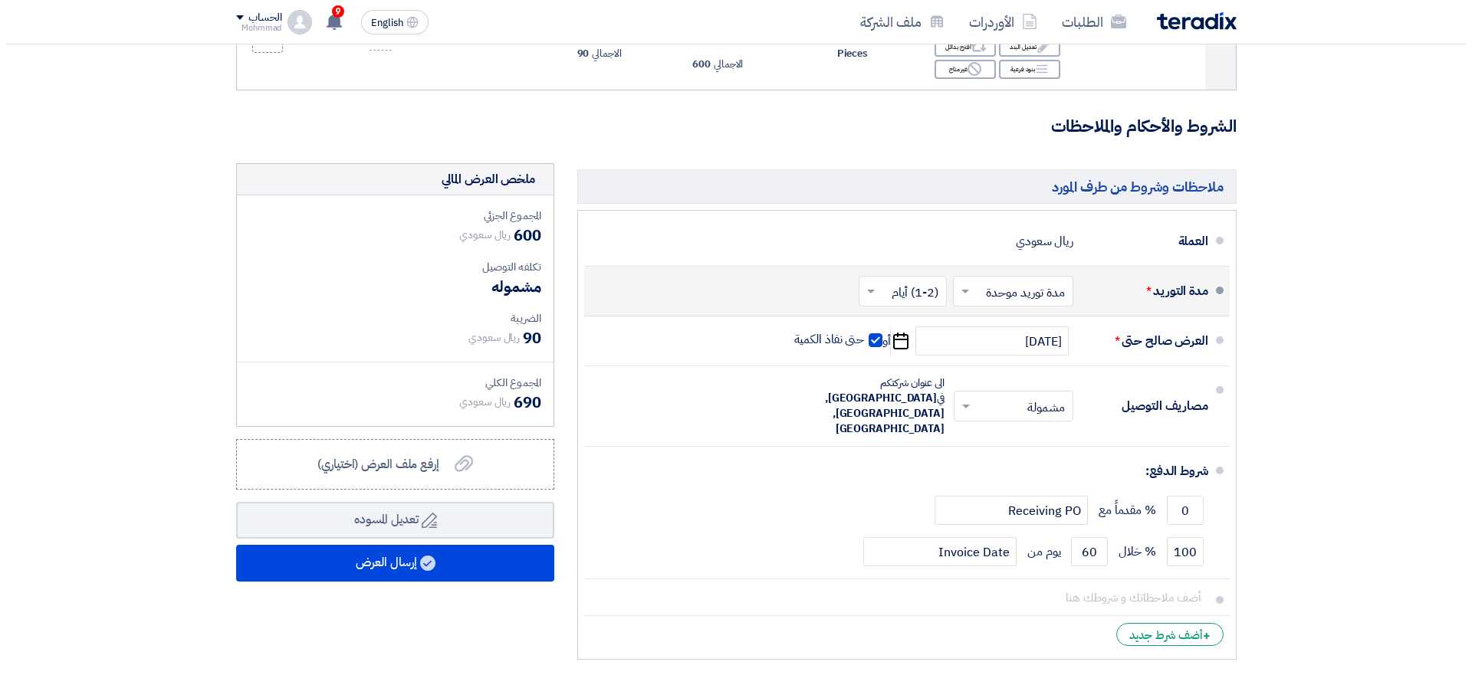
scroll to position [320, 0]
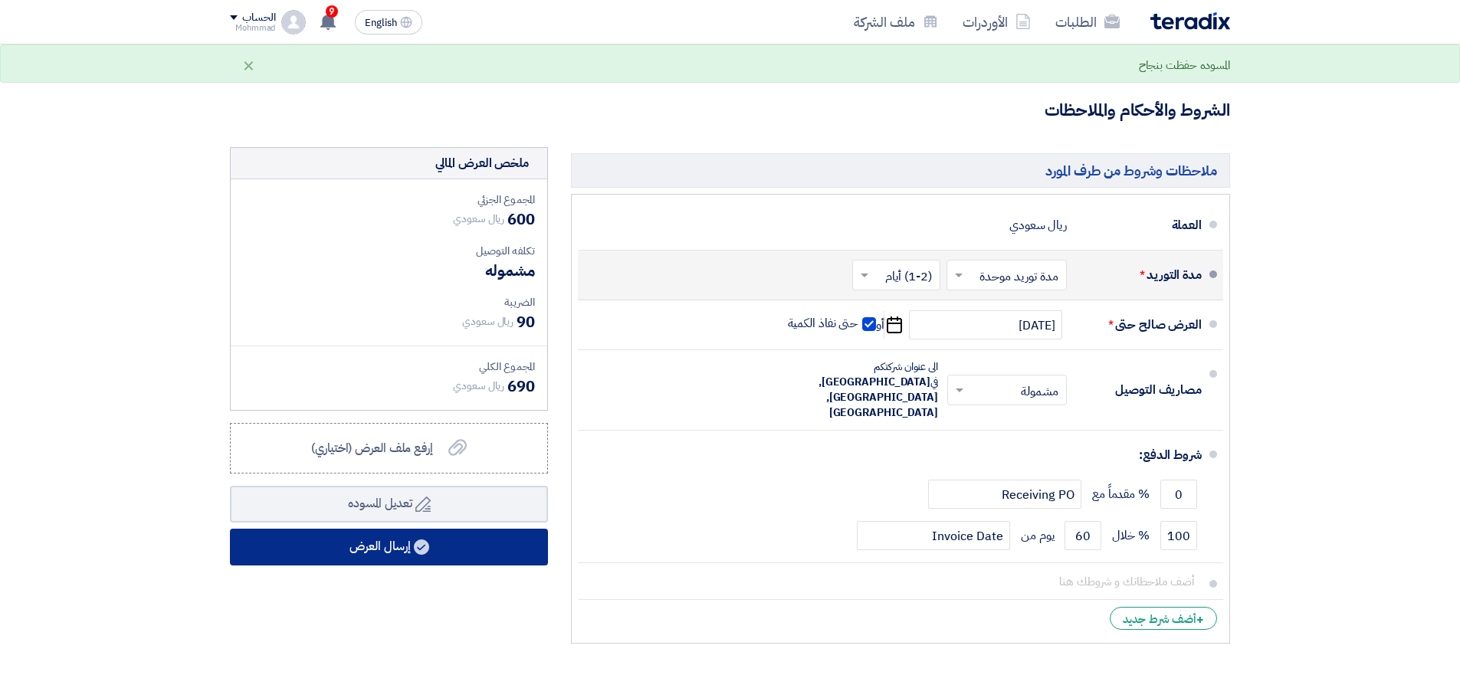
click at [424, 542] on use at bounding box center [421, 547] width 15 height 15
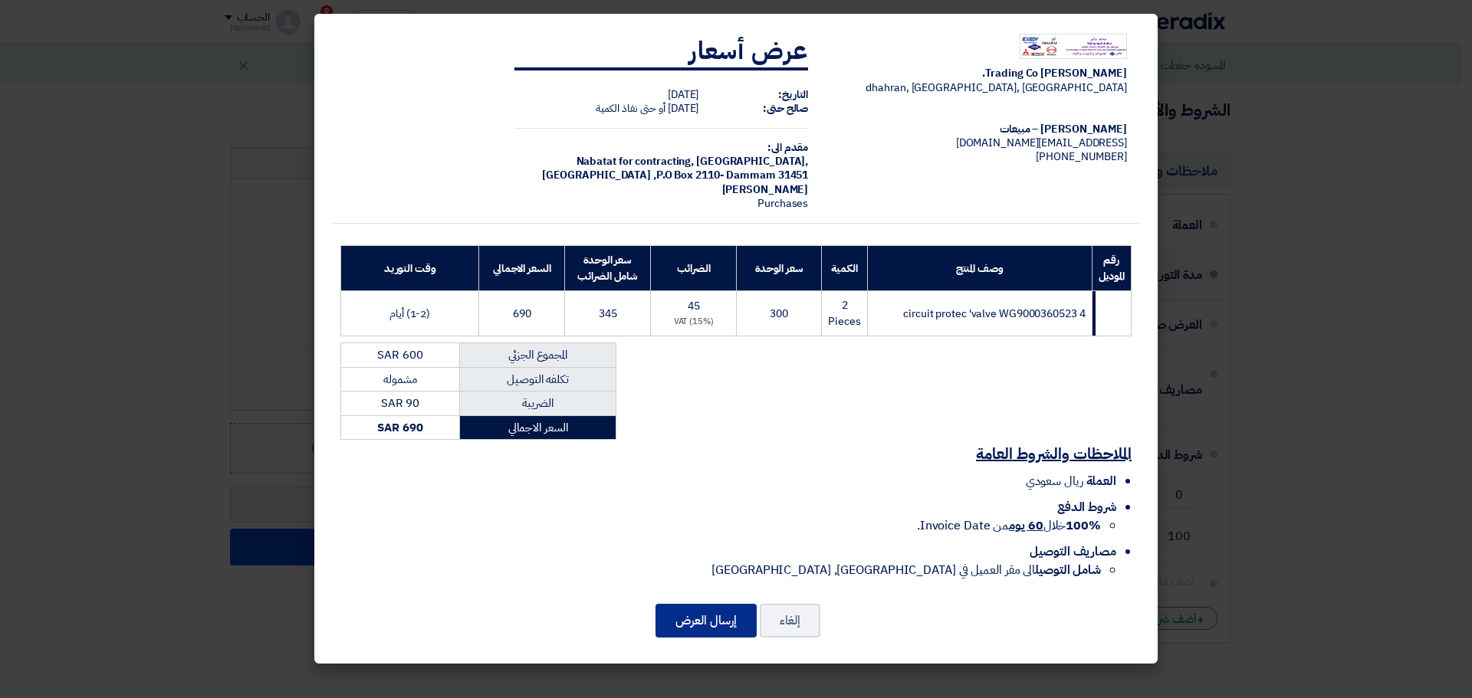
click at [690, 616] on button "إرسال العرض" at bounding box center [705, 621] width 101 height 34
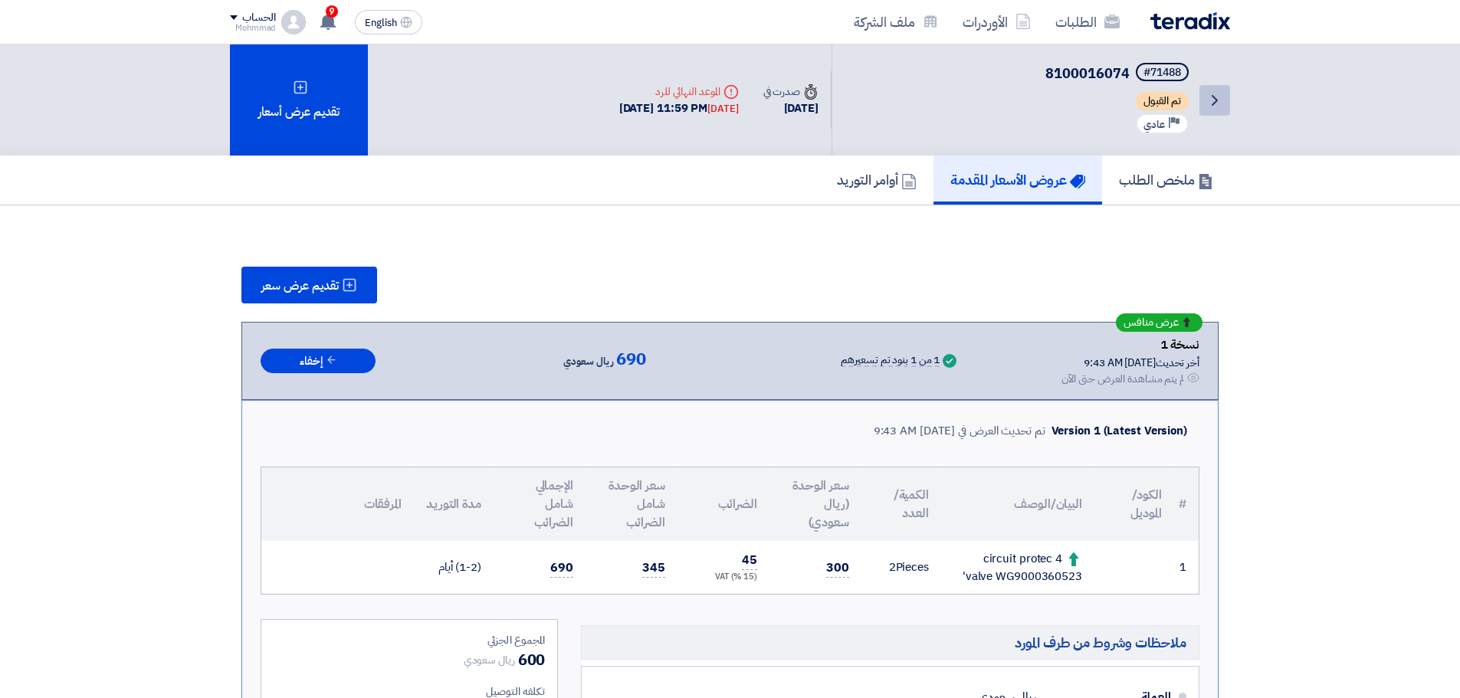
click at [1212, 90] on link "Back" at bounding box center [1215, 100] width 31 height 31
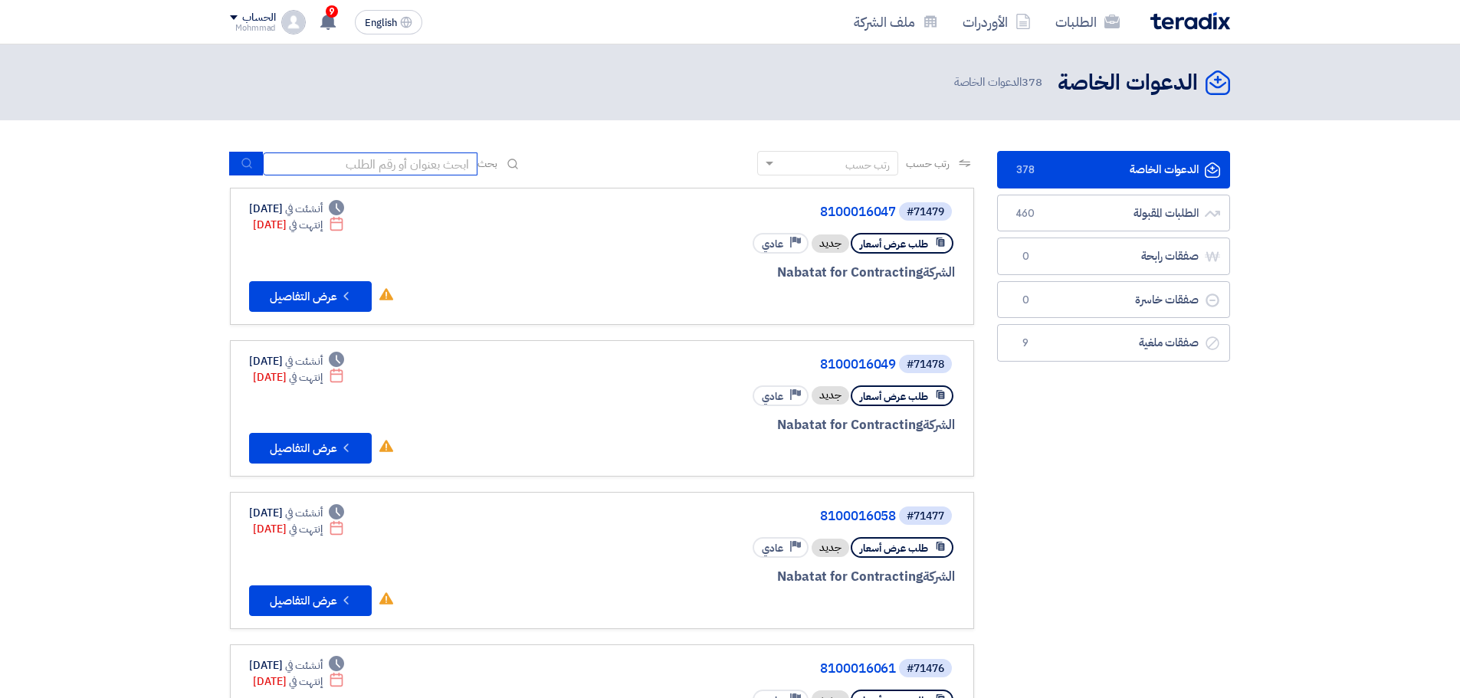
click at [412, 158] on input at bounding box center [370, 164] width 215 height 23
paste input "69847"
type input "69847"
click at [240, 159] on button "submit" at bounding box center [246, 164] width 34 height 24
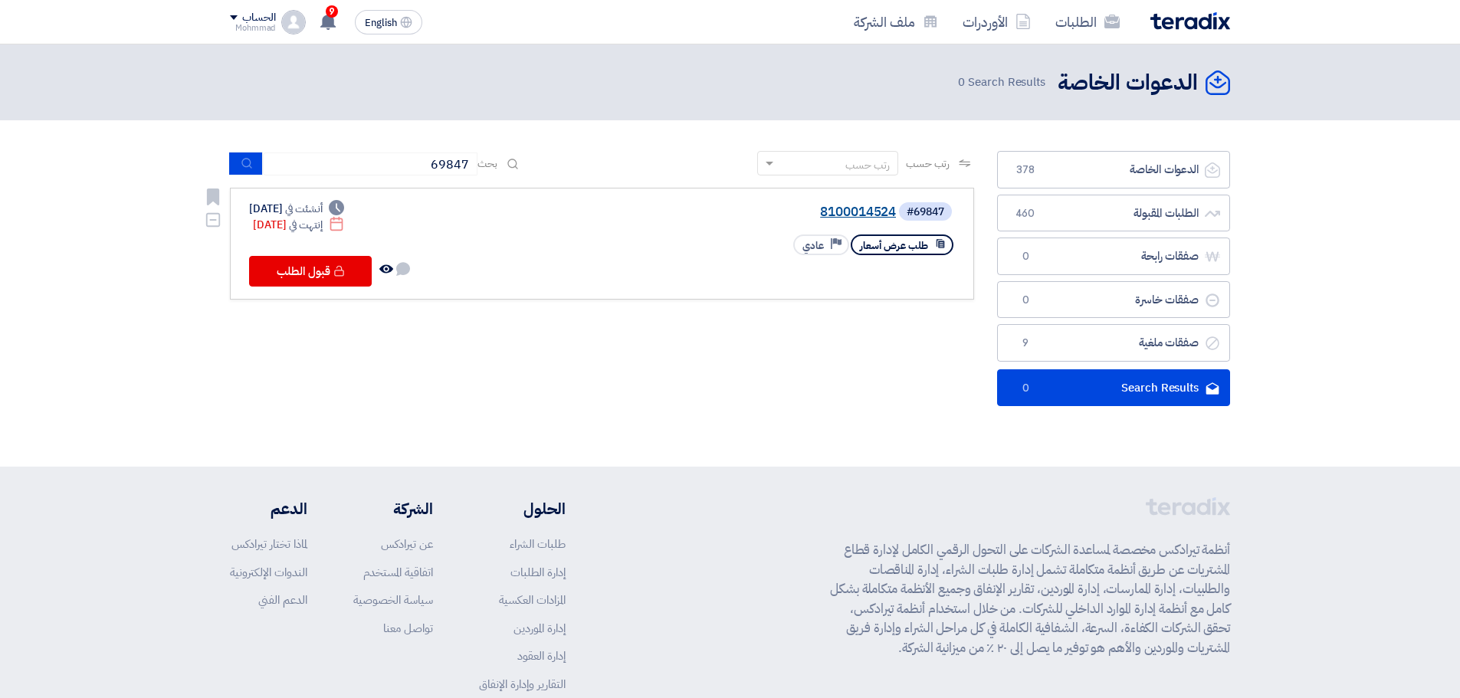
click at [864, 209] on link "8100014524" at bounding box center [742, 212] width 307 height 14
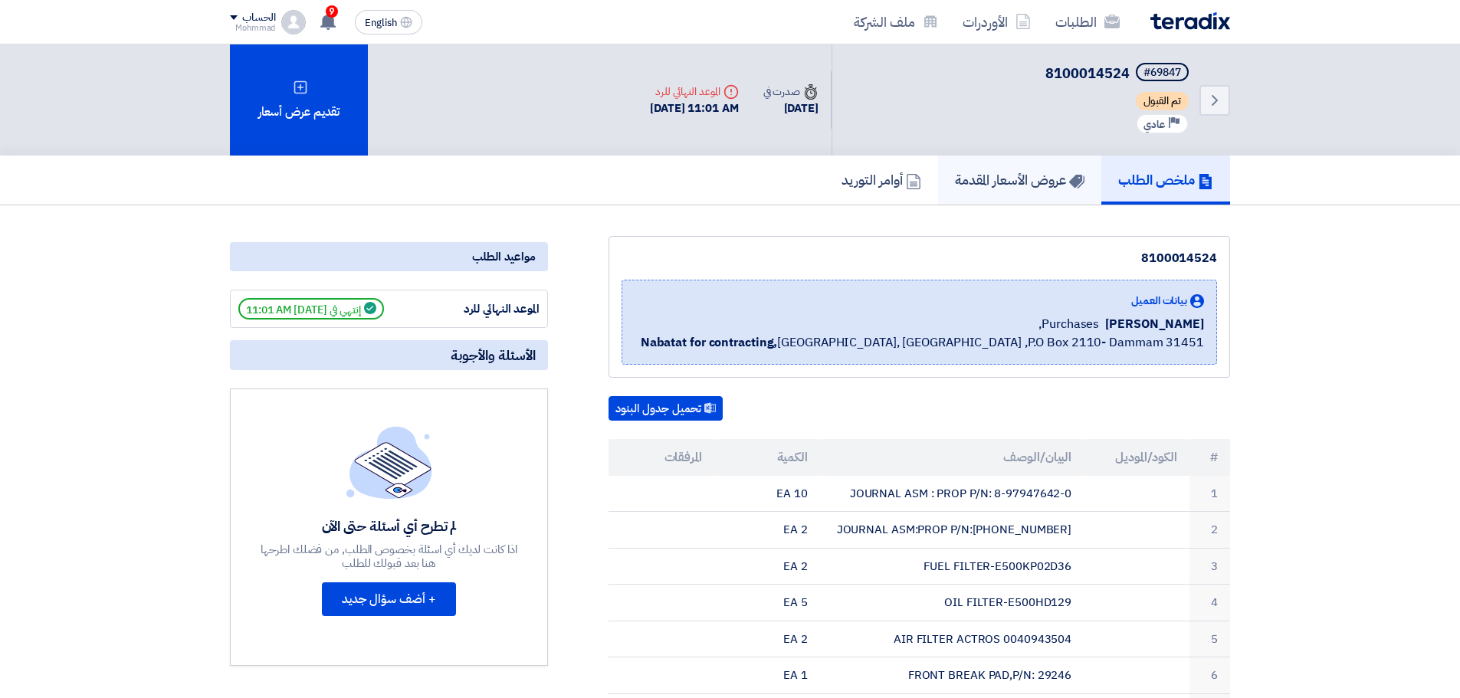
click at [980, 183] on h5 "عروض الأسعار المقدمة" at bounding box center [1020, 180] width 130 height 18
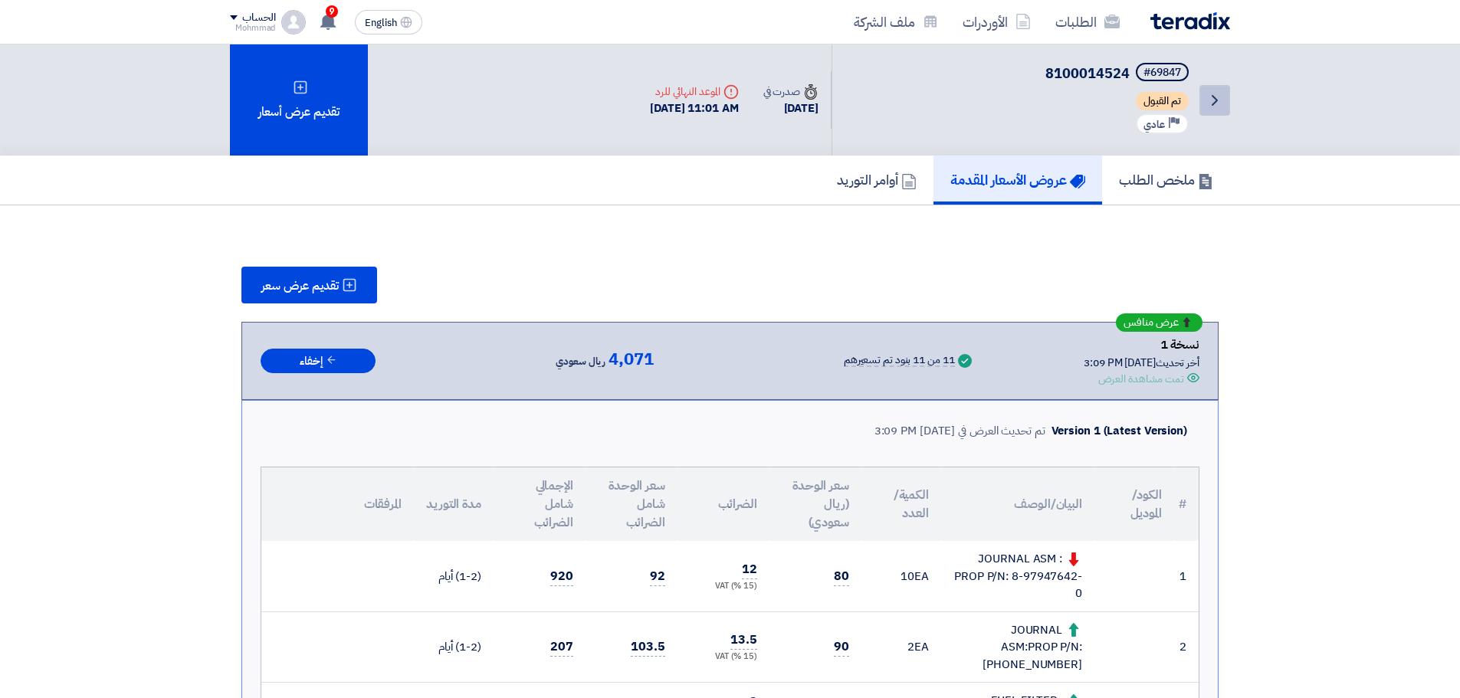
click at [1208, 100] on icon "Back" at bounding box center [1215, 100] width 18 height 18
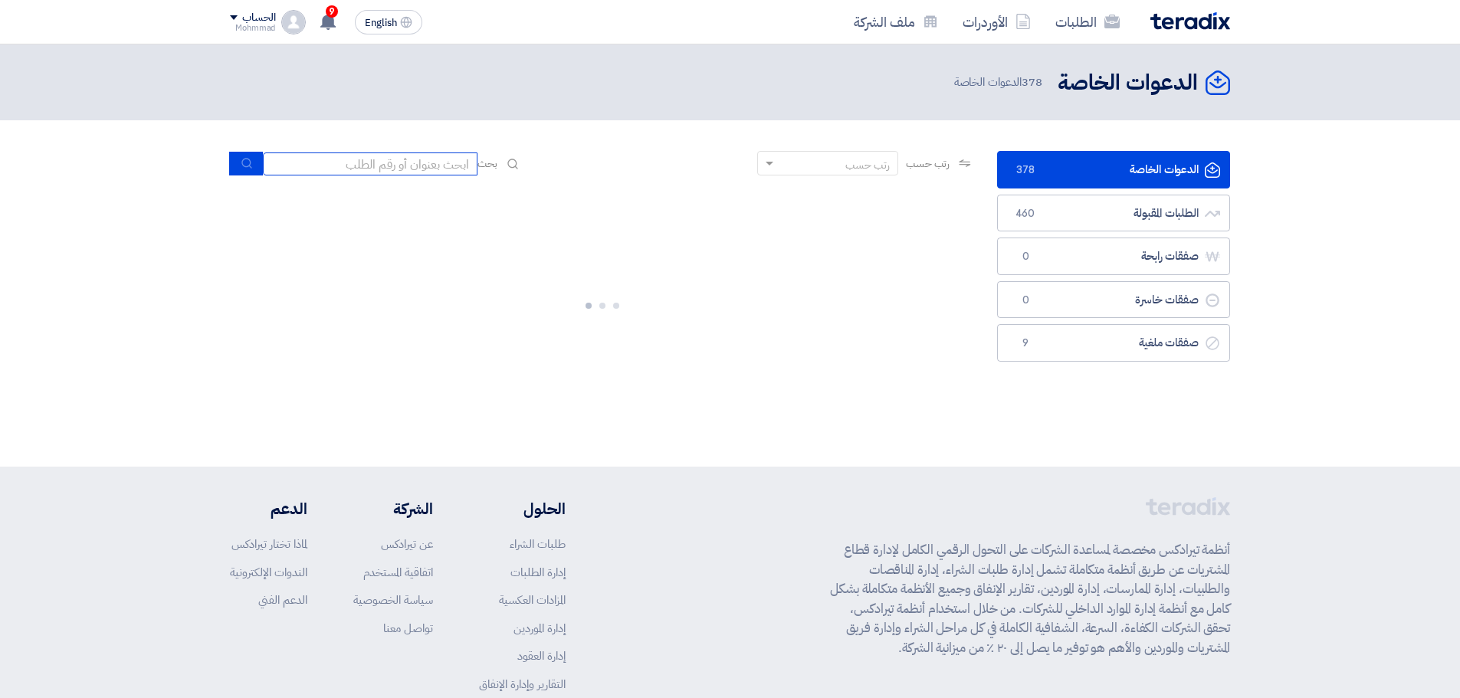
click at [419, 169] on input at bounding box center [370, 164] width 215 height 23
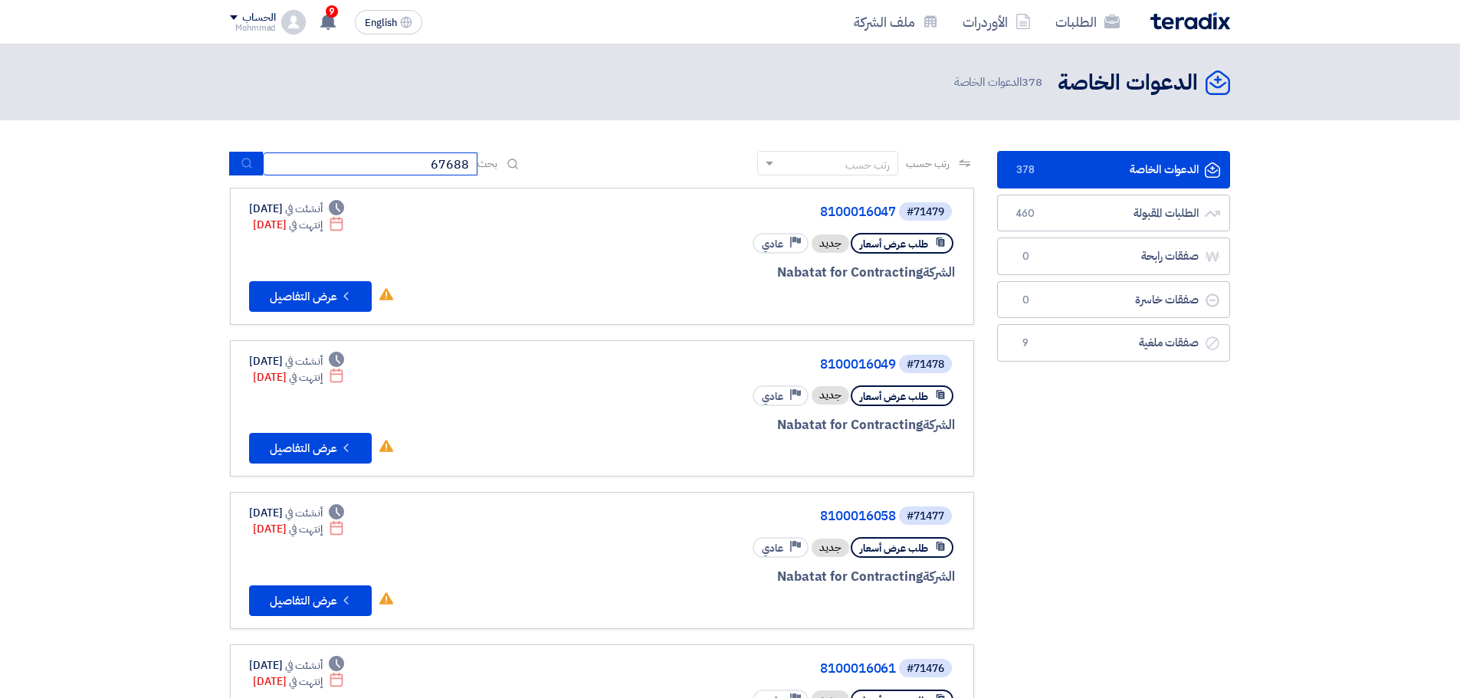
type input "67688"
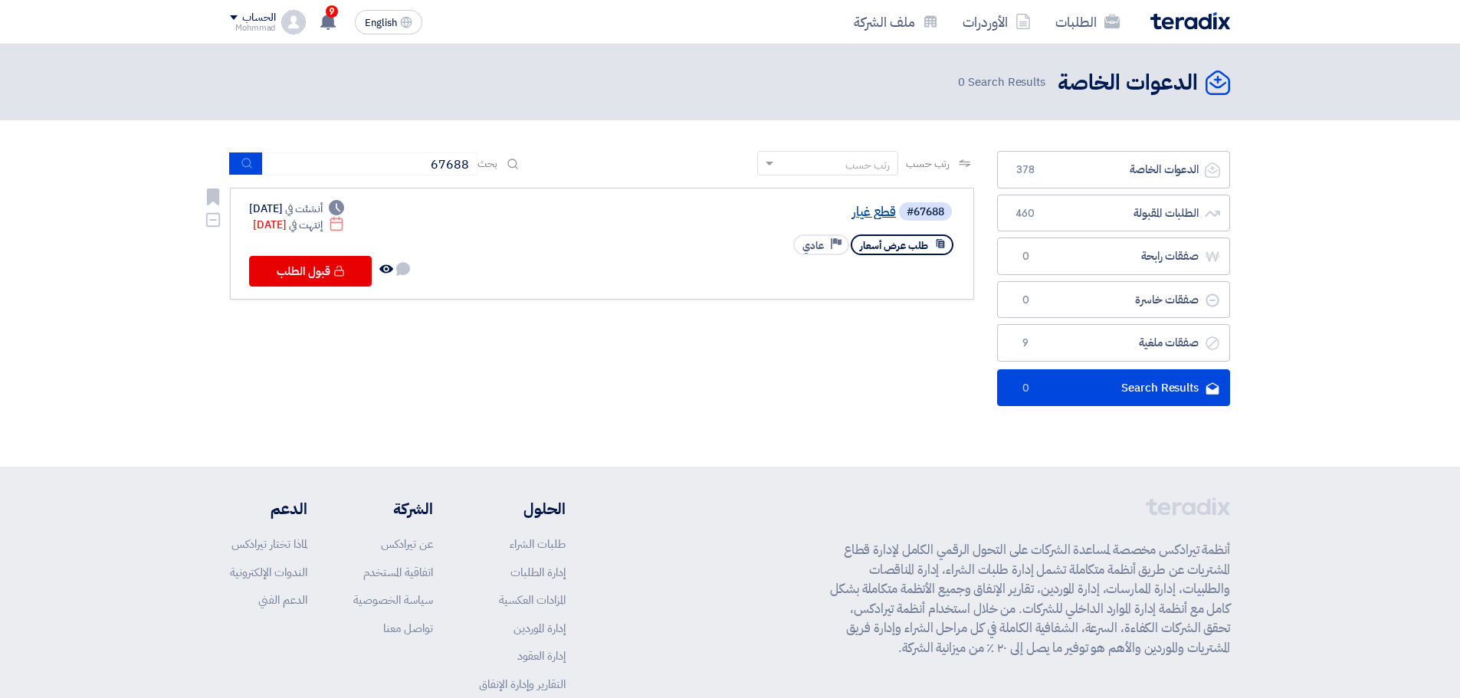
click at [867, 212] on link "قطع غيار" at bounding box center [742, 212] width 307 height 14
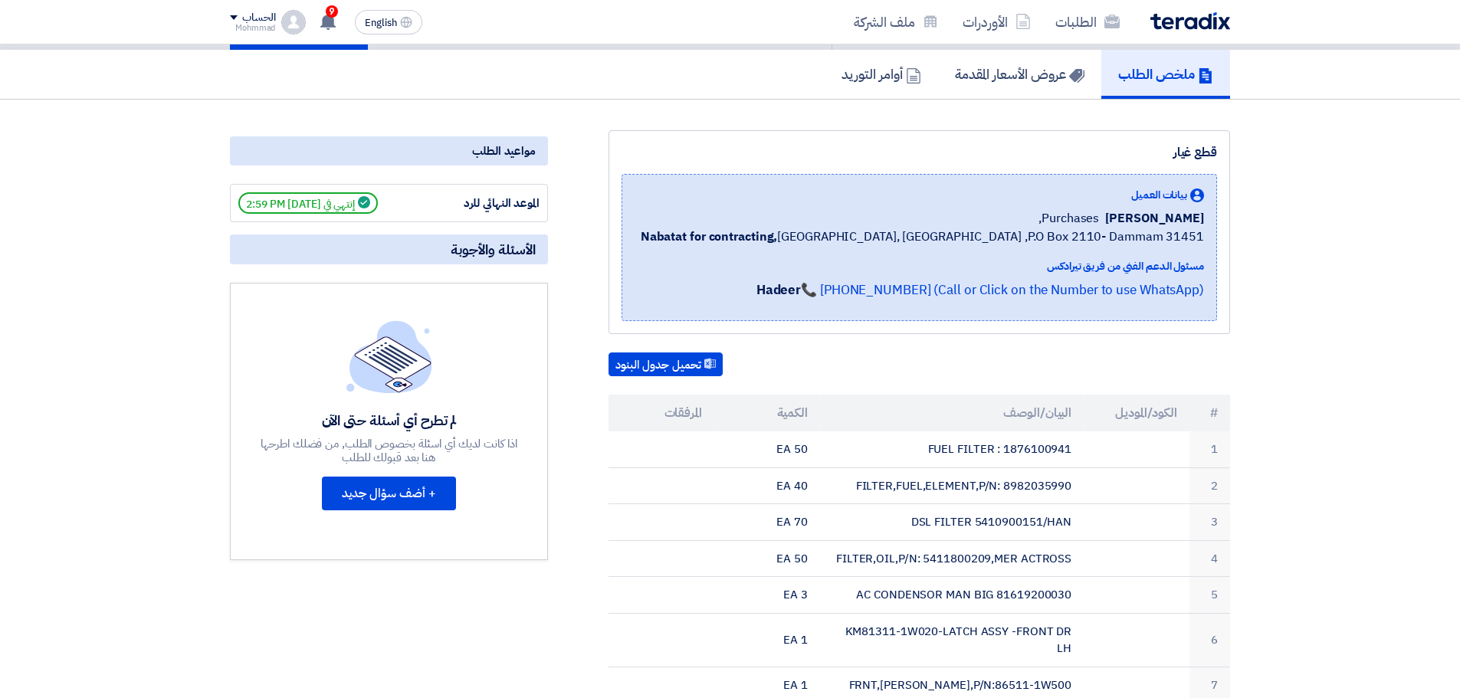
scroll to position [128, 0]
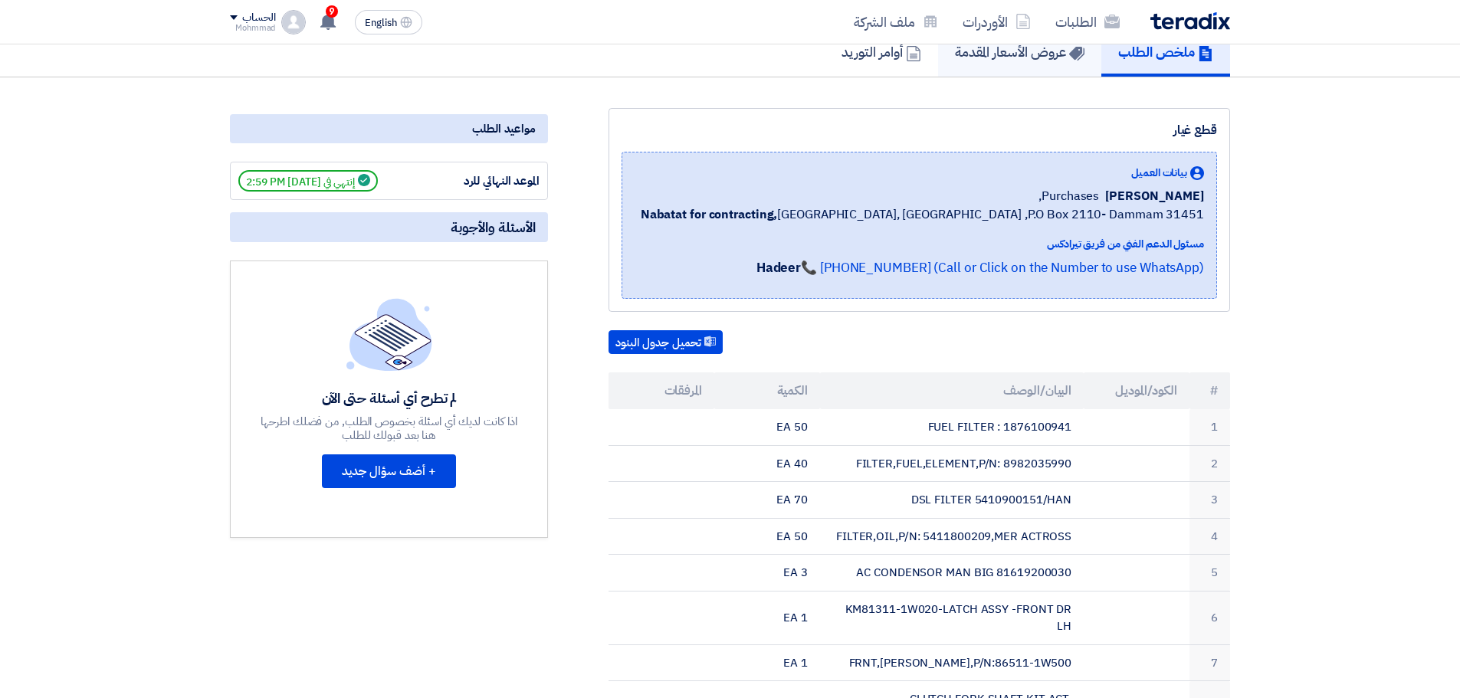
click at [1010, 54] on h5 "عروض الأسعار المقدمة" at bounding box center [1020, 52] width 130 height 18
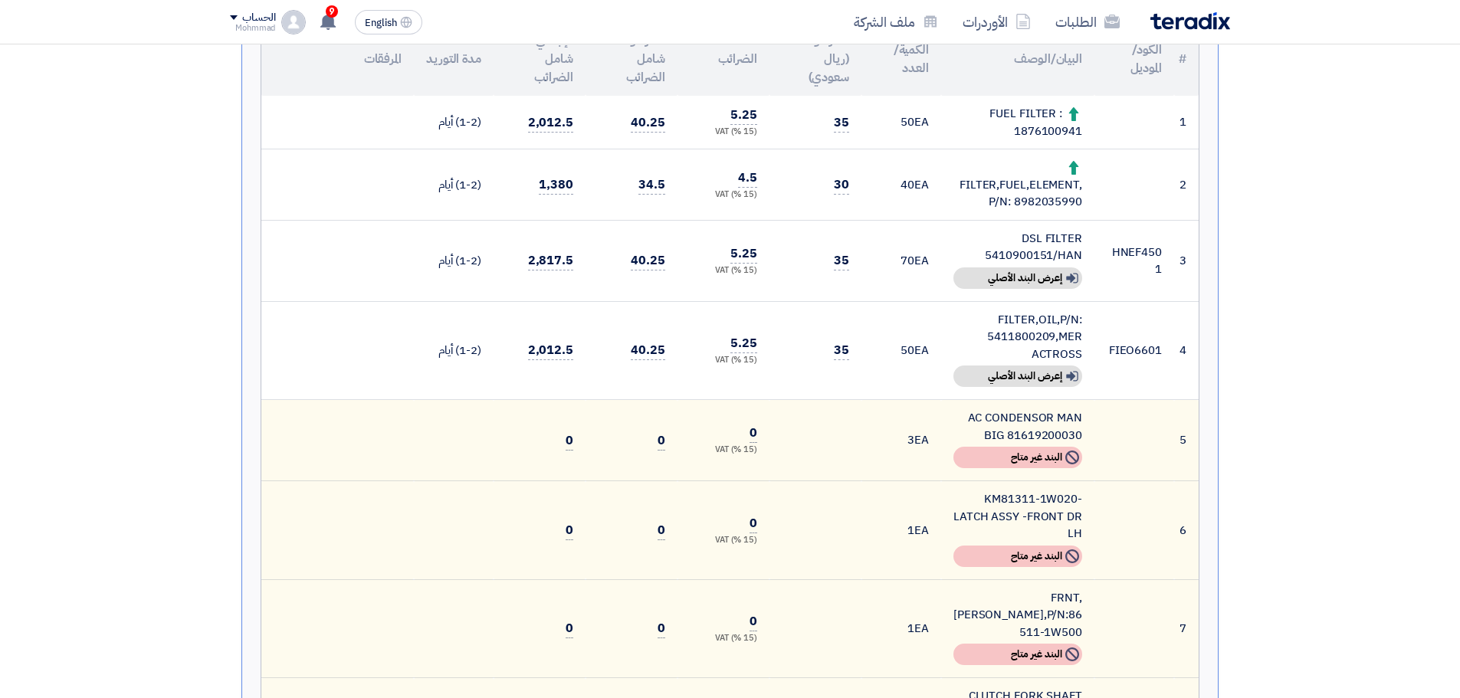
scroll to position [447, 0]
click at [1140, 350] on td "FIEO6601" at bounding box center [1135, 349] width 80 height 99
copy td "FIEO6601"
click at [1143, 249] on td "HNEF4501" at bounding box center [1135, 258] width 80 height 81
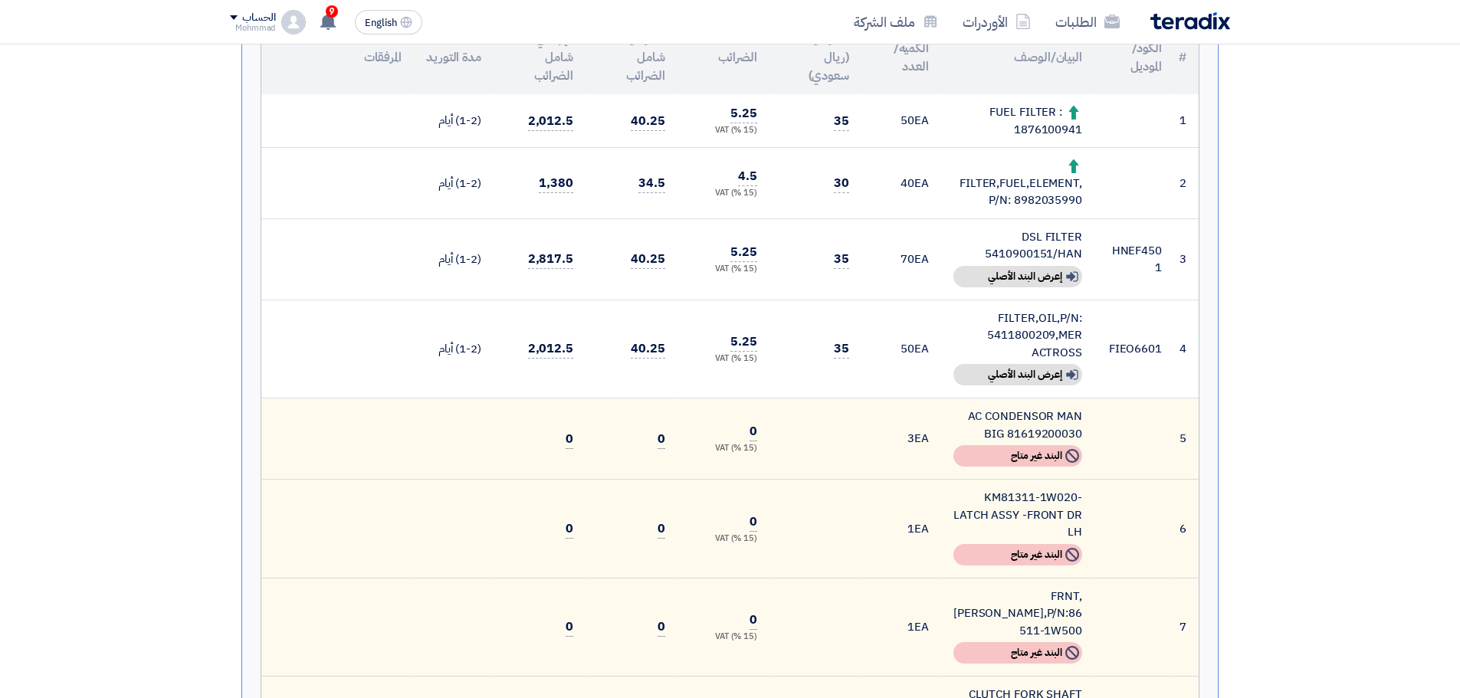
click at [1143, 249] on td "HNEF4501" at bounding box center [1135, 258] width 80 height 81
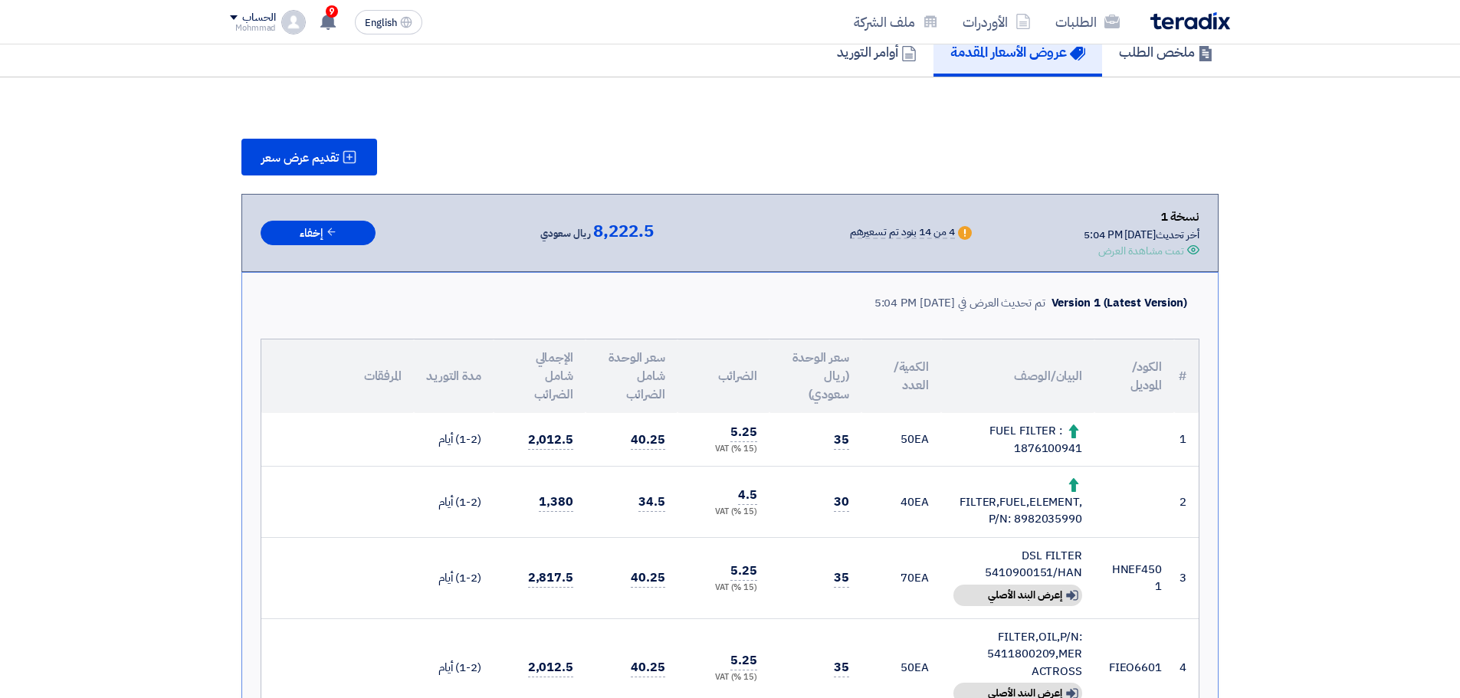
scroll to position [0, 0]
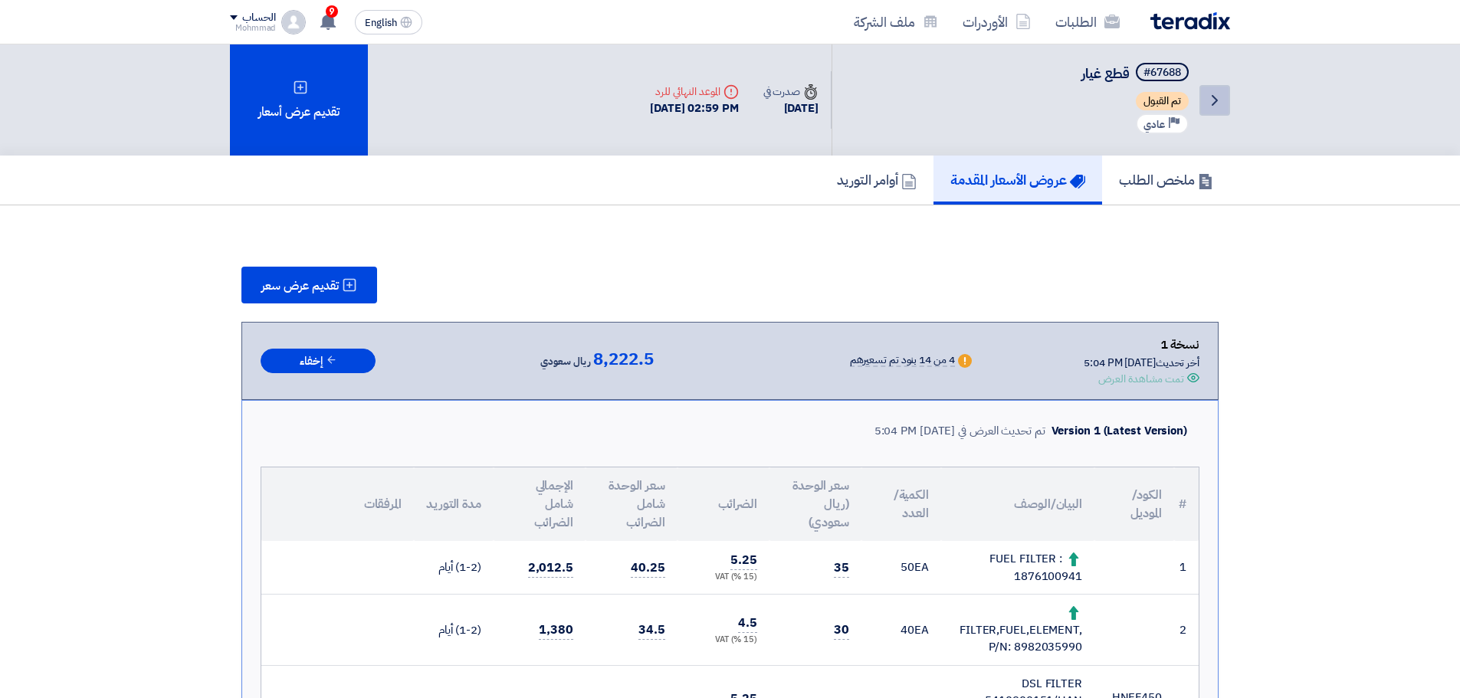
click at [1228, 100] on link "Back" at bounding box center [1215, 100] width 31 height 31
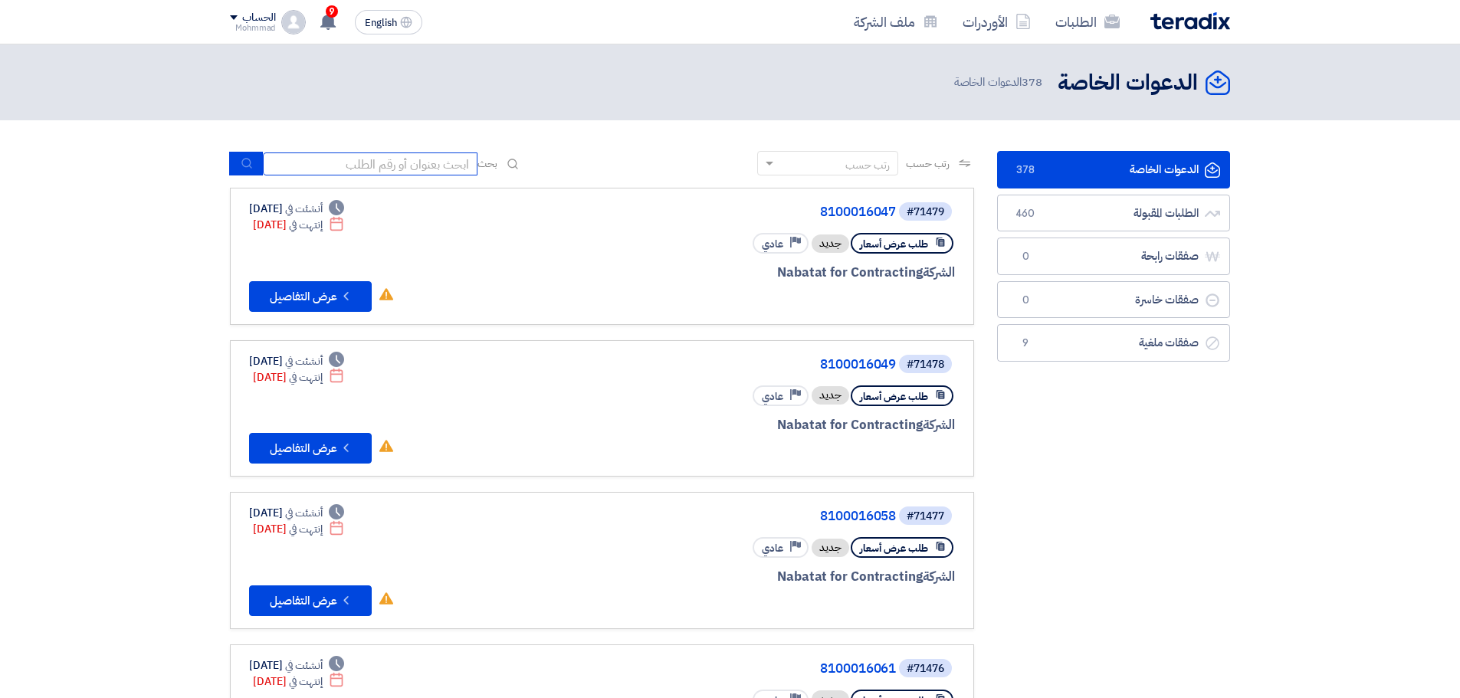
click at [364, 166] on input at bounding box center [370, 164] width 215 height 23
paste input "71425"
type input "71425"
click at [235, 169] on button "submit" at bounding box center [246, 164] width 34 height 24
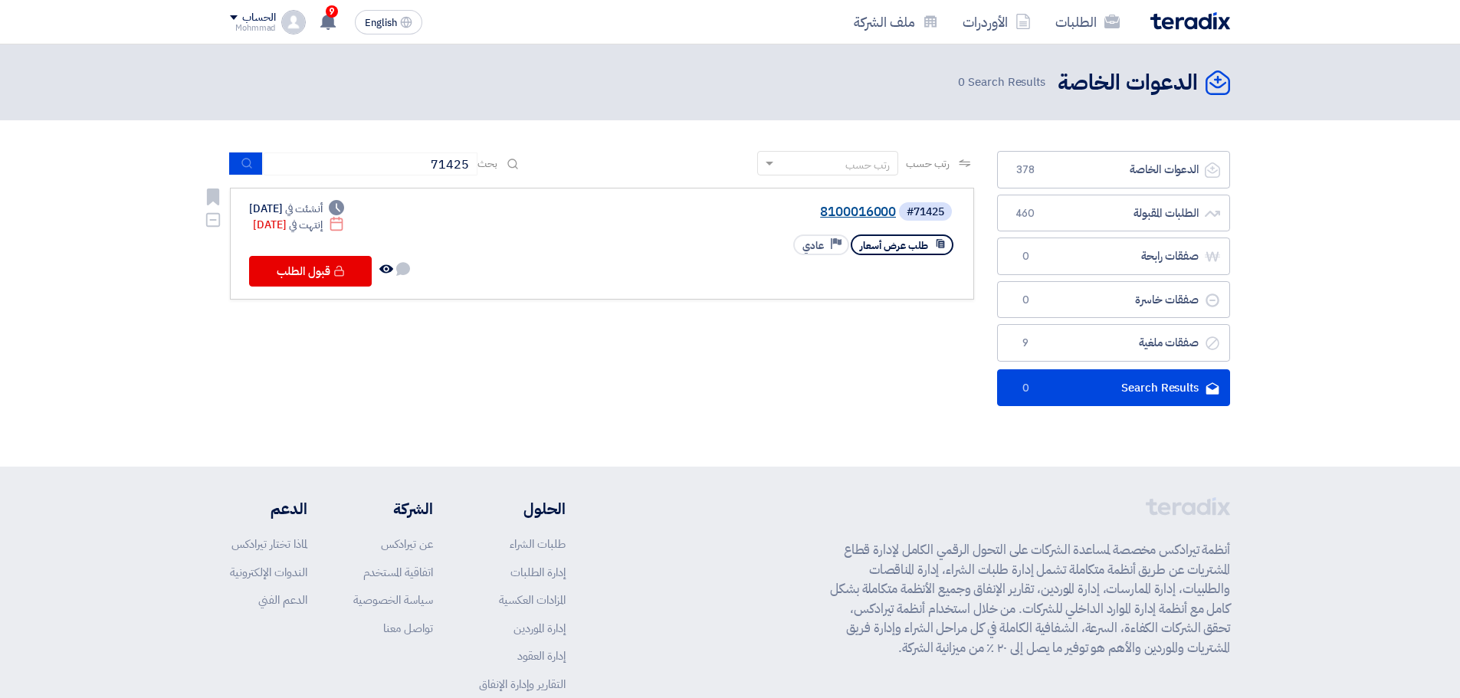
click at [849, 209] on link "8100016000" at bounding box center [742, 212] width 307 height 14
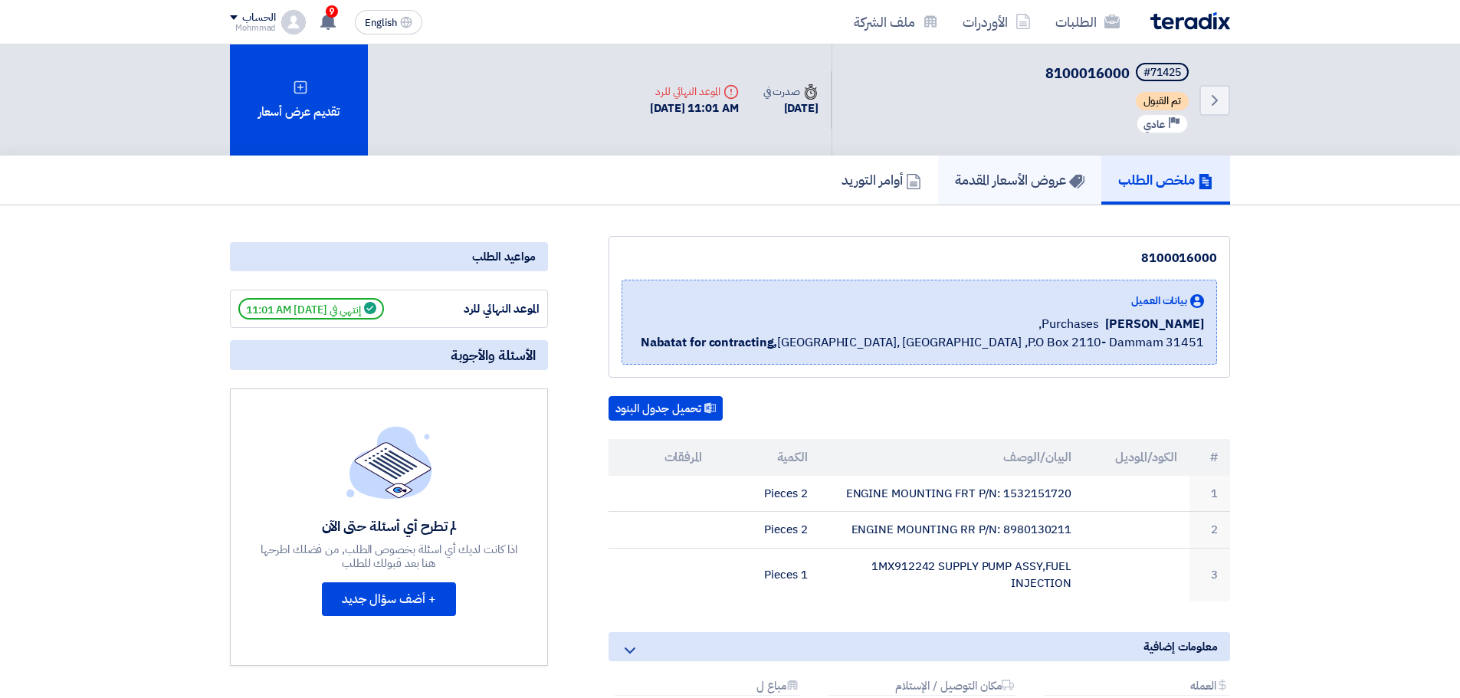
click at [1053, 172] on h5 "عروض الأسعار المقدمة" at bounding box center [1020, 180] width 130 height 18
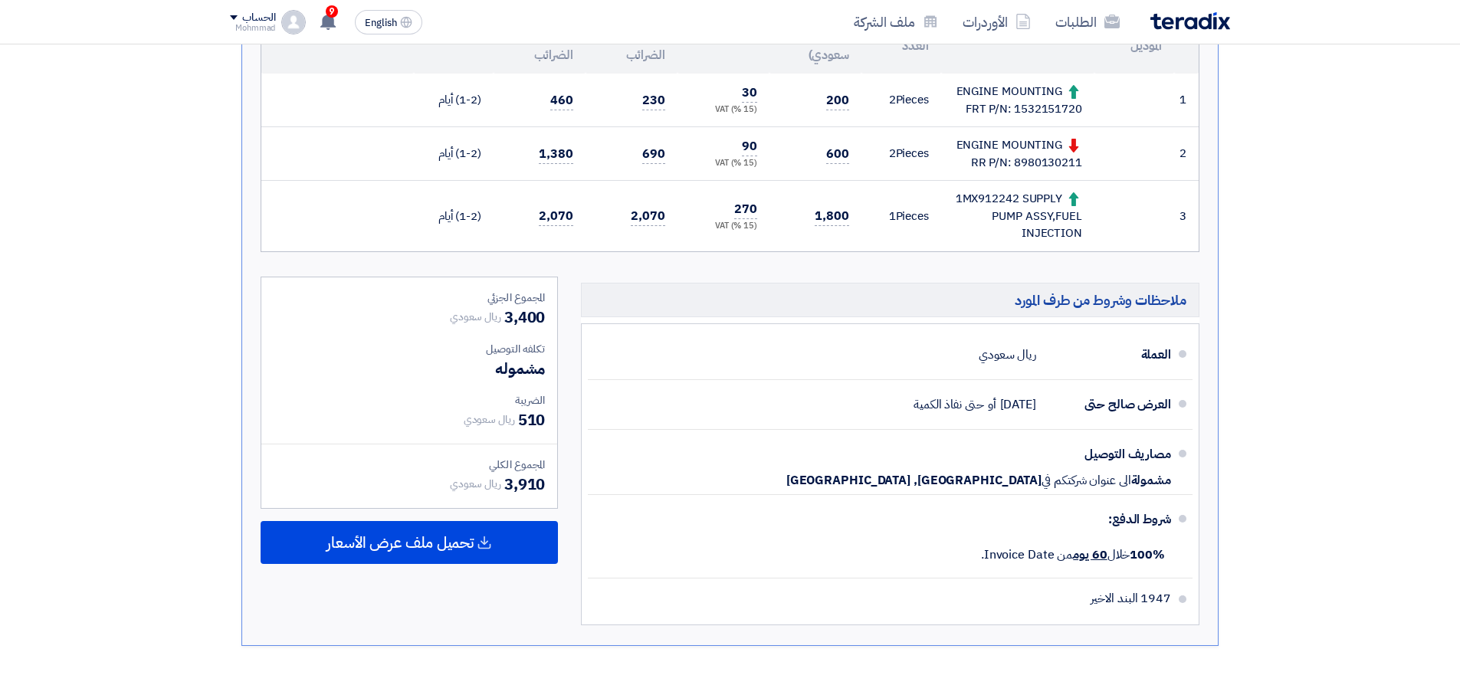
scroll to position [447, 0]
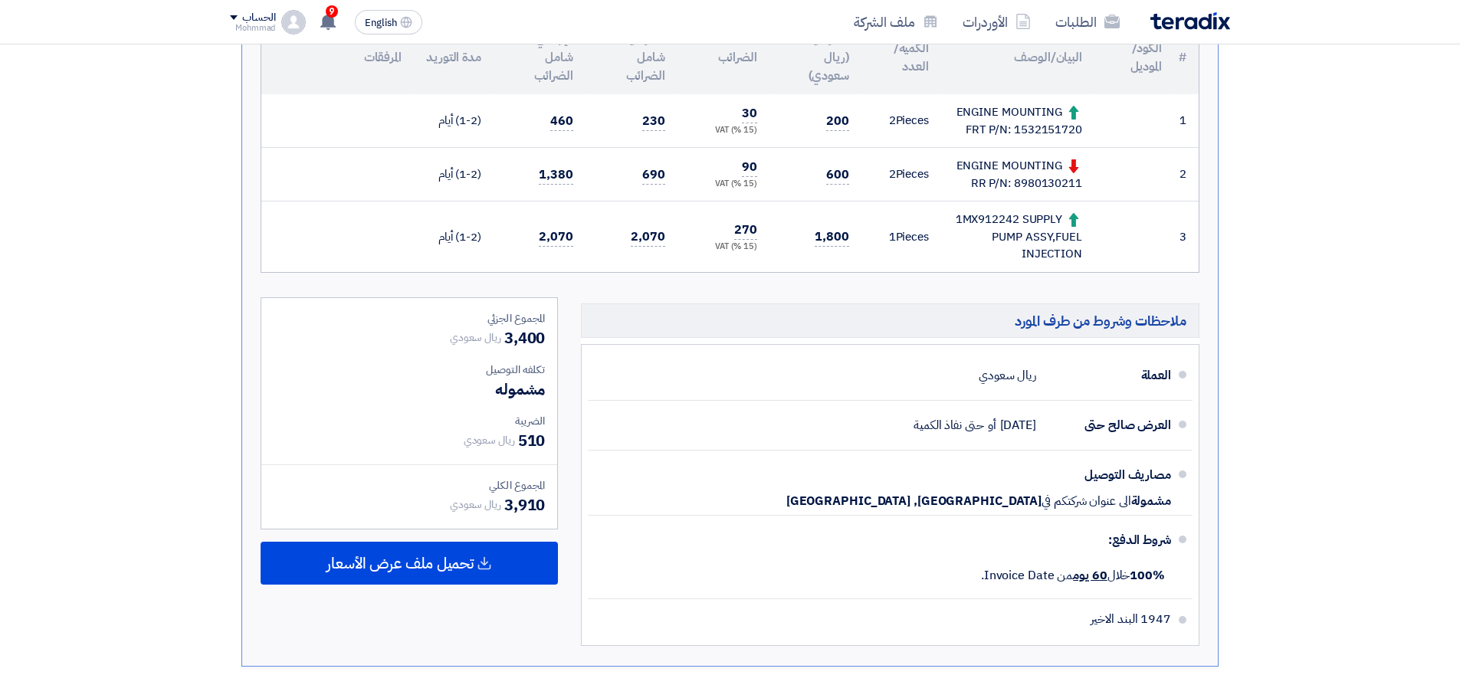
click at [995, 222] on div "1MX912242 SUPPLY PUMP ASSY,FUEL INJECTION" at bounding box center [1018, 237] width 129 height 52
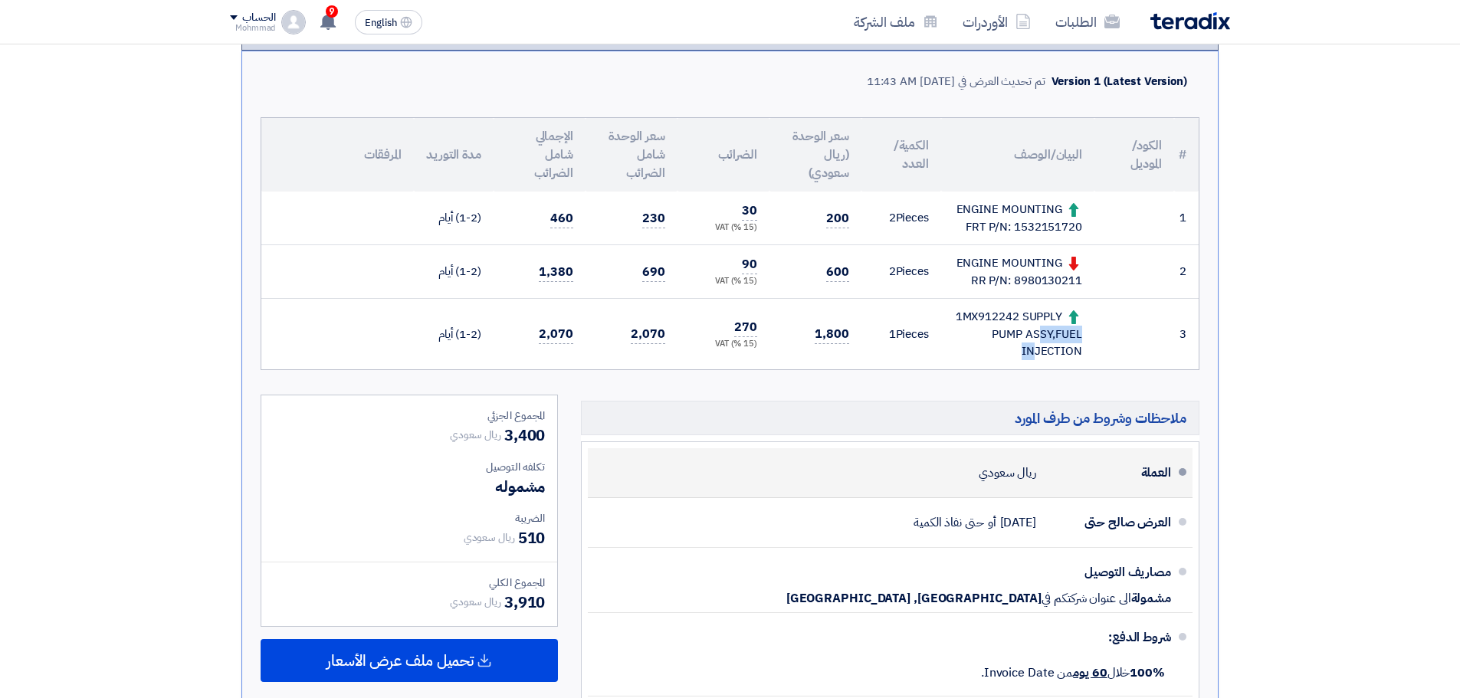
scroll to position [320, 0]
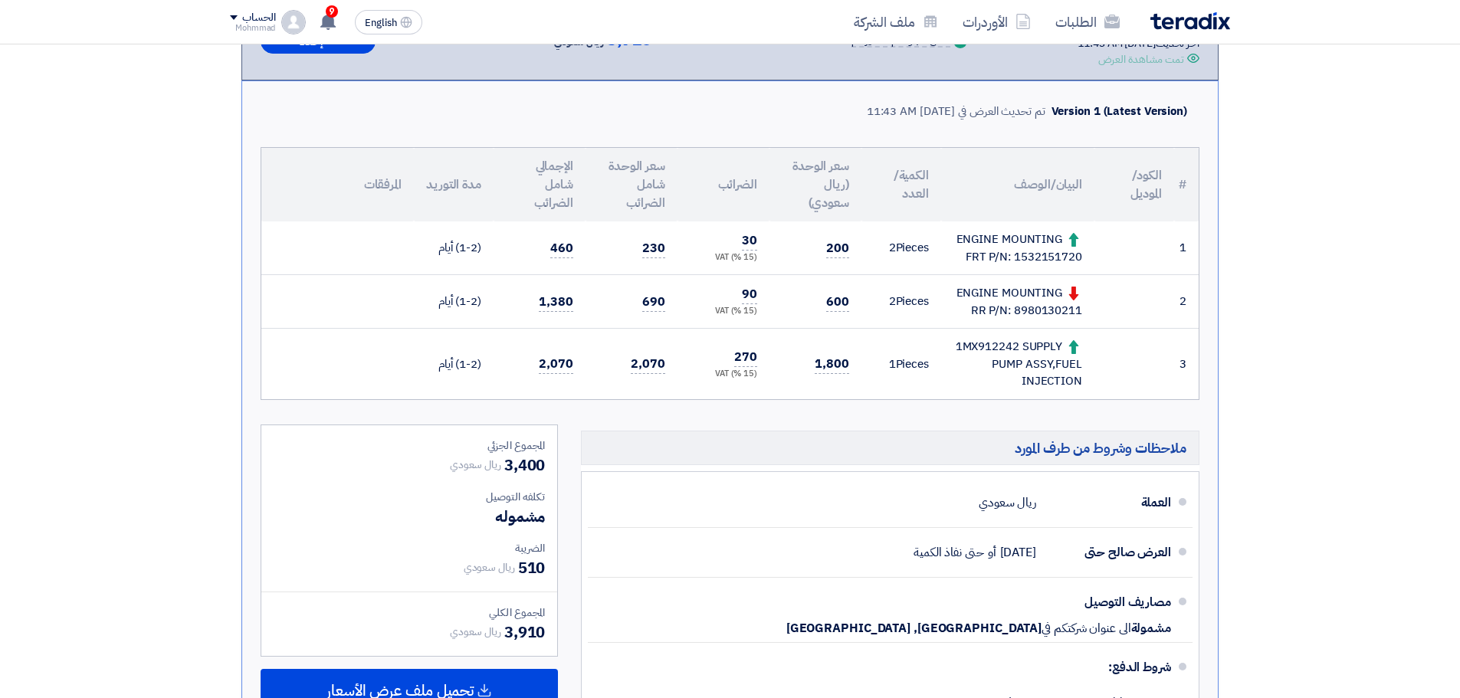
click at [1052, 262] on div "ENGINE MOUNTING FRT P/N: 1532151720" at bounding box center [1018, 248] width 129 height 34
click at [1052, 311] on div "ENGINE MOUNTING RR P/N: 8980130211" at bounding box center [1018, 301] width 129 height 34
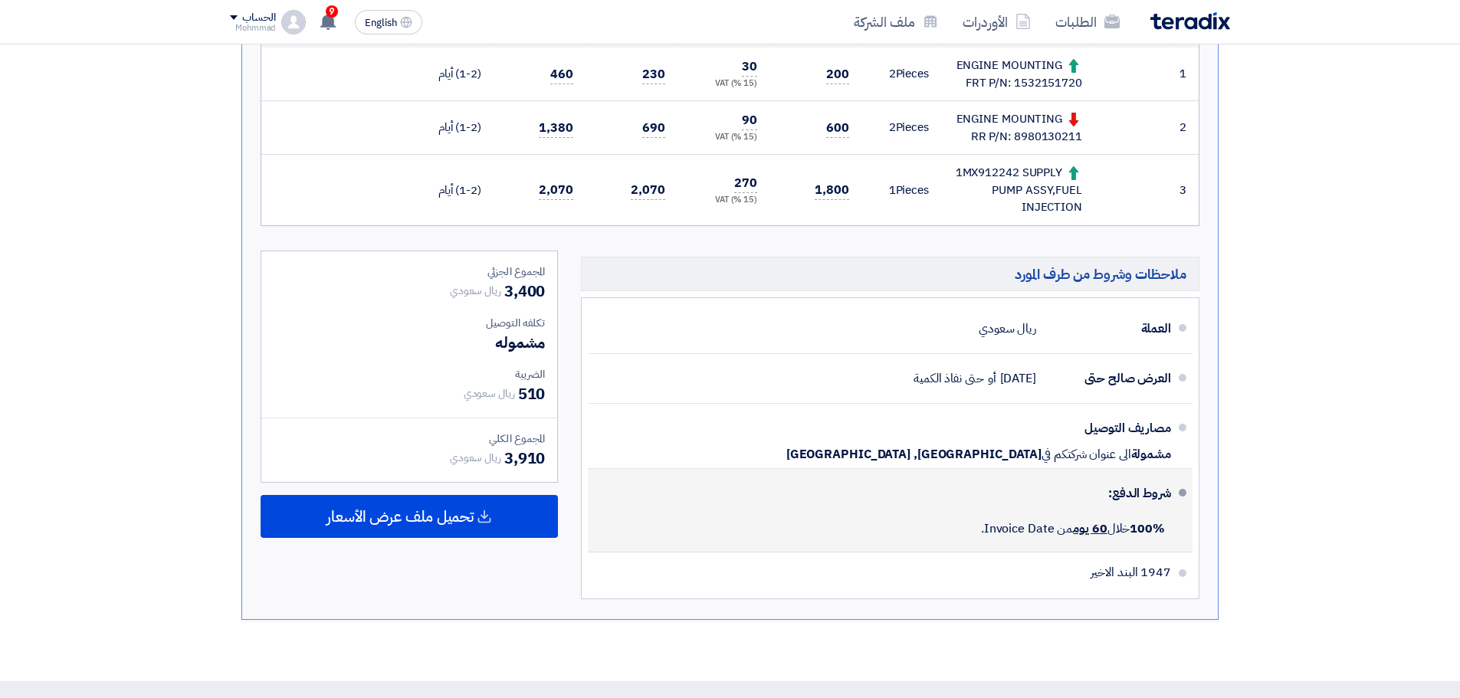
scroll to position [511, 0]
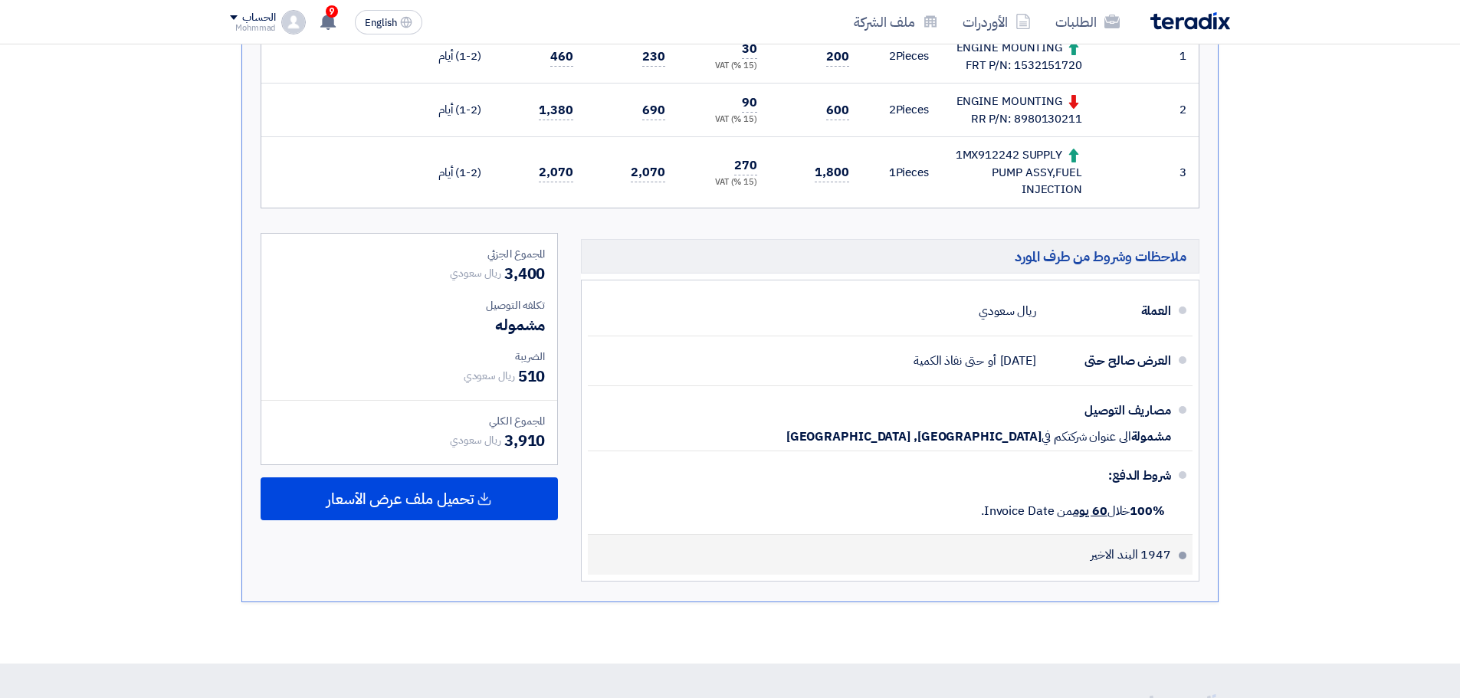
click at [1153, 558] on span "1947 البند الاخير" at bounding box center [1131, 554] width 80 height 15
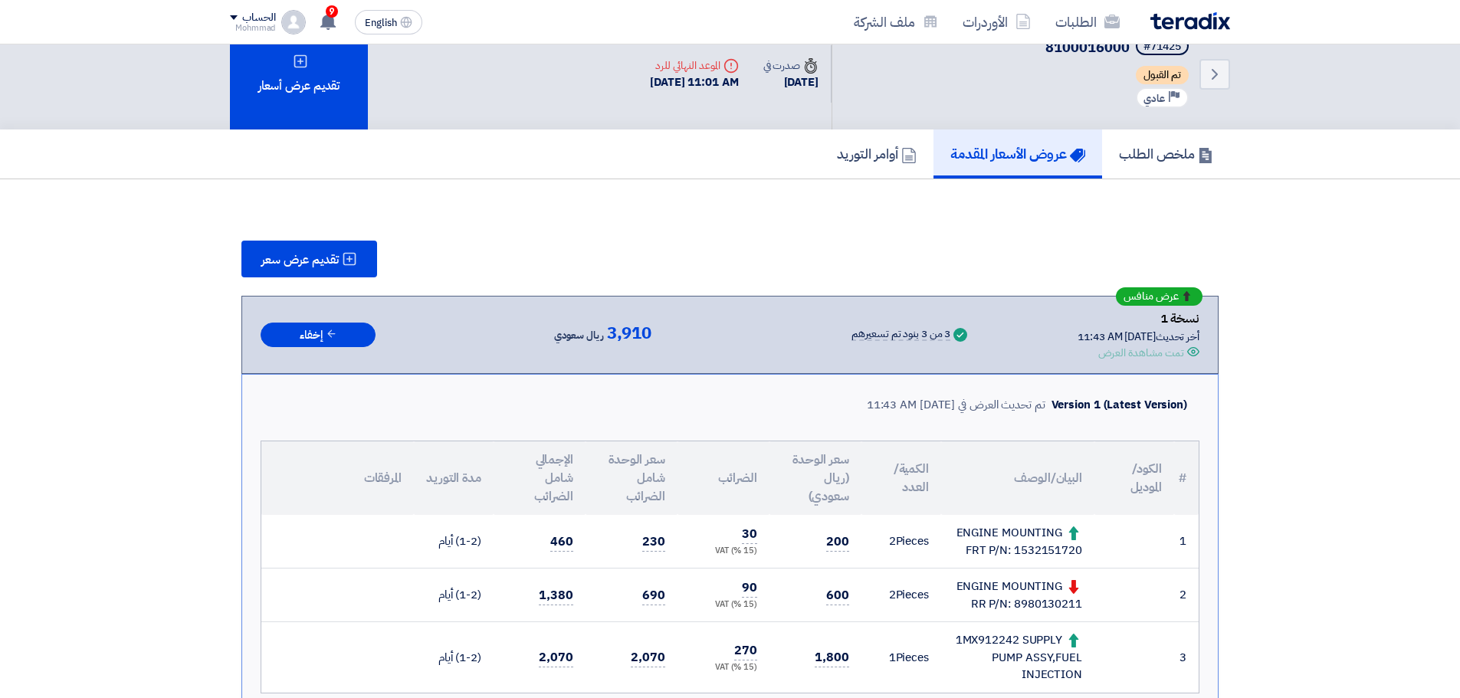
scroll to position [0, 0]
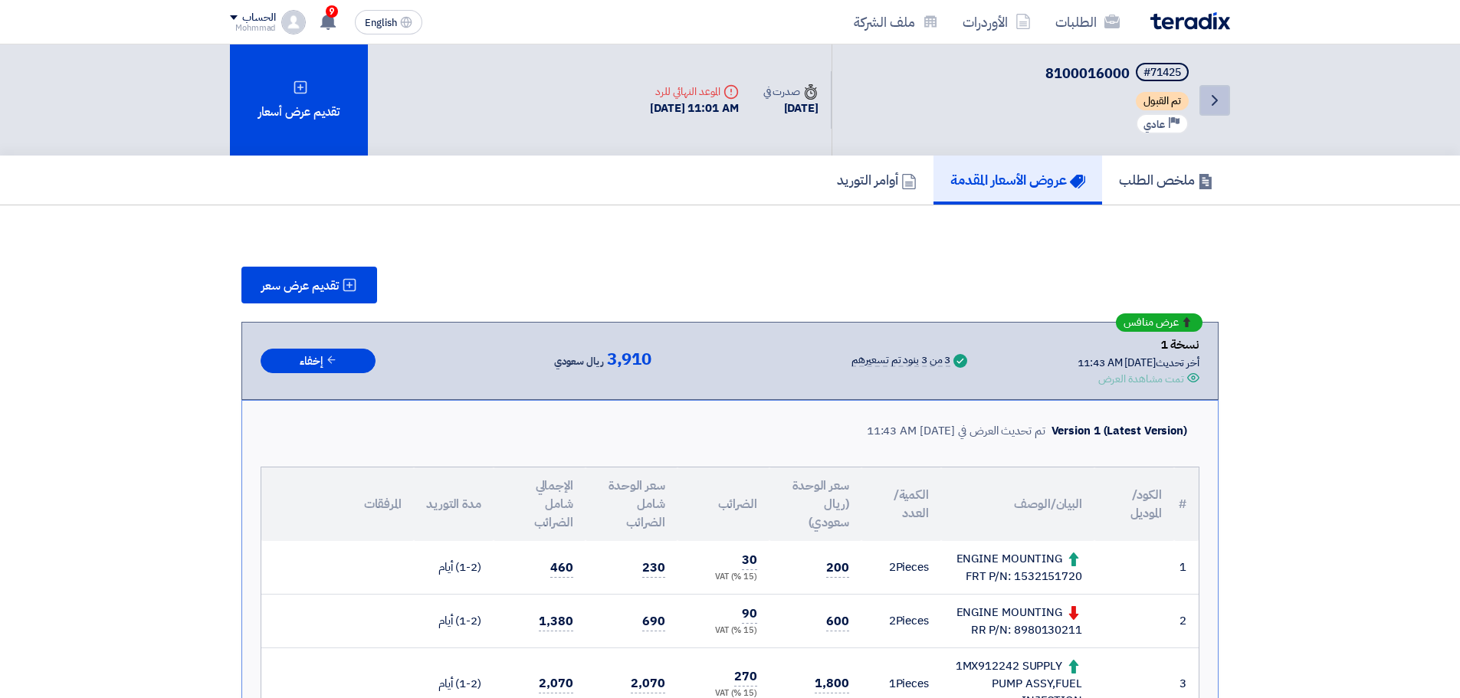
click at [1217, 97] on icon "Back" at bounding box center [1215, 100] width 18 height 18
